Goal: Task Accomplishment & Management: Complete application form

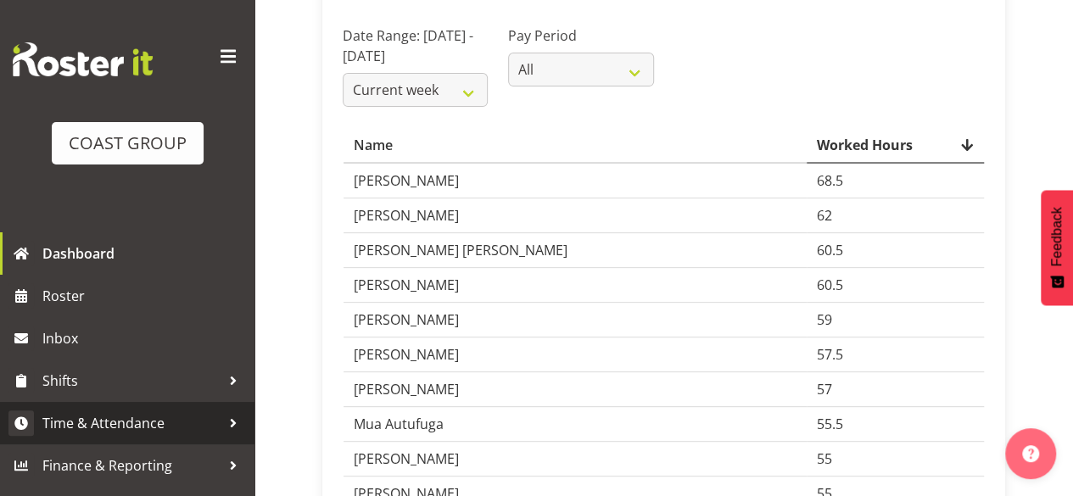
scroll to position [190, 0]
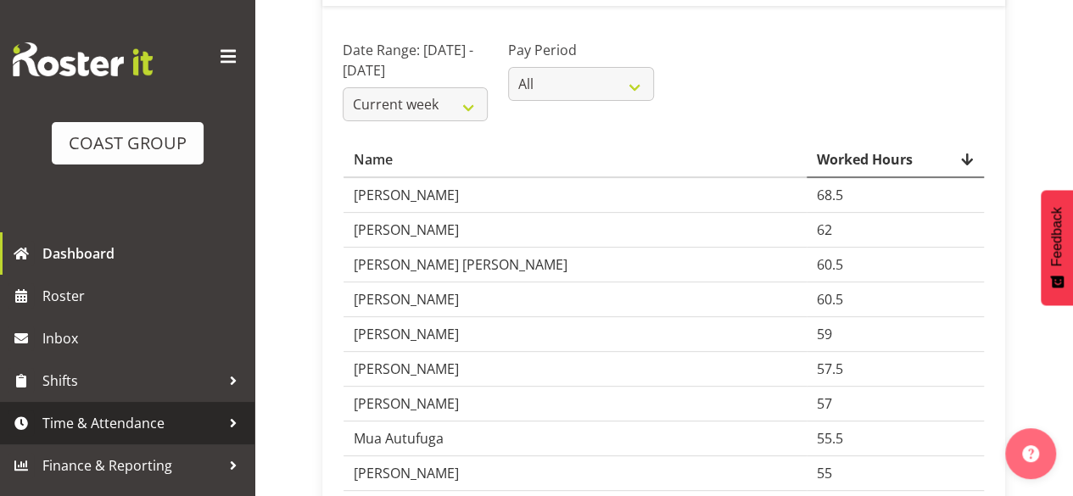
click at [216, 419] on span "Time & Attendance" at bounding box center [131, 423] width 178 height 25
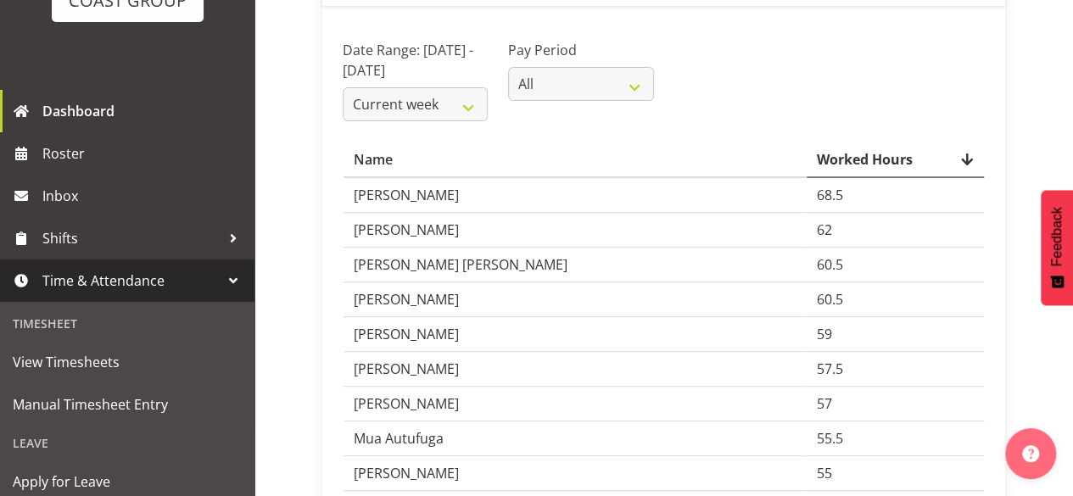
scroll to position [165, 0]
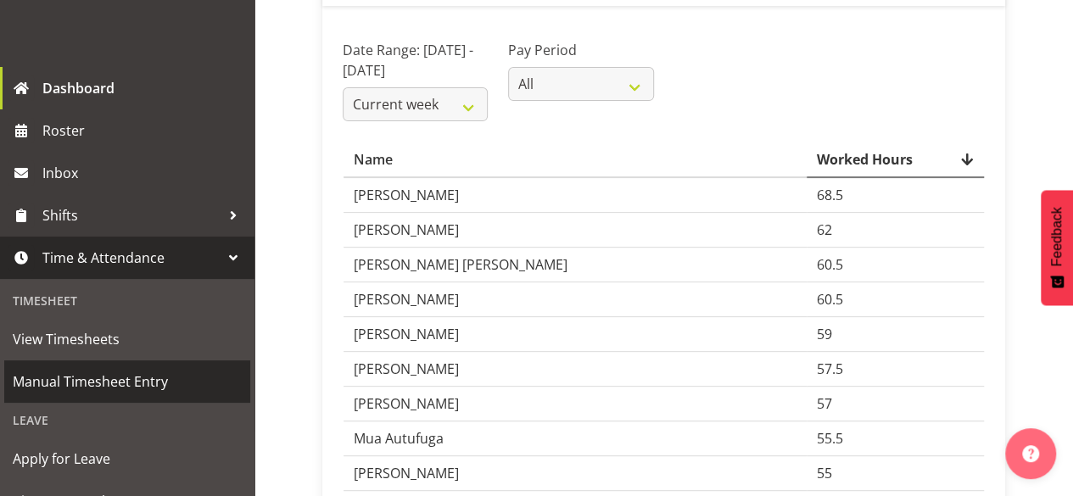
click at [95, 381] on span "Manual Timesheet Entry" at bounding box center [127, 381] width 229 height 25
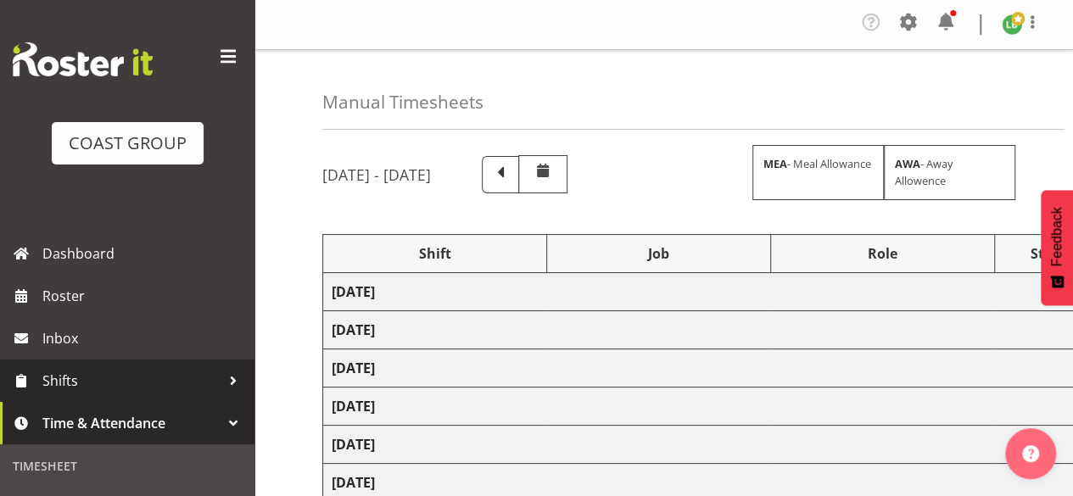
select select "1464"
select select "8309"
select select "197"
select select "1464"
select select "69"
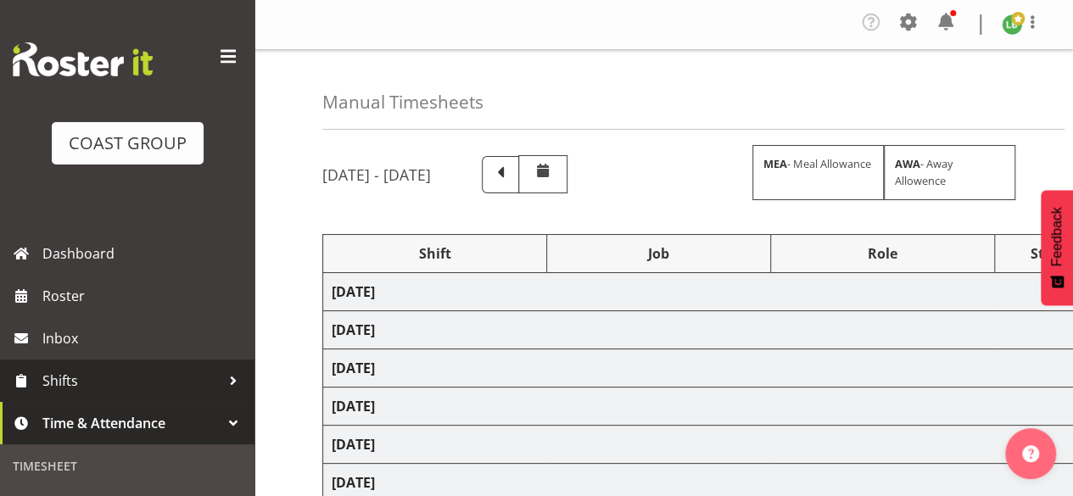
select select "197"
select select "1464"
select select "9584"
select select "197"
select select "1464"
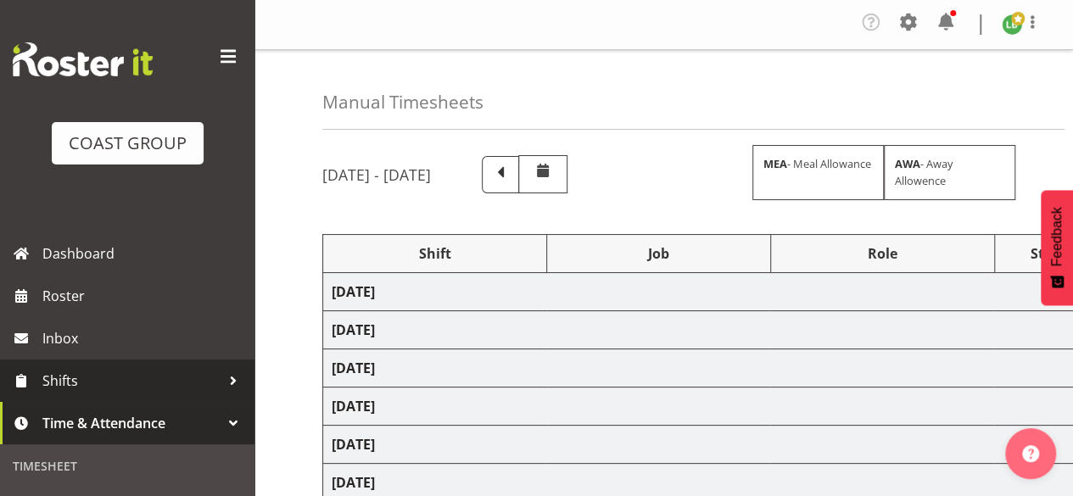
select select "9690"
select select "197"
select select "1464"
select select "10144"
select select "197"
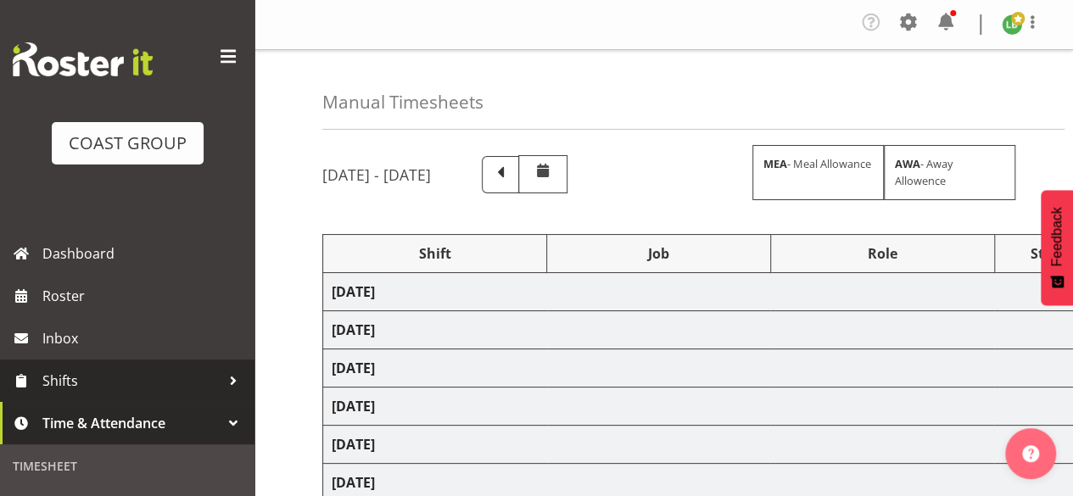
select select "1464"
select select "10172"
select select "197"
select select "1464"
select select "8677"
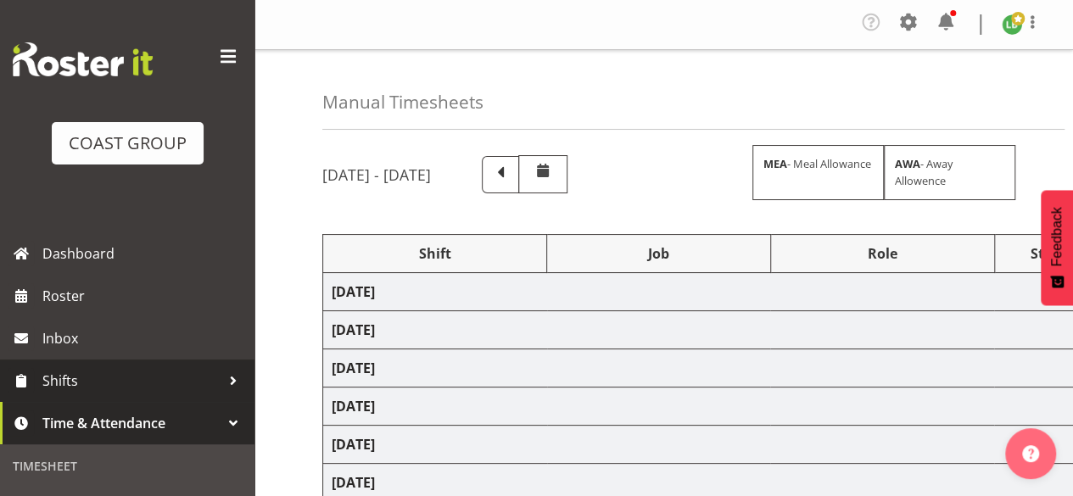
select select "197"
select select "1464"
select select "69"
select select "197"
select select "1464"
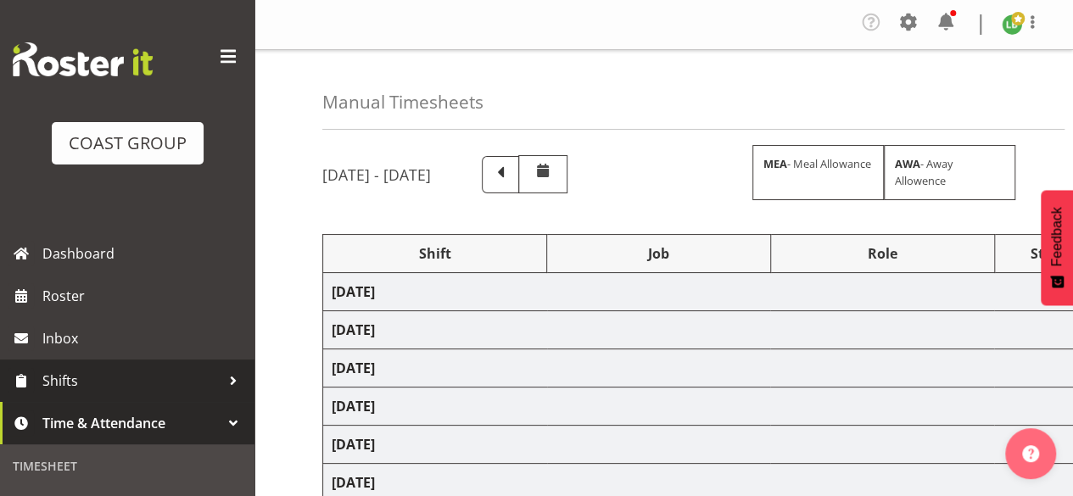
select select "9690"
select select "197"
select select "1464"
select select "10144"
select select "197"
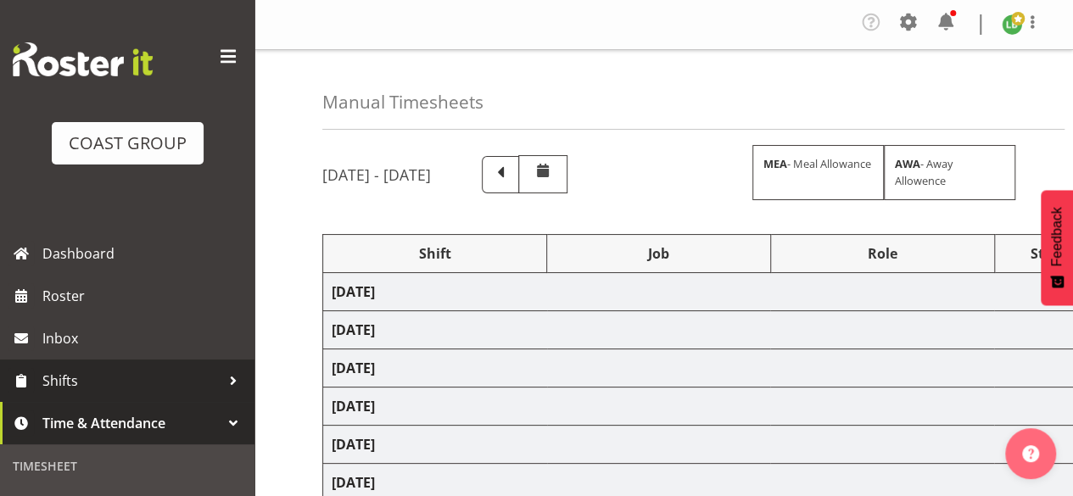
select select "1464"
select select "69"
select select "197"
select select "1464"
select select "10172"
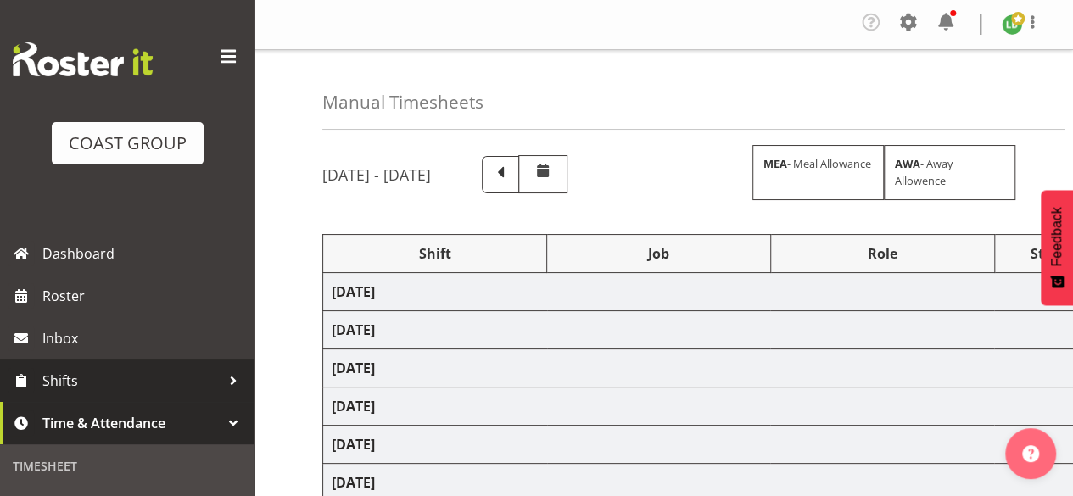
select select "197"
select select "1464"
select select "8676"
select select "197"
select select "1464"
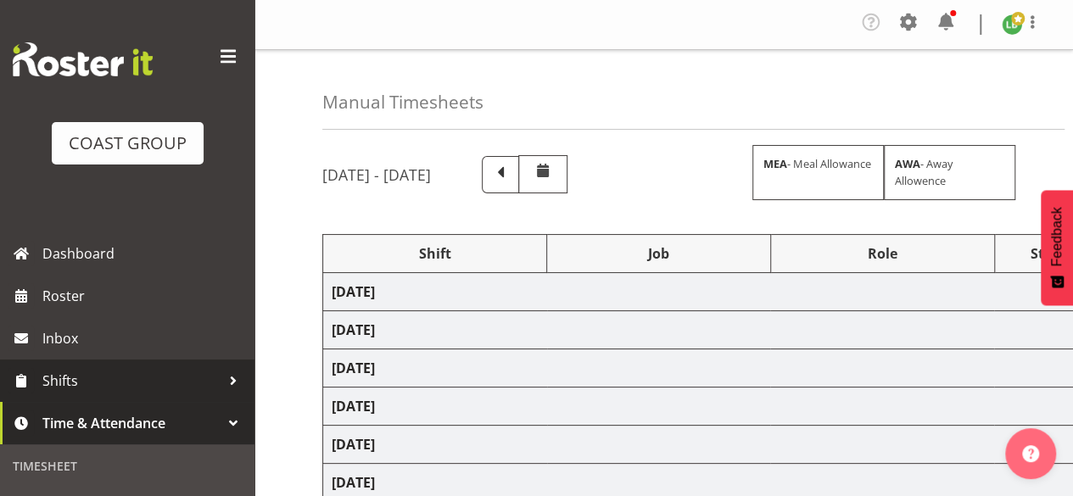
select select "9690"
select select "197"
select select "1464"
select select "9890"
select select "197"
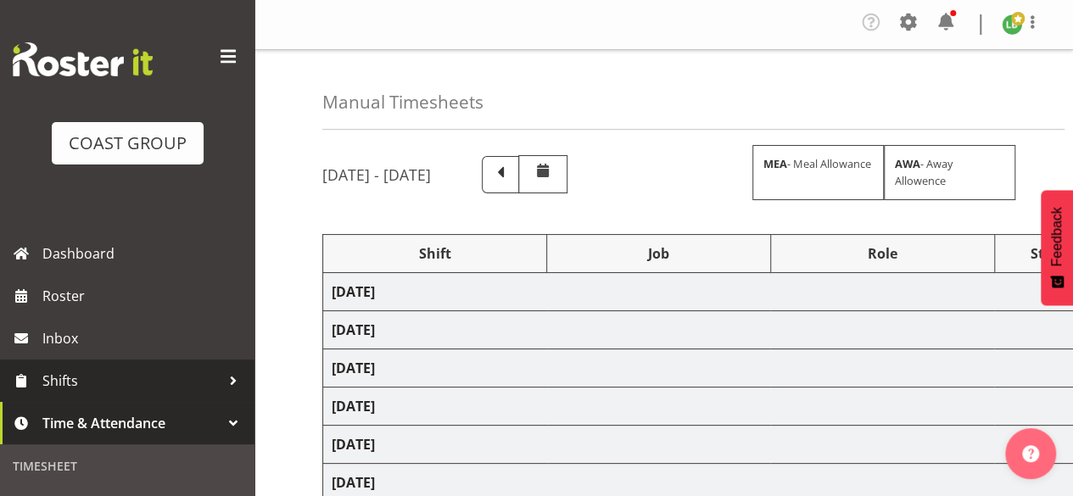
select select "1464"
select select "69"
select select "197"
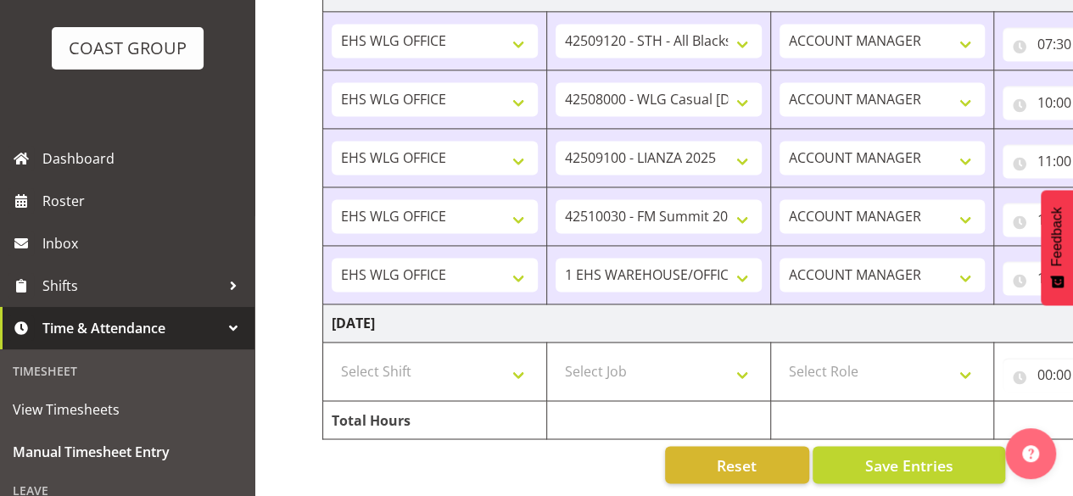
scroll to position [1196, 0]
click at [518, 364] on select "Select Shift AUG 25 Break Beervana @ Stadium AUG 25 Break Building Nations @ Ta…" at bounding box center [435, 372] width 206 height 34
click at [332, 355] on select "Select Shift AUG 25 Break Beervana @ Stadium AUG 25 Break Building Nations @ Ta…" at bounding box center [435, 372] width 206 height 34
click at [520, 367] on select "AUG 25 Break Beervana @ Stadium AUG 25 Break Building Nations @ Takina L1 5pm A…" at bounding box center [435, 372] width 206 height 34
select select "1464"
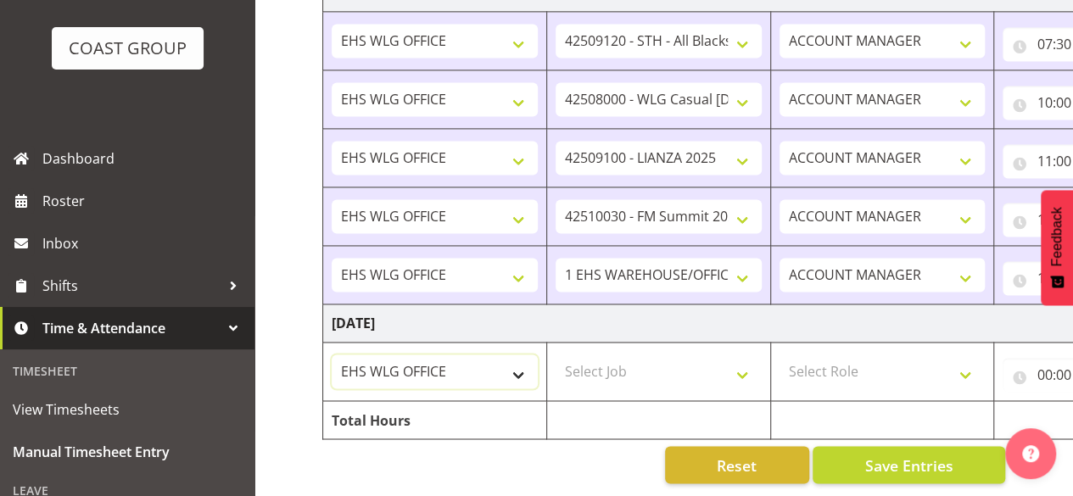
click at [332, 355] on select "AUG 25 Break Beervana @ Stadium AUG 25 Break Building Nations @ Takina L1 5pm A…" at bounding box center [435, 372] width 206 height 34
click at [741, 365] on select "Select Job 1 Carlton Events 1 Carlton Hamilton 1 Carlton Wellington 1 EHS WAREH…" at bounding box center [659, 372] width 206 height 34
select select "10172"
click at [556, 355] on select "Select Job 1 Carlton Events 1 Carlton Hamilton 1 Carlton Wellington 1 EHS WAREH…" at bounding box center [659, 372] width 206 height 34
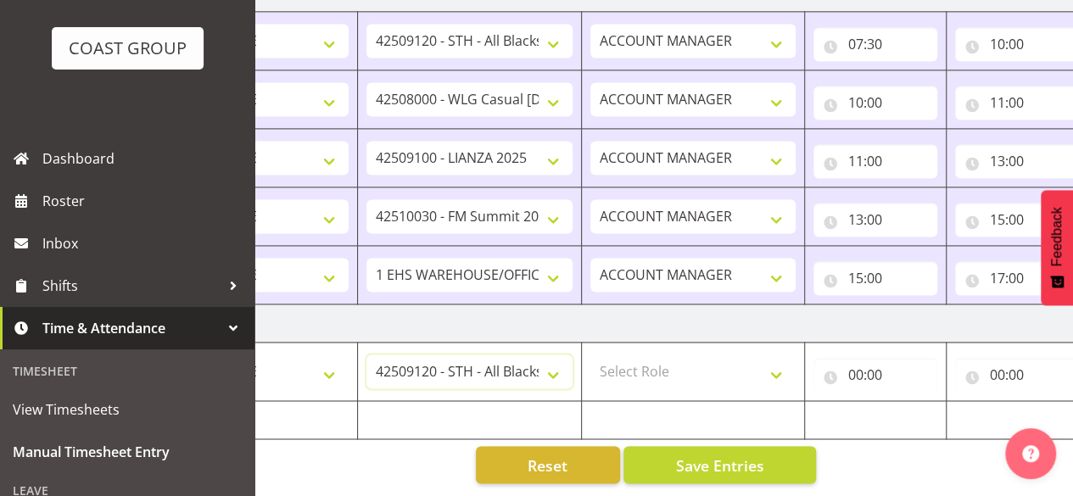
scroll to position [0, 190]
click at [779, 360] on select "Select Role EHS WLG OPS ACCOUNT MANAGER" at bounding box center [693, 372] width 206 height 34
select select "197"
click at [590, 355] on select "Select Role EHS WLG OPS ACCOUNT MANAGER" at bounding box center [693, 372] width 206 height 34
click at [854, 360] on input "00:00" at bounding box center [875, 375] width 124 height 34
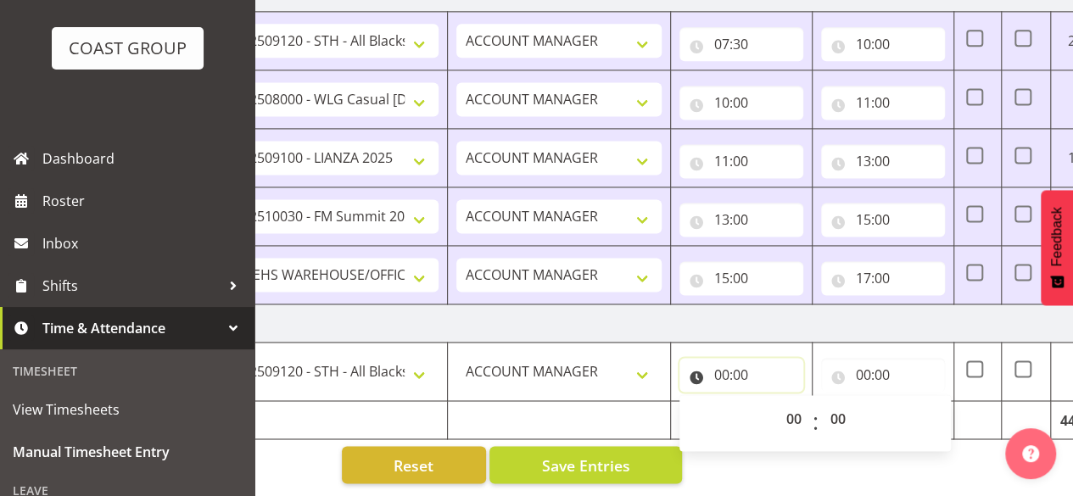
scroll to position [0, 322]
click at [793, 402] on select "00 01 02 03 04 05 06 07 08 09 10 11 12 13 14 15 16 17 18 19 20 21 22 23" at bounding box center [796, 419] width 38 height 34
select select "7"
click at [777, 402] on select "00 01 02 03 04 05 06 07 08 09 10 11 12 13 14 15 16 17 18 19 20 21 22 23" at bounding box center [796, 419] width 38 height 34
type input "07:00"
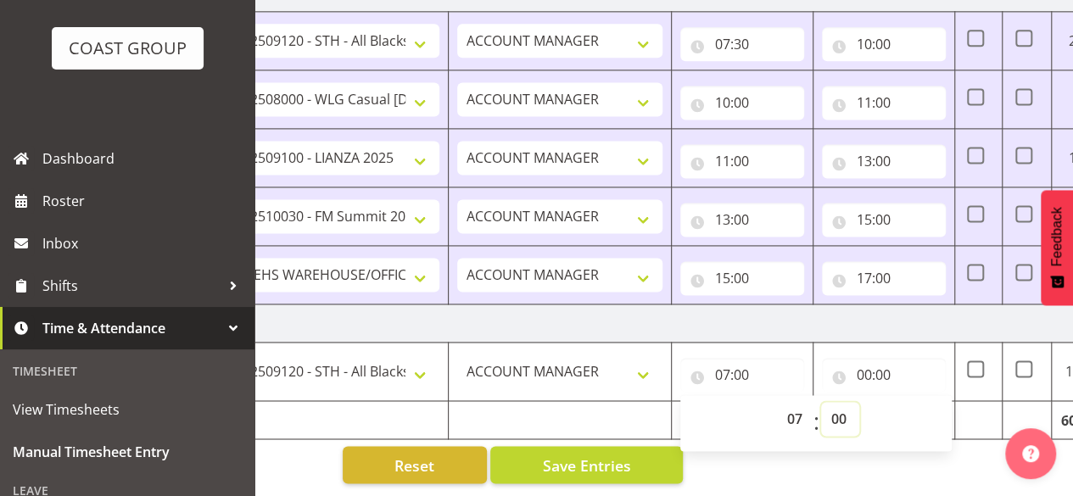
click at [838, 407] on select "00 01 02 03 04 05 06 07 08 09 10 11 12 13 14 15 16 17 18 19 20 21 22 23 24 25 2…" at bounding box center [840, 419] width 38 height 34
select select "30"
click at [821, 402] on select "00 01 02 03 04 05 06 07 08 09 10 11 12 13 14 15 16 17 18 19 20 21 22 23 24 25 2…" at bounding box center [840, 419] width 38 height 34
type input "07:30"
click at [857, 362] on input "00:00" at bounding box center [884, 375] width 124 height 34
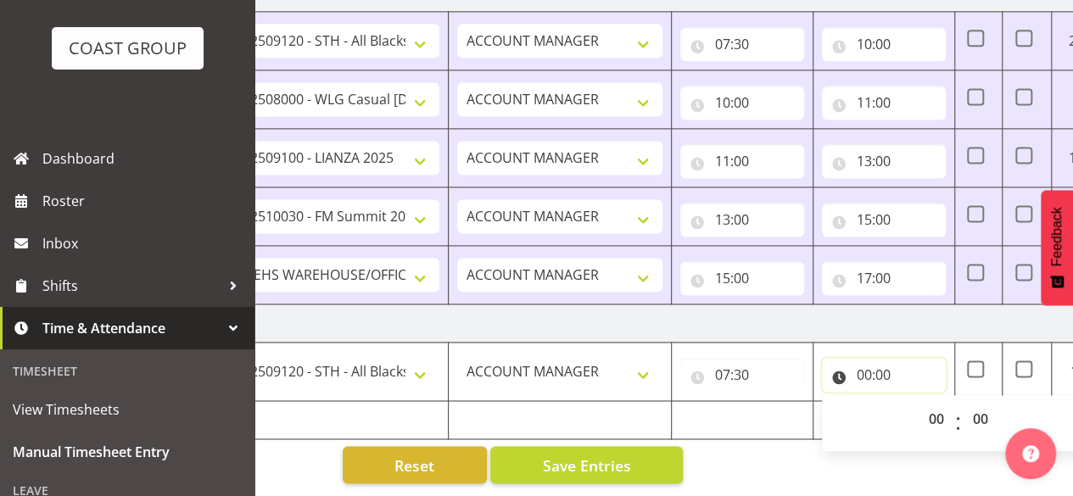
scroll to position [1196, 0]
click at [936, 408] on select "00 01 02 03 04 05 06 07 08 09 10 11 12 13 14 15 16 17 18 19 20 21 22 23" at bounding box center [938, 419] width 38 height 34
select select "10"
click at [919, 402] on select "00 01 02 03 04 05 06 07 08 09 10 11 12 13 14 15 16 17 18 19 20 21 22 23" at bounding box center [938, 419] width 38 height 34
type input "10:00"
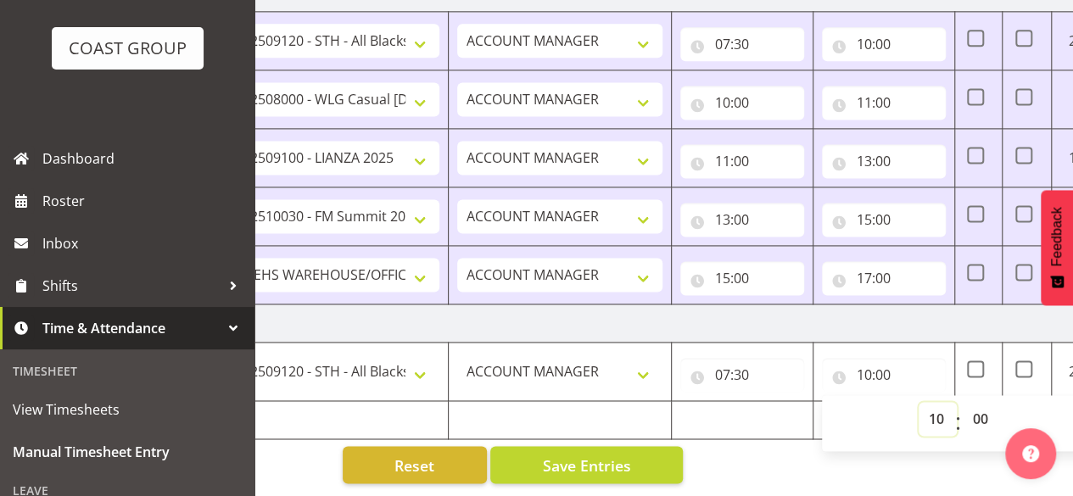
scroll to position [0, 437]
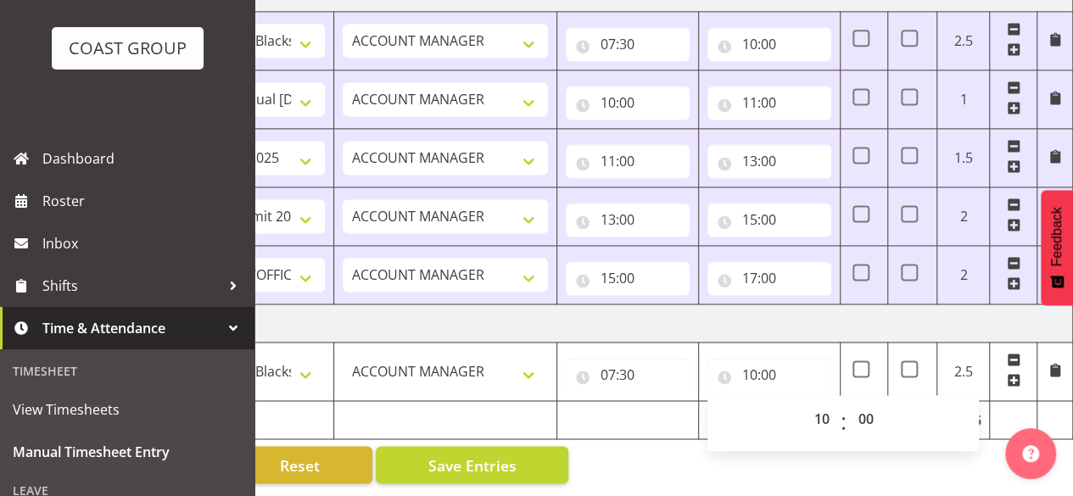
click at [1015, 373] on span at bounding box center [1014, 380] width 14 height 14
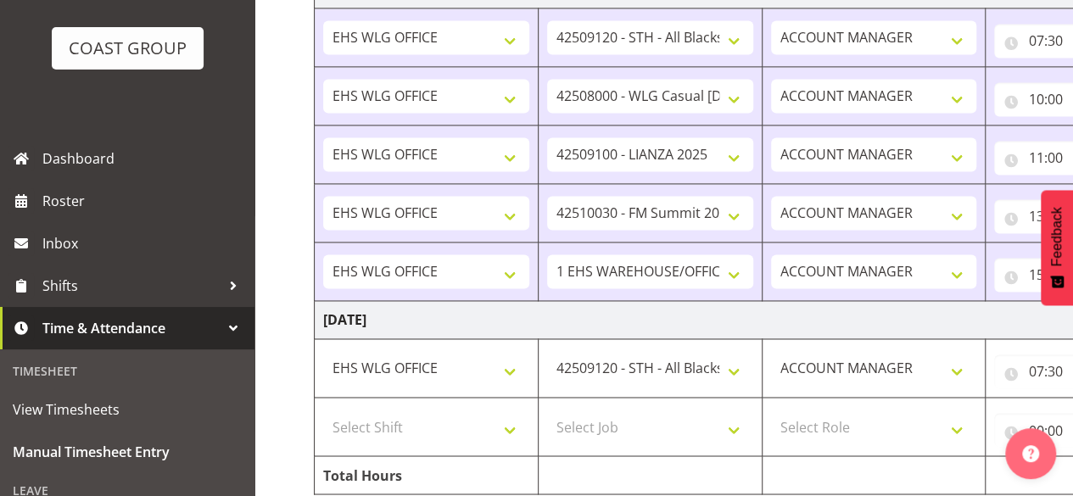
scroll to position [0, 0]
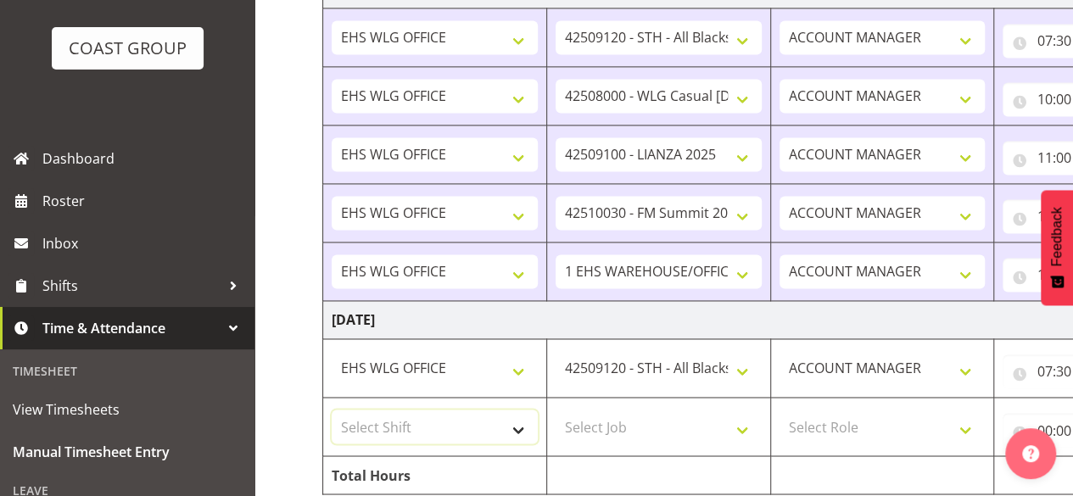
click at [519, 417] on select "Select Shift AUG 25 Break Beervana @ Stadium AUG 25 Break Building Nations @ Ta…" at bounding box center [435, 427] width 206 height 34
select select "1464"
click at [332, 410] on select "Select Shift AUG 25 Break Beervana @ Stadium AUG 25 Break Building Nations @ Ta…" at bounding box center [435, 427] width 206 height 34
click at [739, 414] on select "Select Job 1 Carlton Events 1 Carlton Hamilton 1 Carlton Wellington 1 EHS WAREH…" at bounding box center [659, 427] width 206 height 34
select select "10144"
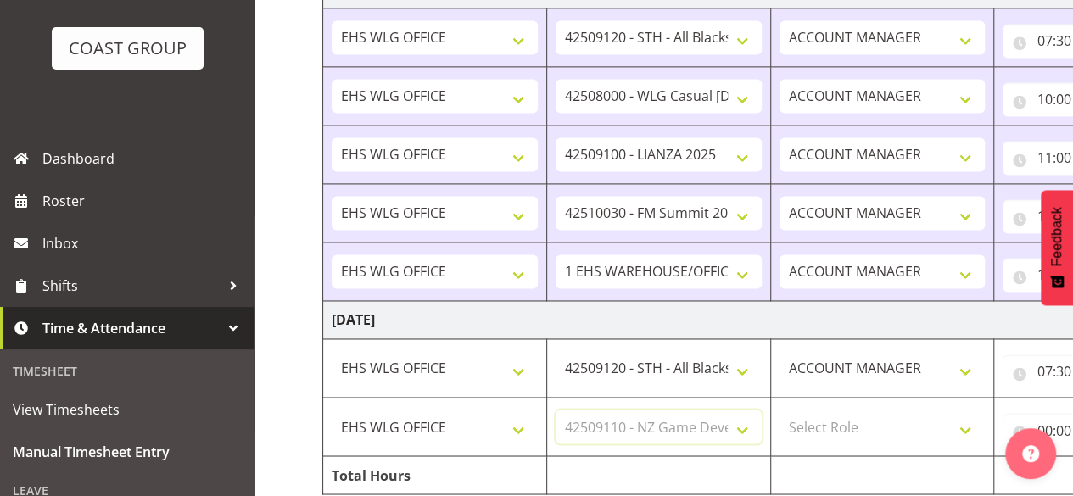
click at [556, 410] on select "Select Job 1 Carlton Events 1 Carlton Hamilton 1 Carlton Wellington 1 EHS WAREH…" at bounding box center [659, 427] width 206 height 34
click at [968, 416] on select "Select Role EHS WLG OPS ACCOUNT MANAGER" at bounding box center [883, 427] width 206 height 34
select select "197"
click at [780, 410] on select "Select Role EHS WLG OPS ACCOUNT MANAGER" at bounding box center [883, 427] width 206 height 34
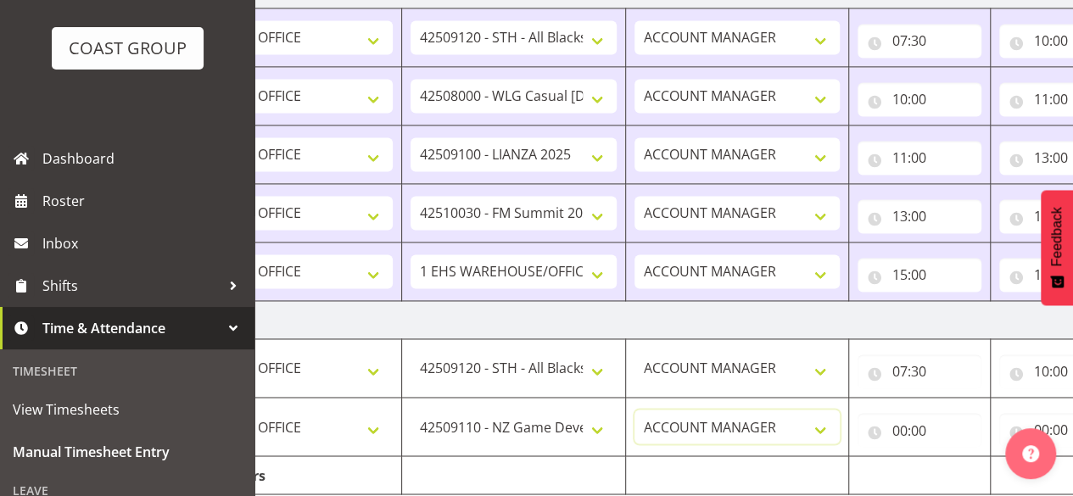
scroll to position [0, 146]
click at [896, 420] on input "00:00" at bounding box center [919, 430] width 124 height 34
click at [978, 462] on select "00 01 02 03 04 05 06 07 08 09 10 11 12 13 14 15 16 17 18 19 20 21 22 23" at bounding box center [973, 474] width 38 height 34
select select "10"
click at [954, 457] on select "00 01 02 03 04 05 06 07 08 09 10 11 12 13 14 15 16 17 18 19 20 21 22 23" at bounding box center [973, 474] width 38 height 34
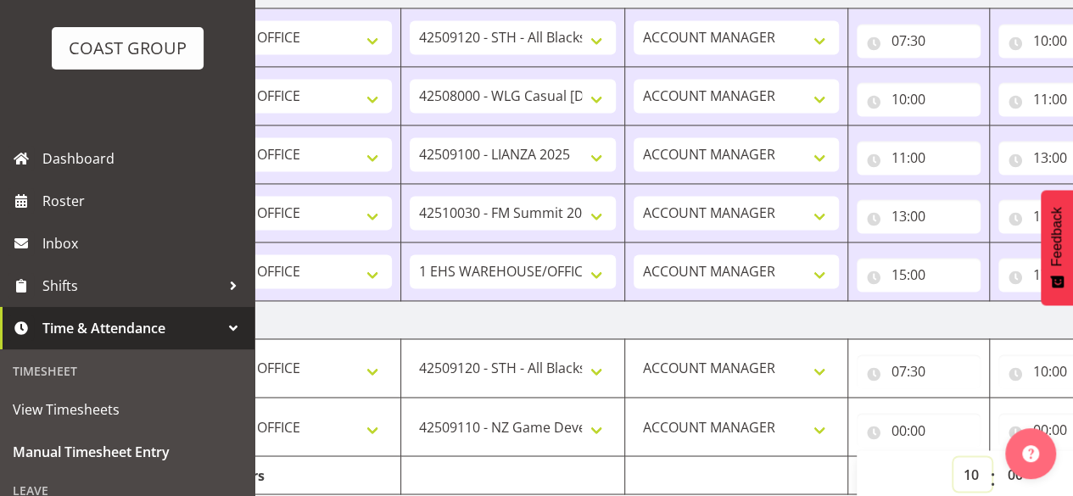
type input "10:00"
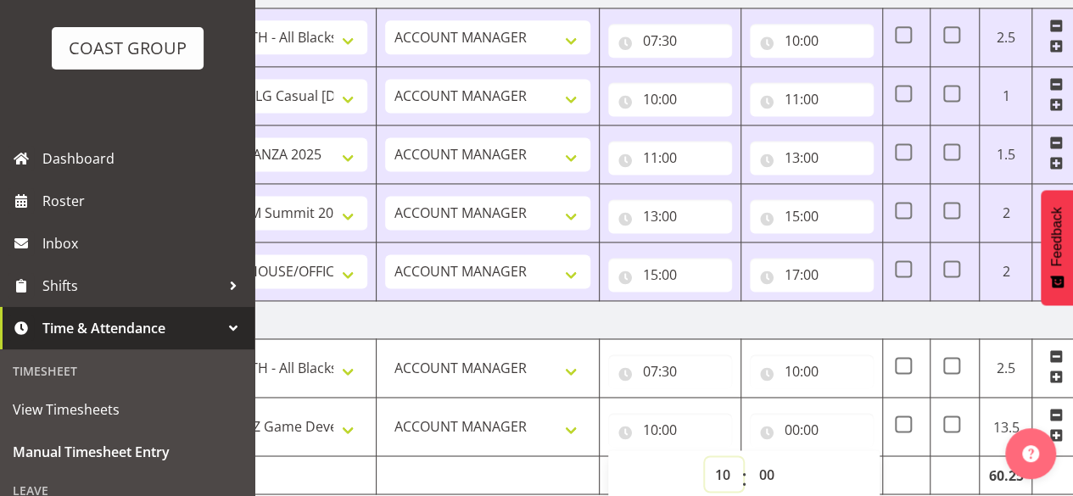
scroll to position [0, 410]
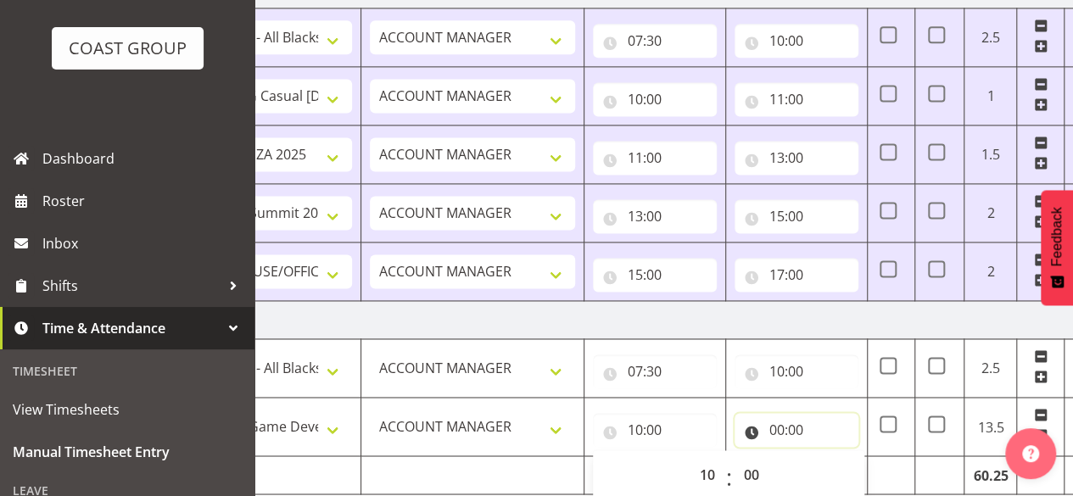
click at [782, 417] on input "00:00" at bounding box center [797, 430] width 124 height 34
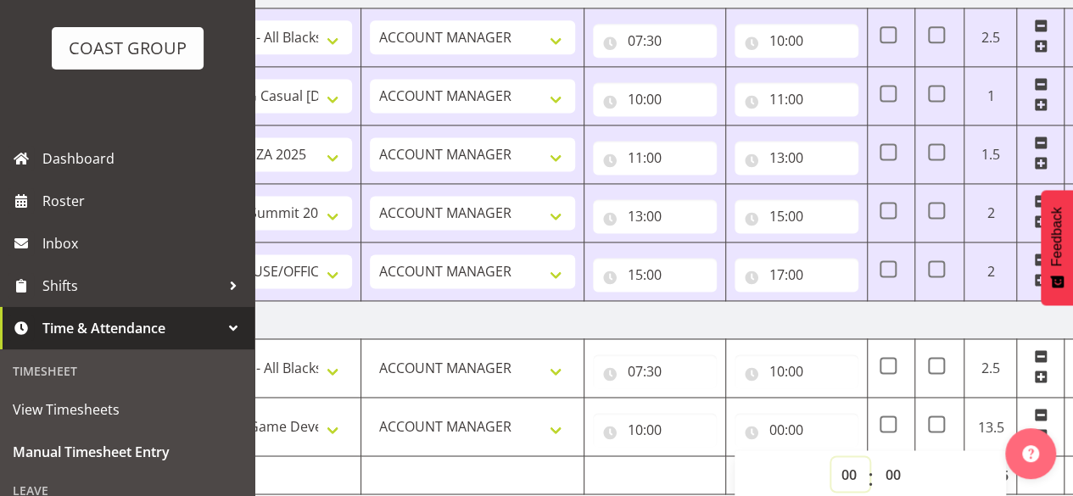
click at [848, 457] on select "00 01 02 03 04 05 06 07 08 09 10 11 12 13 14 15 16 17 18 19 20 21 22 23" at bounding box center [851, 474] width 38 height 34
select select "11"
click at [832, 457] on select "00 01 02 03 04 05 06 07 08 09 10 11 12 13 14 15 16 17 18 19 20 21 22 23" at bounding box center [851, 474] width 38 height 34
type input "11:00"
click at [911, 225] on td at bounding box center [892, 213] width 48 height 59
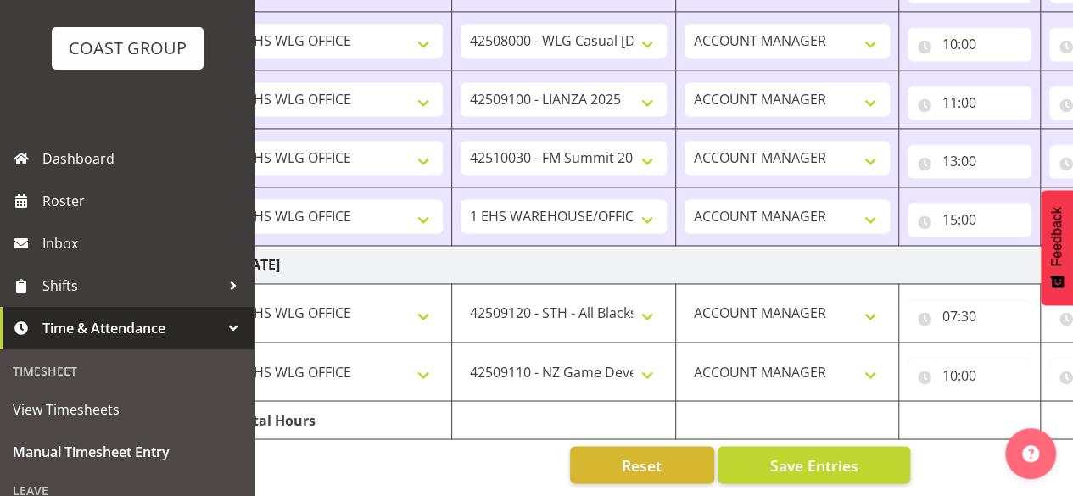
scroll to position [0, 437]
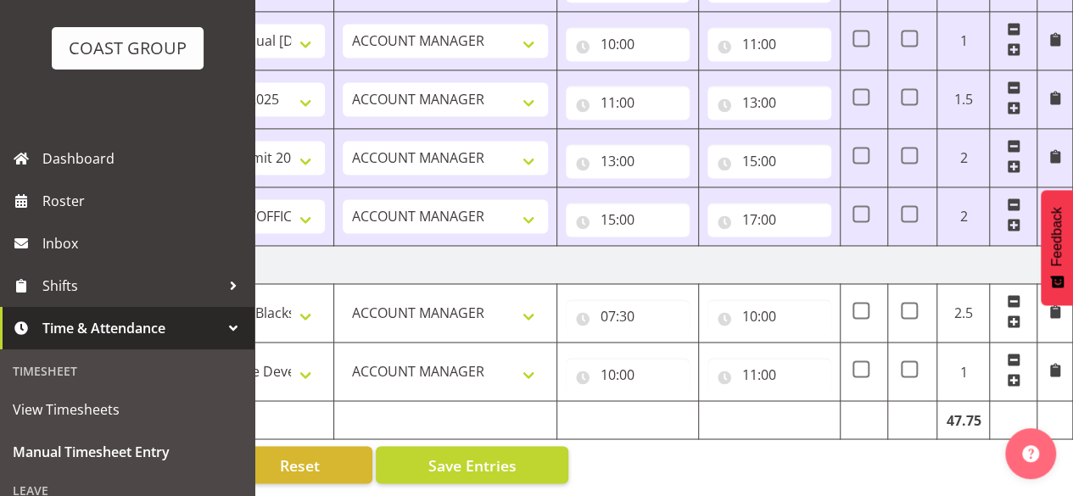
click at [1011, 373] on span at bounding box center [1014, 380] width 14 height 14
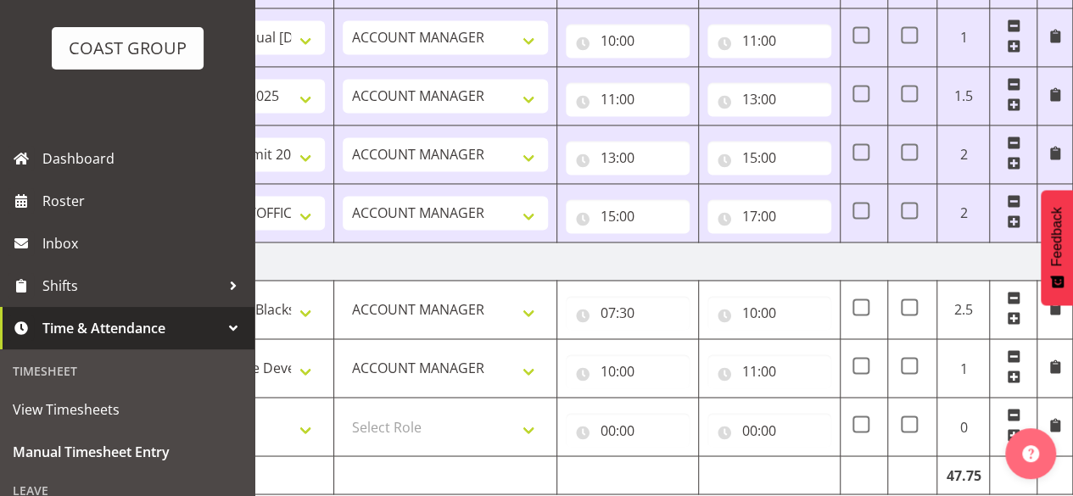
click at [1011, 370] on span at bounding box center [1014, 377] width 14 height 14
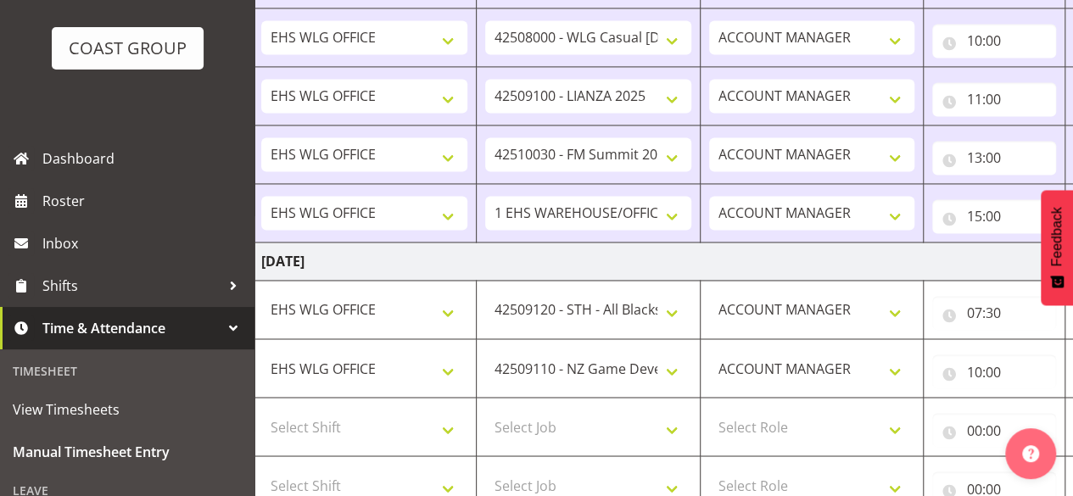
scroll to position [0, 0]
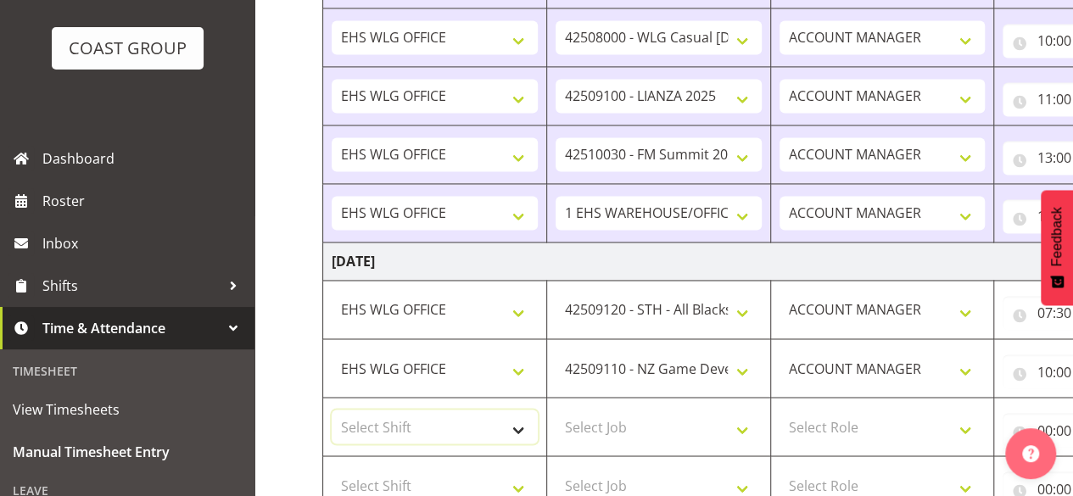
click at [515, 419] on select "Select Shift AUG 25 Break Beervana @ Stadium AUG 25 Break Building Nations @ Ta…" at bounding box center [435, 427] width 206 height 34
select select "1464"
click at [332, 410] on select "Select Shift AUG 25 Break Beervana @ Stadium AUG 25 Break Building Nations @ Ta…" at bounding box center [435, 427] width 206 height 34
click at [744, 412] on select "Select Job 1 Carlton Events 1 Carlton Hamilton 1 Carlton Wellington 1 EHS WAREH…" at bounding box center [659, 427] width 206 height 34
select select "9690"
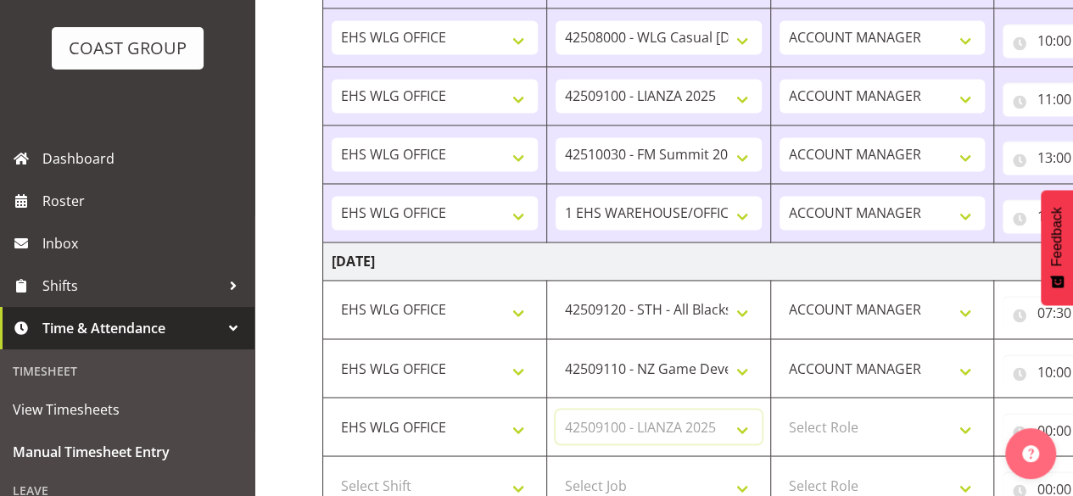
click at [556, 410] on select "Select Job 1 Carlton Events 1 Carlton Hamilton 1 Carlton Wellington 1 EHS WAREH…" at bounding box center [659, 427] width 206 height 34
click at [967, 423] on select "Select Role EHS WLG OPS ACCOUNT MANAGER" at bounding box center [883, 427] width 206 height 34
select select "197"
click at [780, 410] on select "Select Role EHS WLG OPS ACCOUNT MANAGER" at bounding box center [883, 427] width 206 height 34
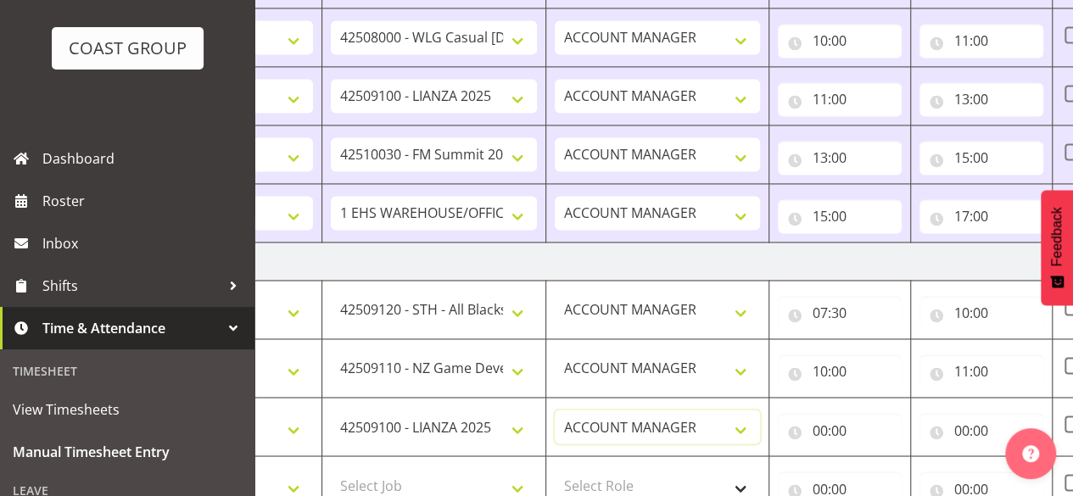
scroll to position [0, 229]
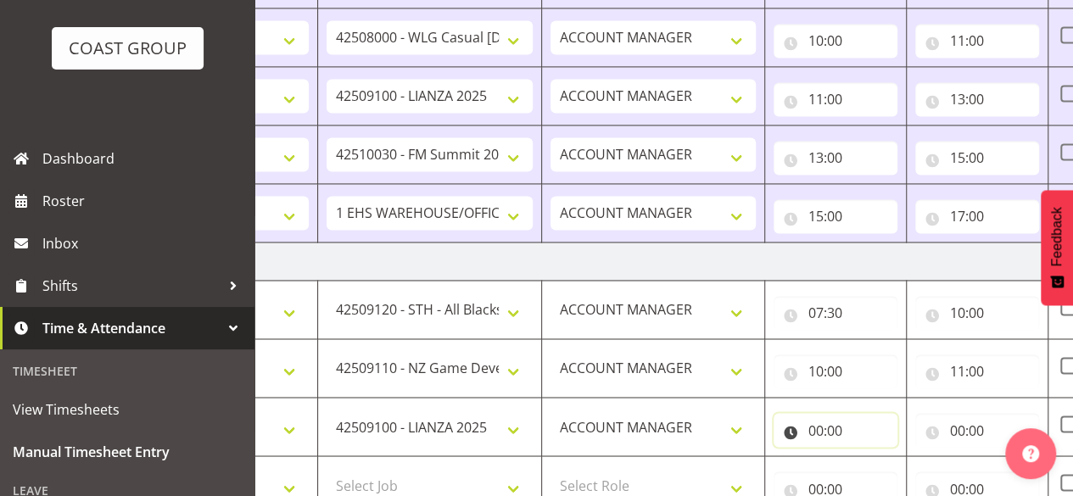
click at [816, 415] on input "00:00" at bounding box center [836, 430] width 124 height 34
click at [891, 462] on select "00 01 02 03 04 05 06 07 08 09 10 11 12 13 14 15 16 17 18 19 20 21 22 23" at bounding box center [890, 474] width 38 height 34
select select "11"
click at [871, 457] on select "00 01 02 03 04 05 06 07 08 09 10 11 12 13 14 15 16 17 18 19 20 21 22 23" at bounding box center [890, 474] width 38 height 34
type input "11:00"
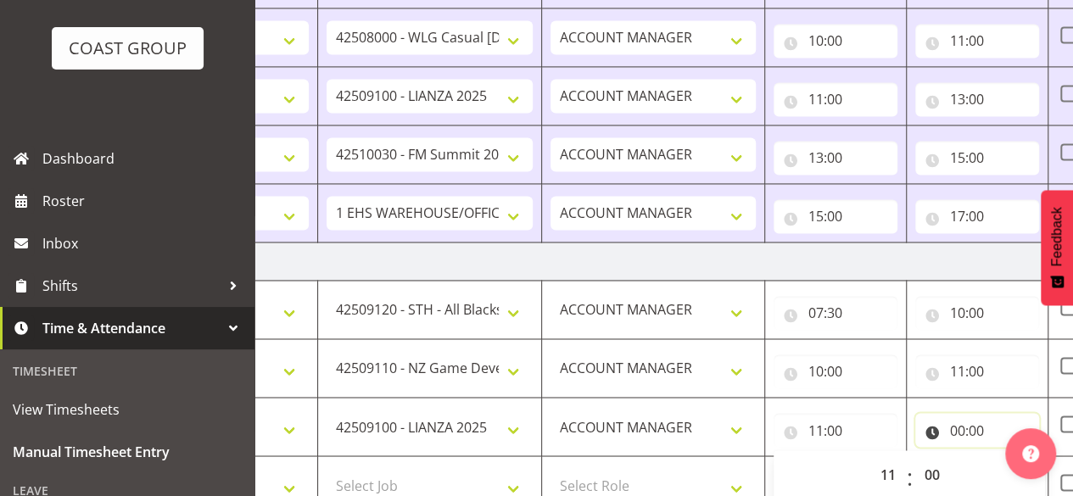
click at [957, 415] on input "00:00" at bounding box center [978, 430] width 124 height 34
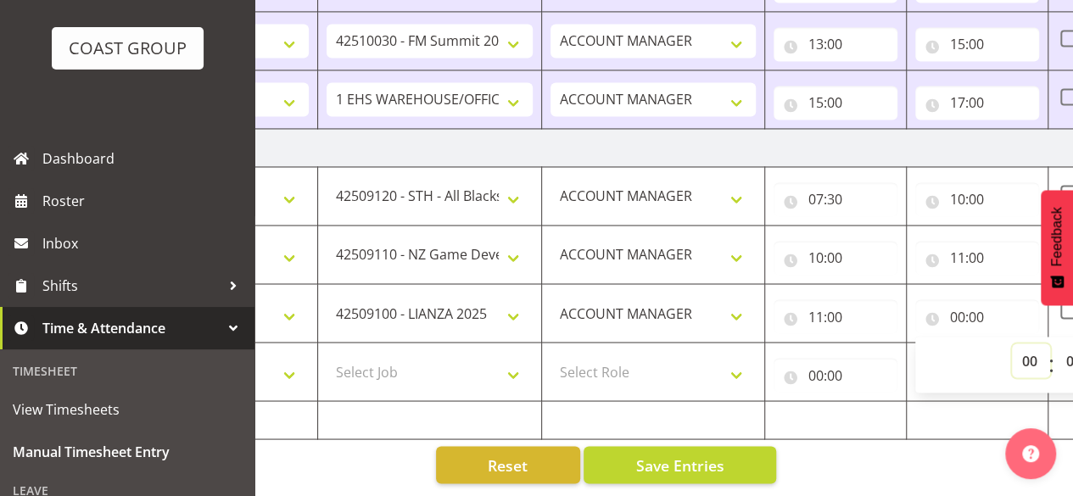
click at [1034, 351] on select "00 01 02 03 04 05 06 07 08 09 10 11 12 13 14 15 16 17 18 19 20 21 22 23" at bounding box center [1031, 361] width 38 height 34
select select "12"
click at [1012, 344] on select "00 01 02 03 04 05 06 07 08 09 10 11 12 13 14 15 16 17 18 19 20 21 22 23" at bounding box center [1031, 361] width 38 height 34
type input "12:00"
click at [760, 313] on td "EHS WLG OPS ACCOUNT MANAGER" at bounding box center [653, 313] width 224 height 59
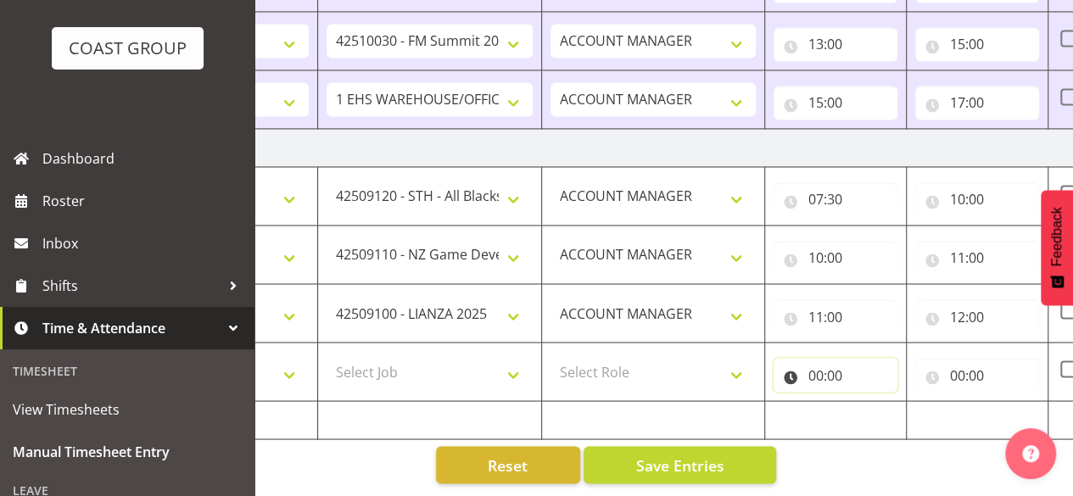
click at [820, 361] on input "00:00" at bounding box center [836, 375] width 124 height 34
click at [889, 405] on select "00 01 02 03 04 05 06 07 08 09 10 11 12 13 14 15 16 17 18 19 20 21 22 23" at bounding box center [890, 419] width 38 height 34
select select "12"
click at [871, 402] on select "00 01 02 03 04 05 06 07 08 09 10 11 12 13 14 15 16 17 18 19 20 21 22 23" at bounding box center [890, 419] width 38 height 34
type input "12:00"
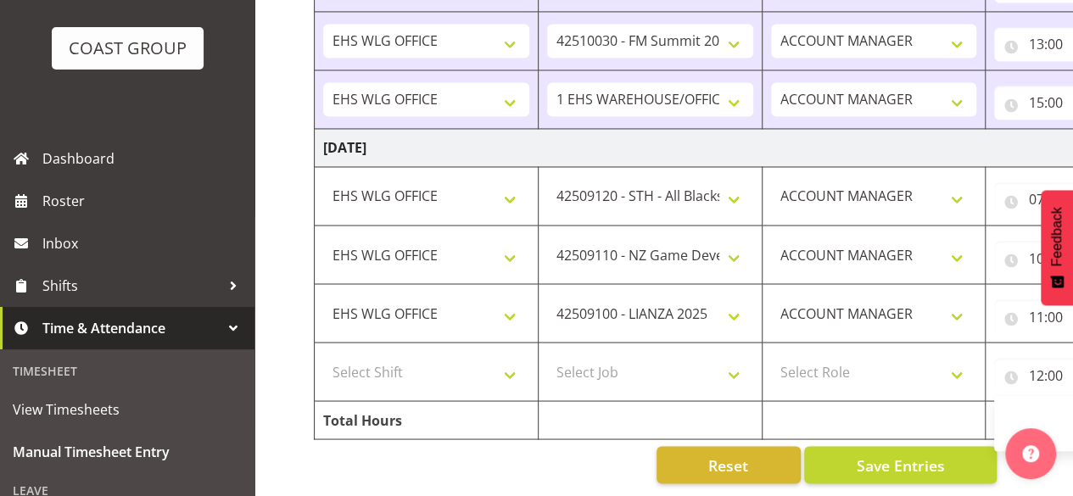
scroll to position [0, 0]
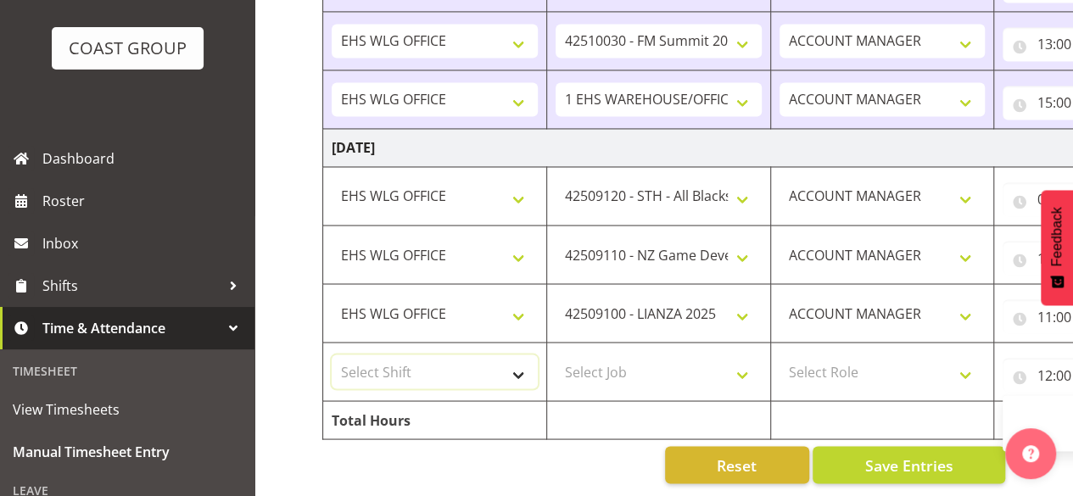
click at [518, 359] on select "Select Shift AUG 25 Break Beervana @ Stadium AUG 25 Break Building Nations @ Ta…" at bounding box center [435, 372] width 206 height 34
select select "1464"
click at [332, 355] on select "Select Shift AUG 25 Break Beervana @ Stadium AUG 25 Break Building Nations @ Ta…" at bounding box center [435, 372] width 206 height 34
click at [740, 359] on select "Select Job 1 Carlton Events 1 Carlton Hamilton 1 Carlton Wellington 1 EHS WAREH…" at bounding box center [659, 372] width 206 height 34
select select "9890"
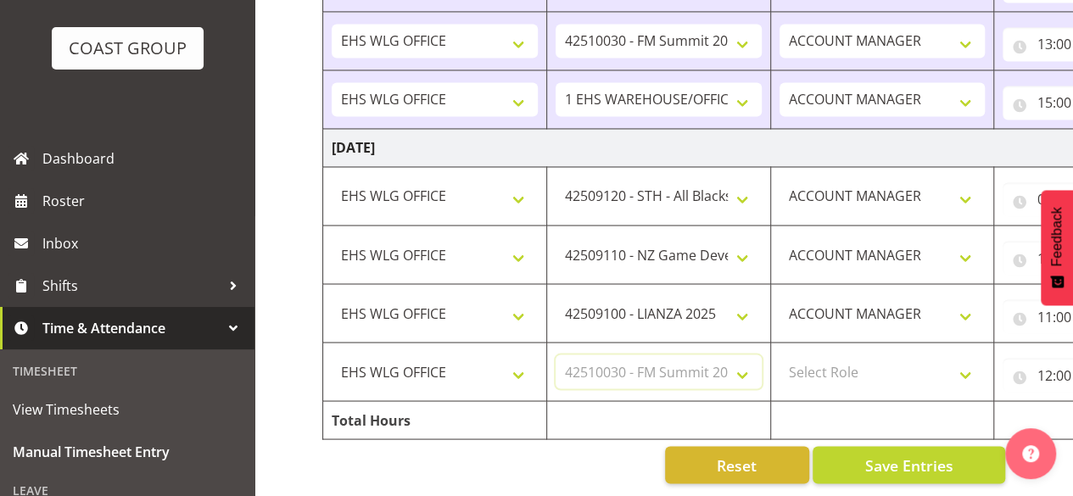
click at [556, 355] on select "Select Job 1 Carlton Events 1 Carlton Hamilton 1 Carlton Wellington 1 EHS WAREH…" at bounding box center [659, 372] width 206 height 34
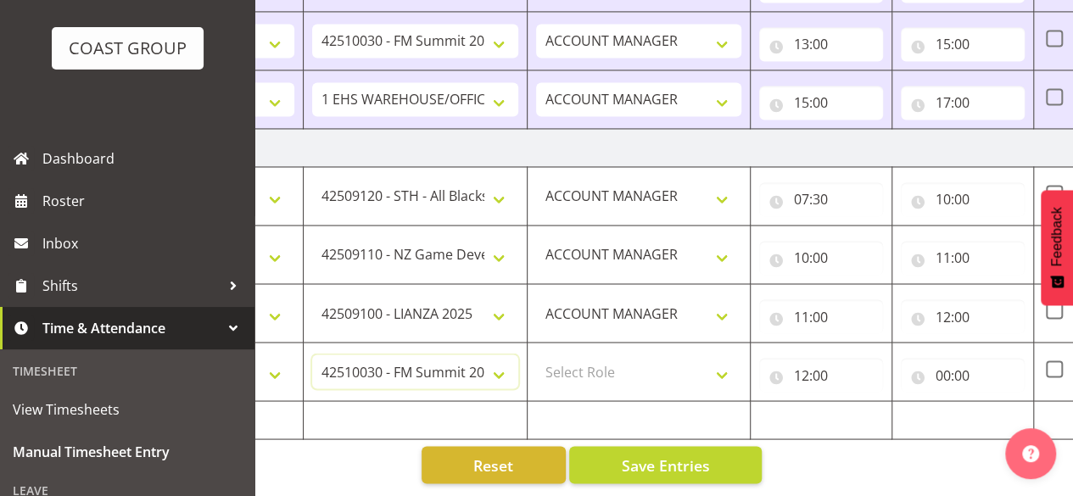
scroll to position [0, 247]
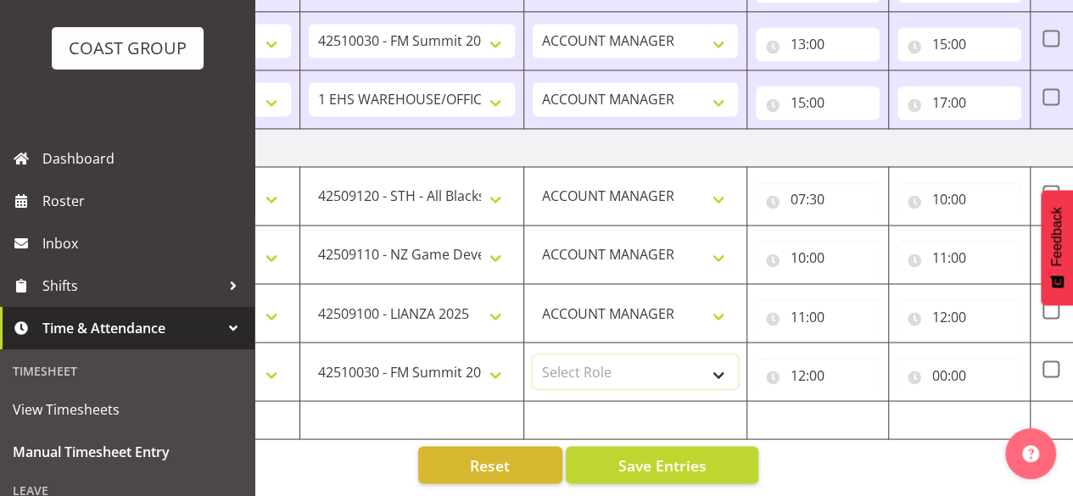
click at [720, 356] on select "Select Role EHS WLG OPS ACCOUNT MANAGER" at bounding box center [636, 372] width 206 height 34
select select "197"
click at [533, 355] on select "Select Role EHS WLG OPS ACCOUNT MANAGER" at bounding box center [636, 372] width 206 height 34
click at [942, 359] on input "00:00" at bounding box center [960, 375] width 124 height 34
click at [1011, 408] on select "00 01 02 03 04 05 06 07 08 09 10 11 12 13 14 15 16 17 18 19 20 21 22 23" at bounding box center [1014, 419] width 38 height 34
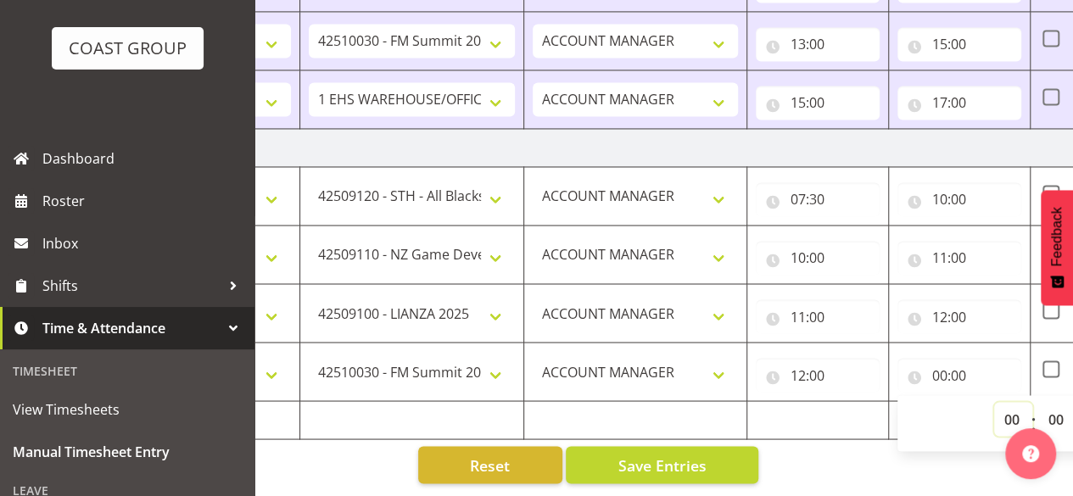
select select "13"
click at [995, 402] on select "00 01 02 03 04 05 06 07 08 09 10 11 12 13 14 15 16 17 18 19 20 21 22 23" at bounding box center [1014, 419] width 38 height 34
type input "13:00"
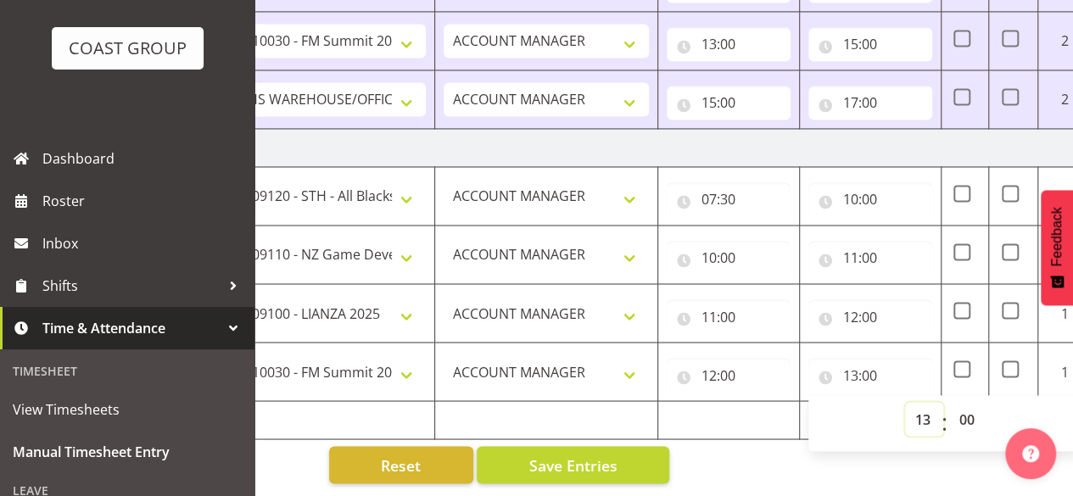
scroll to position [0, 437]
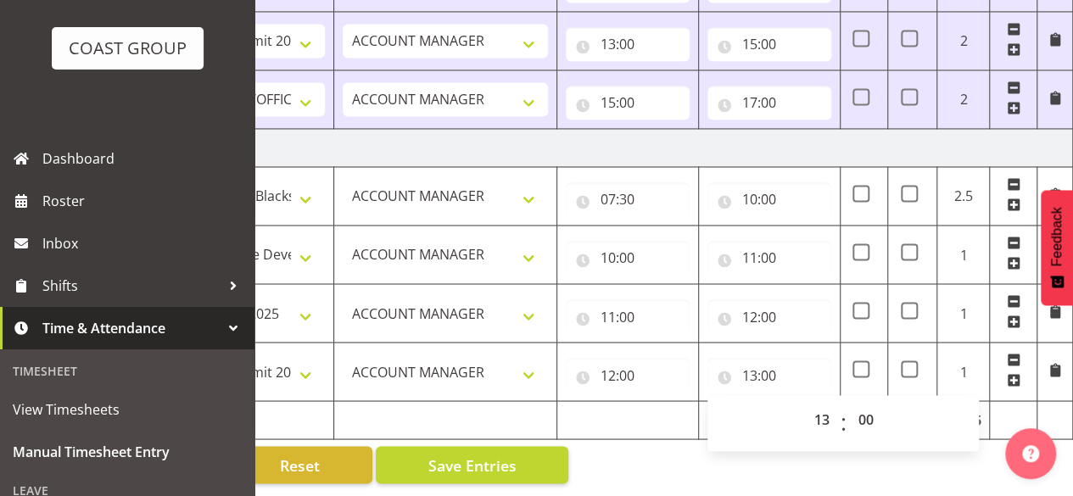
click at [1013, 373] on span at bounding box center [1014, 380] width 14 height 14
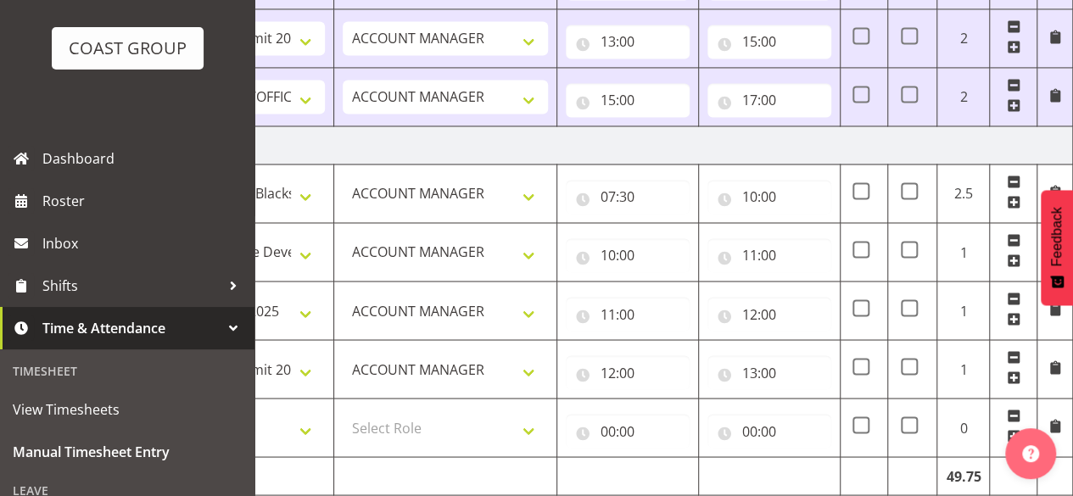
click at [1013, 371] on span at bounding box center [1014, 378] width 14 height 14
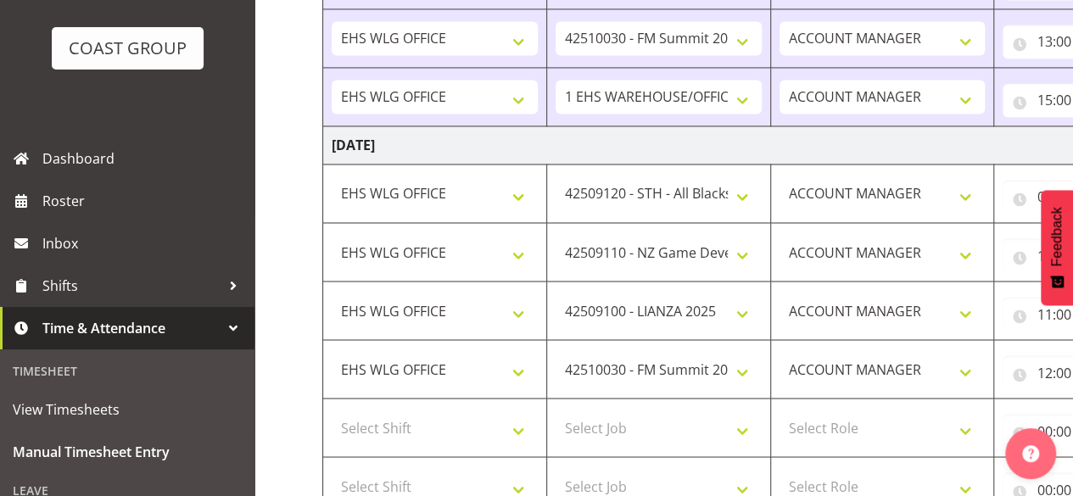
scroll to position [1414, 0]
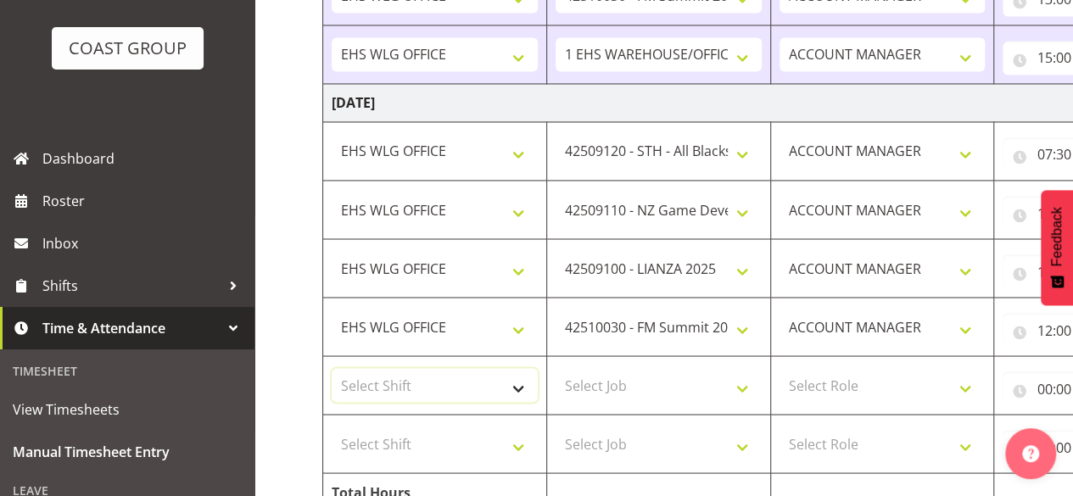
click at [521, 376] on select "Select Shift AUG 25 Break Beervana @ Stadium AUG 25 Break Building Nations @ Ta…" at bounding box center [435, 385] width 206 height 34
select select "1464"
click at [332, 368] on select "Select Shift AUG 25 Break Beervana @ Stadium AUG 25 Break Building Nations @ Ta…" at bounding box center [435, 385] width 206 height 34
click at [738, 372] on select "Select Job 1 Carlton Events 1 Carlton Hamilton 1 Carlton Wellington 1 EHS WAREH…" at bounding box center [659, 385] width 206 height 34
select select "9934"
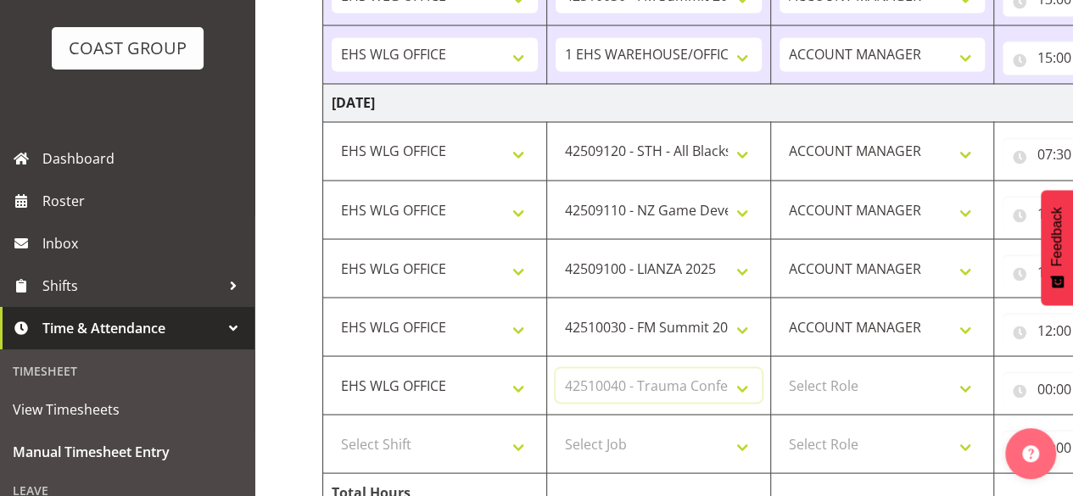
click at [556, 368] on select "Select Job 1 Carlton Events 1 Carlton Hamilton 1 Carlton Wellington 1 EHS WAREH…" at bounding box center [659, 385] width 206 height 34
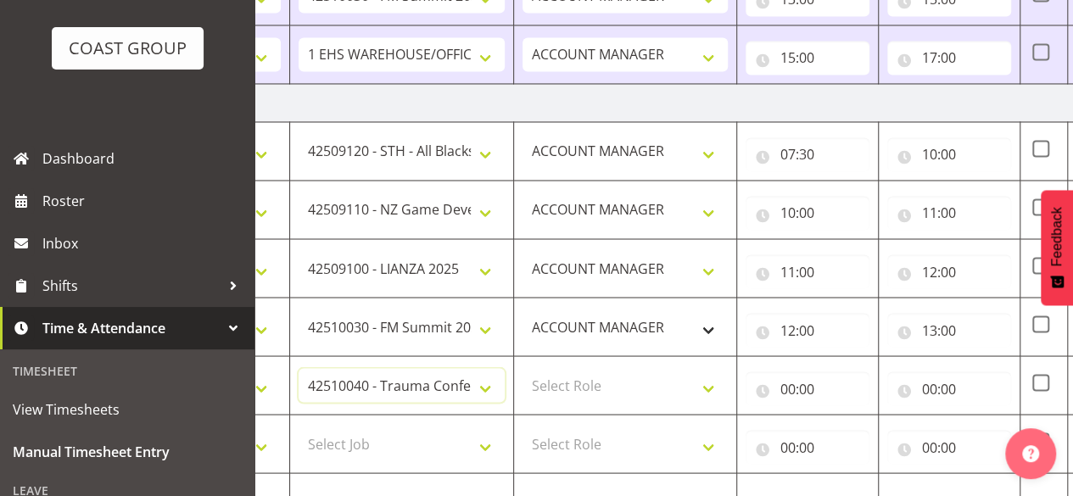
scroll to position [0, 265]
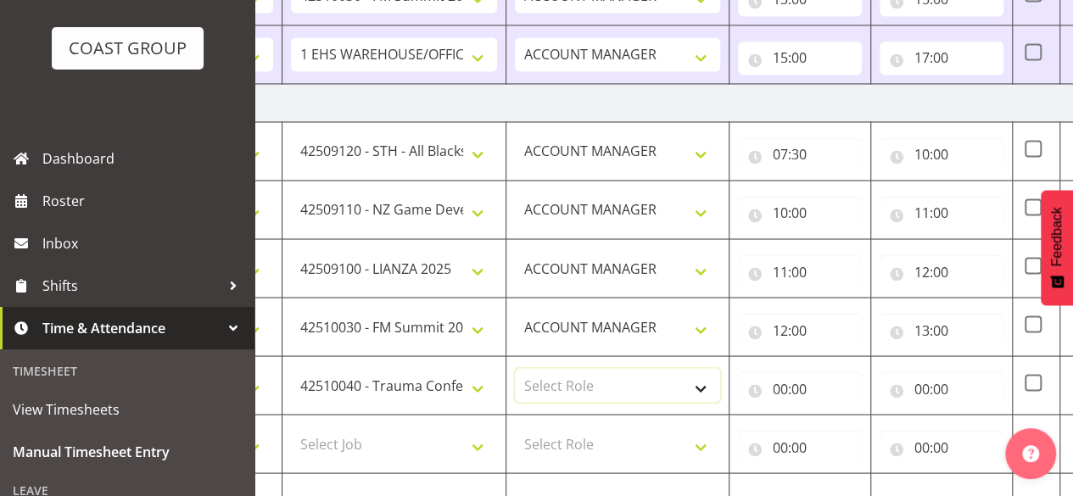
click at [709, 371] on select "Select Role EHS WLG OPS ACCOUNT MANAGER" at bounding box center [618, 385] width 206 height 34
select select "197"
click at [515, 368] on select "Select Role EHS WLG OPS ACCOUNT MANAGER" at bounding box center [618, 385] width 206 height 34
click at [777, 376] on input "00:00" at bounding box center [800, 389] width 124 height 34
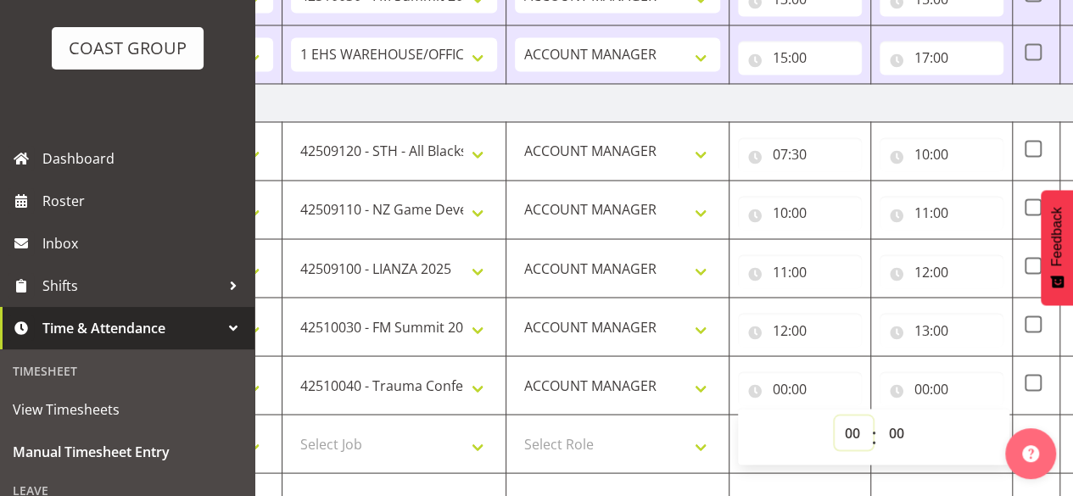
click at [847, 419] on select "00 01 02 03 04 05 06 07 08 09 10 11 12 13 14 15 16 17 18 19 20 21 22 23" at bounding box center [854, 433] width 38 height 34
select select "13"
click at [835, 416] on select "00 01 02 03 04 05 06 07 08 09 10 11 12 13 14 15 16 17 18 19 20 21 22 23" at bounding box center [854, 433] width 38 height 34
type input "13:00"
click at [922, 380] on input "00:00" at bounding box center [942, 389] width 124 height 34
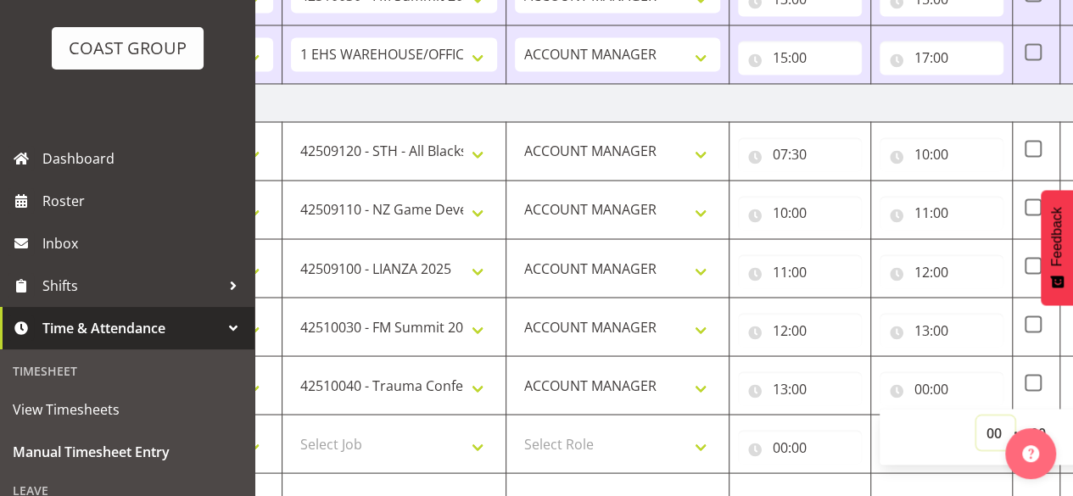
click at [1000, 420] on select "00 01 02 03 04 05 06 07 08 09 10 11 12 13 14 15 16 17 18 19 20 21 22 23" at bounding box center [996, 433] width 38 height 34
select select "14"
click at [977, 416] on select "00 01 02 03 04 05 06 07 08 09 10 11 12 13 14 15 16 17 18 19 20 21 22 23" at bounding box center [996, 433] width 38 height 34
type input "14:00"
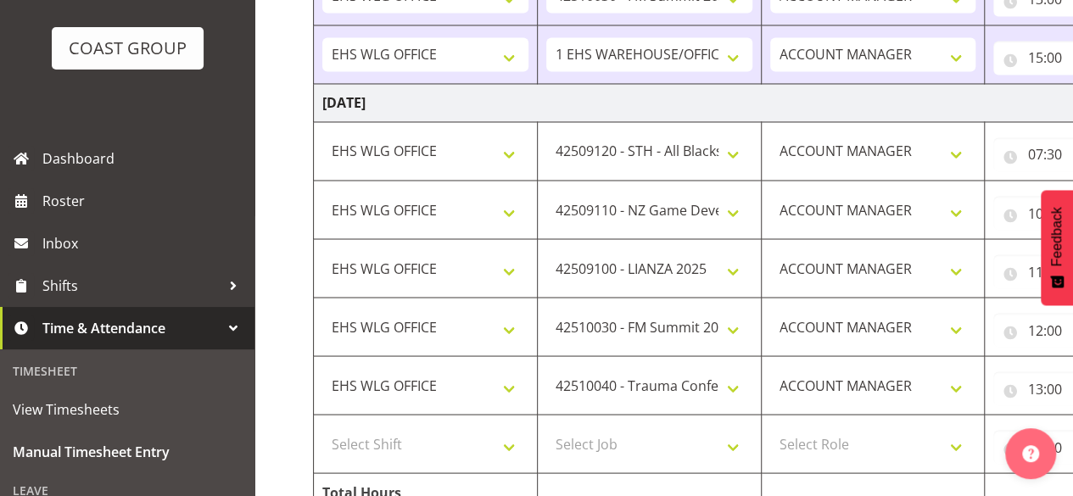
scroll to position [0, 0]
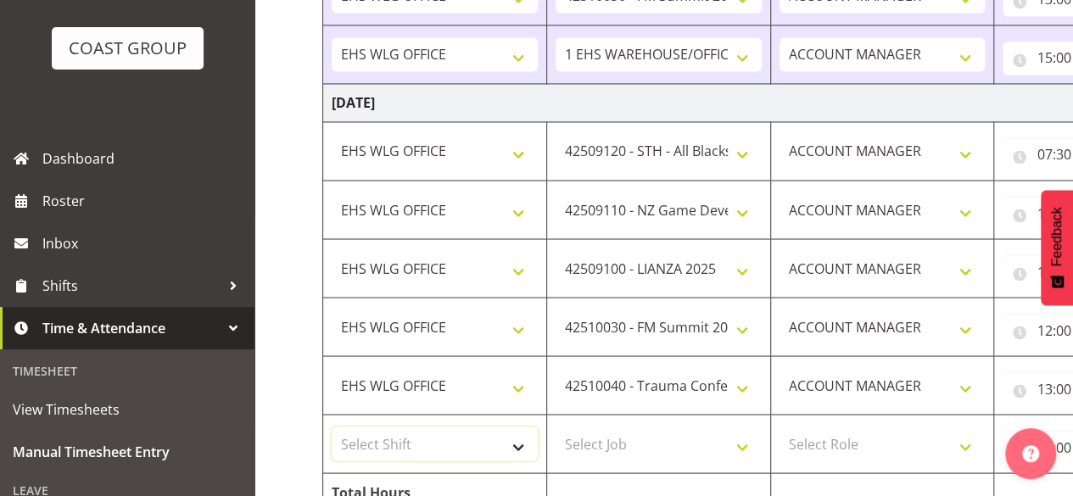
click at [524, 442] on select "Select Shift AUG 25 Break Beervana @ Stadium AUG 25 Break Building Nations @ Ta…" at bounding box center [435, 444] width 206 height 34
select select "1464"
click at [332, 427] on select "Select Shift AUG 25 Break Beervana @ Stadium AUG 25 Break Building Nations @ Ta…" at bounding box center [435, 444] width 206 height 34
click at [742, 434] on select "Select Job 1 Carlton Events 1 Carlton Hamilton 1 Carlton Wellington 1 EHS WAREH…" at bounding box center [659, 444] width 206 height 34
select select "69"
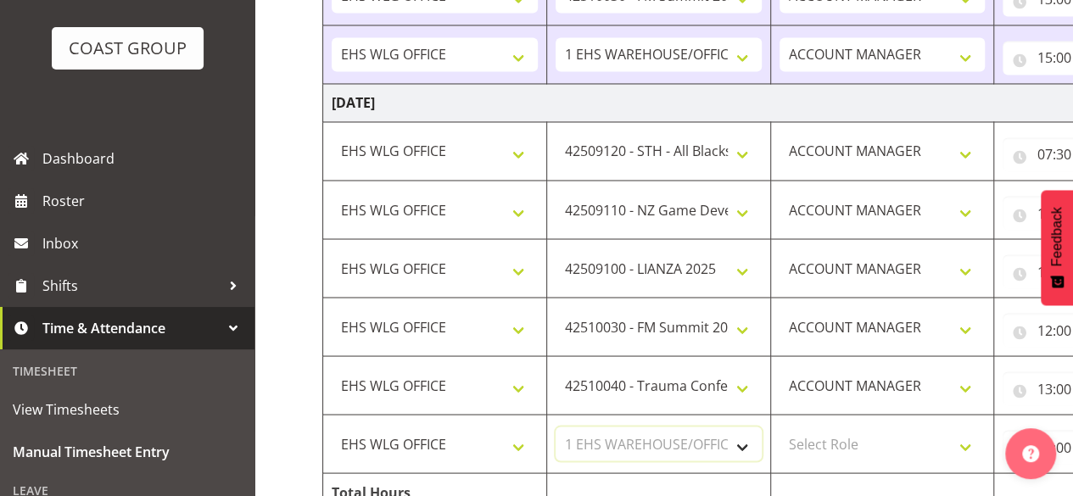
click at [556, 427] on select "Select Job 1 Carlton Events 1 Carlton Hamilton 1 Carlton Wellington 1 EHS WAREH…" at bounding box center [659, 444] width 206 height 34
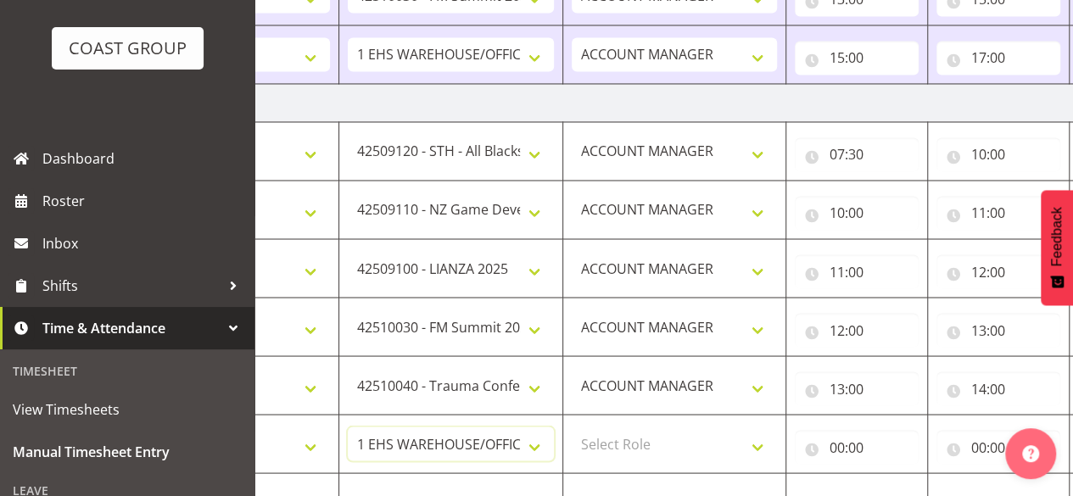
scroll to position [0, 222]
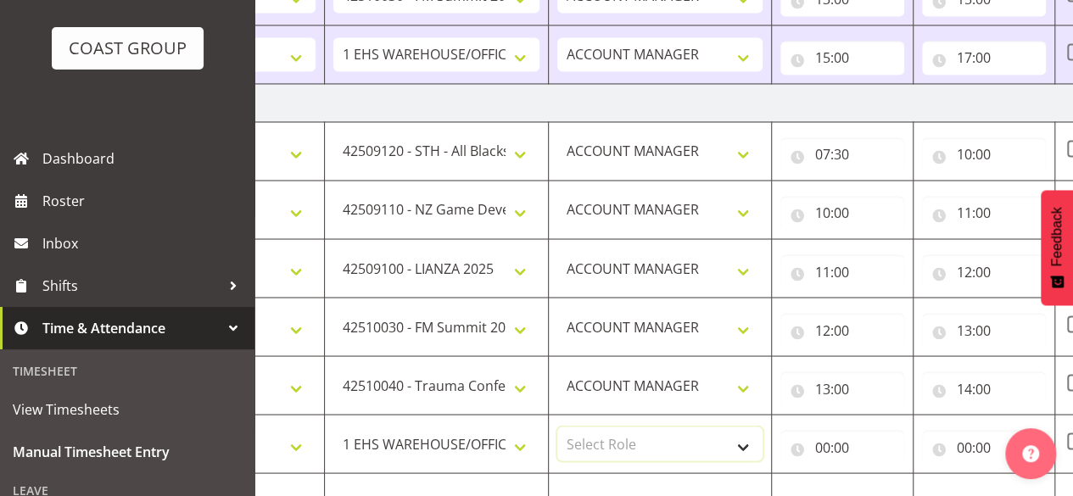
click at [743, 434] on select "Select Role EHS WLG OPS ACCOUNT MANAGER" at bounding box center [661, 444] width 206 height 34
select select "197"
click at [558, 427] on select "Select Role EHS WLG OPS ACCOUNT MANAGER" at bounding box center [661, 444] width 206 height 34
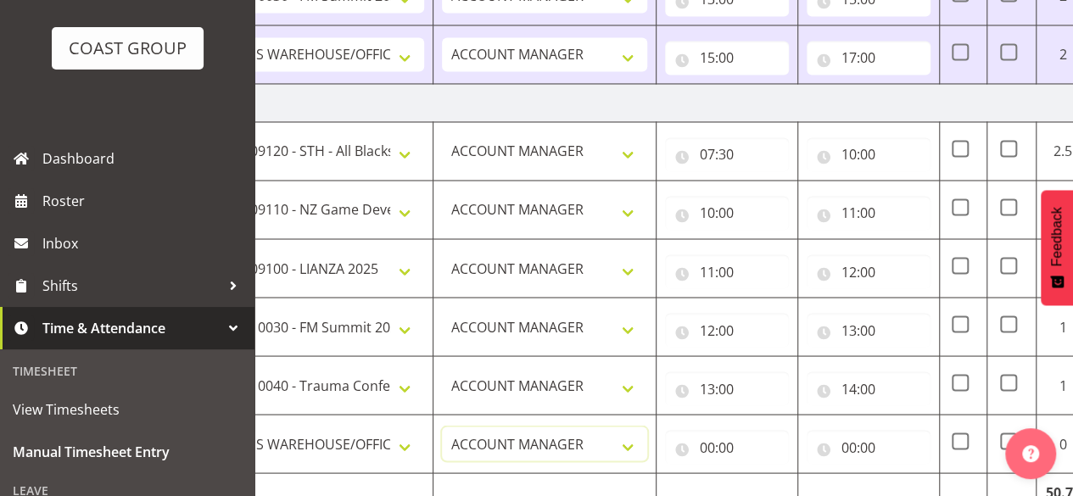
scroll to position [0, 341]
click at [704, 434] on input "00:00" at bounding box center [724, 447] width 124 height 34
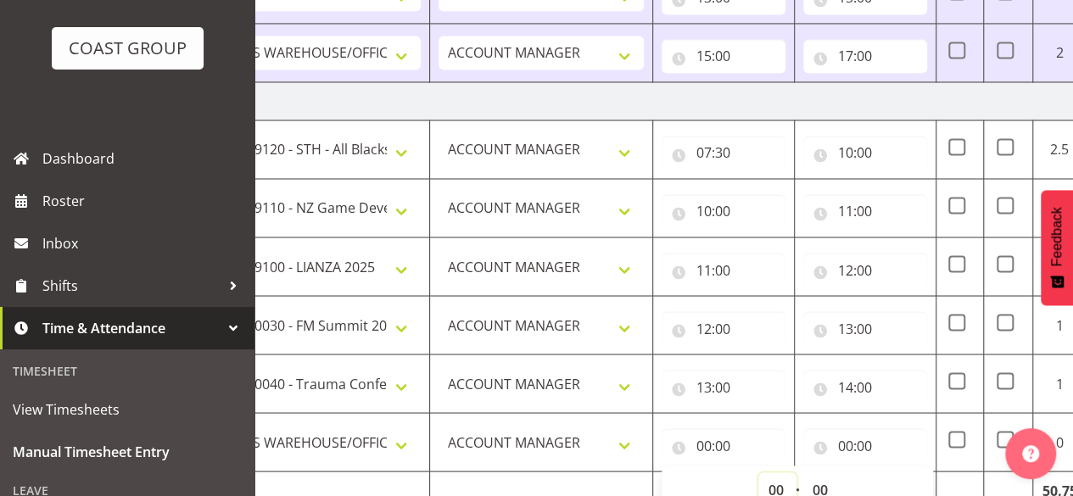
click at [769, 477] on select "00 01 02 03 04 05 06 07 08 09 10 11 12 13 14 15 16 17 18 19 20 21 22 23" at bounding box center [778, 490] width 38 height 34
select select "14"
click at [759, 473] on select "00 01 02 03 04 05 06 07 08 09 10 11 12 13 14 15 16 17 18 19 20 21 22 23" at bounding box center [778, 490] width 38 height 34
type input "14:00"
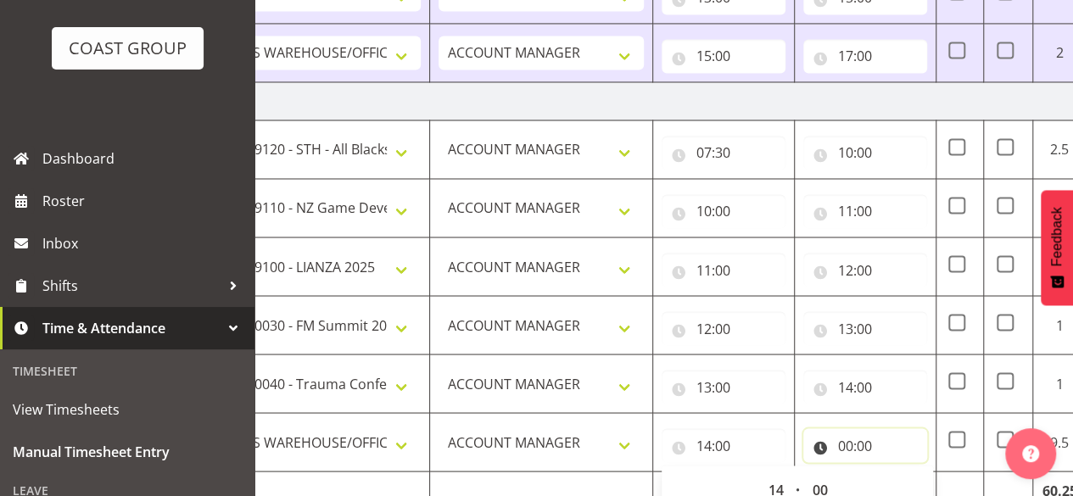
click at [847, 435] on input "00:00" at bounding box center [866, 446] width 124 height 34
click at [915, 480] on select "00 01 02 03 04 05 06 07 08 09 10 11 12 13 14 15 16 17 18 19 20 21 22 23" at bounding box center [919, 490] width 38 height 34
select select "16"
click at [900, 473] on select "00 01 02 03 04 05 06 07 08 09 10 11 12 13 14 15 16 17 18 19 20 21 22 23" at bounding box center [919, 490] width 38 height 34
type input "16:00"
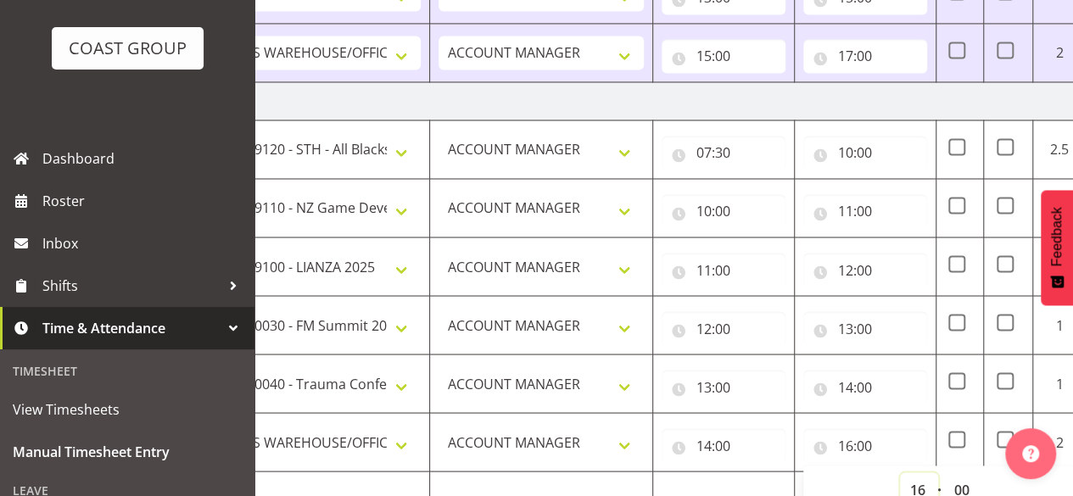
scroll to position [0, 437]
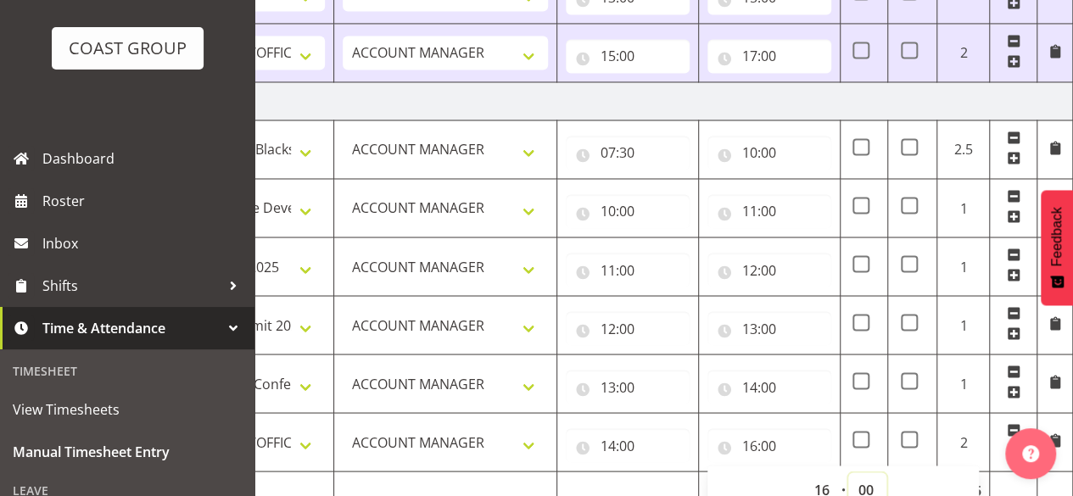
click at [867, 473] on select "00 01 02 03 04 05 06 07 08 09 10 11 12 13 14 15 16 17 18 19 20 21 22 23 24 25 2…" at bounding box center [868, 490] width 38 height 34
select select "30"
click at [849, 473] on select "00 01 02 03 04 05 06 07 08 09 10 11 12 13 14 15 16 17 18 19 20 21 22 23 24 25 2…" at bounding box center [868, 490] width 38 height 34
type input "16:30"
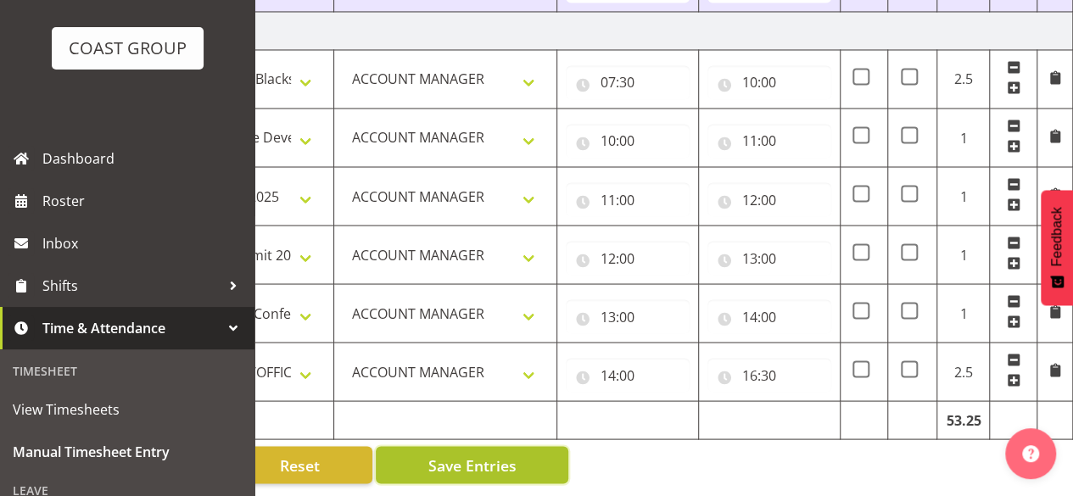
click at [477, 454] on span "Save Entries" at bounding box center [472, 465] width 88 height 22
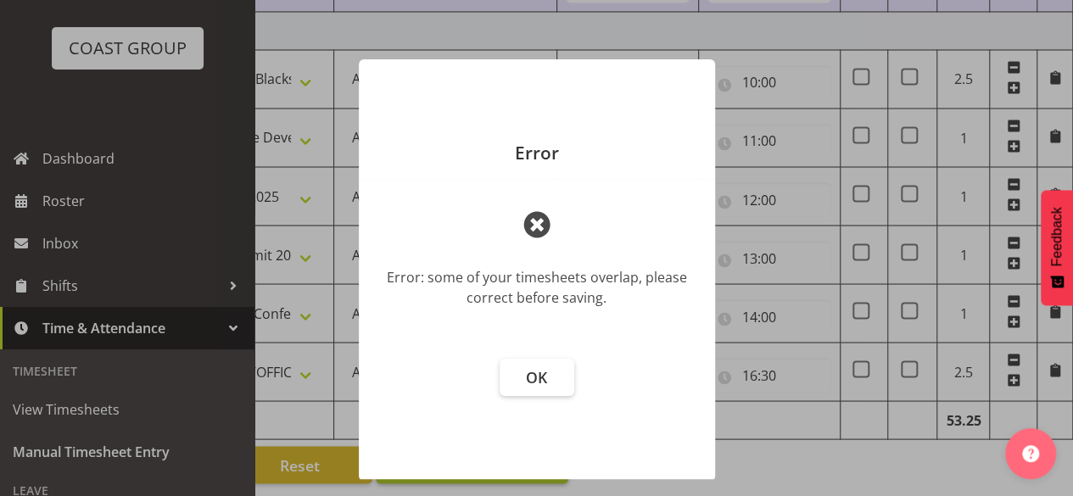
scroll to position [0, 424]
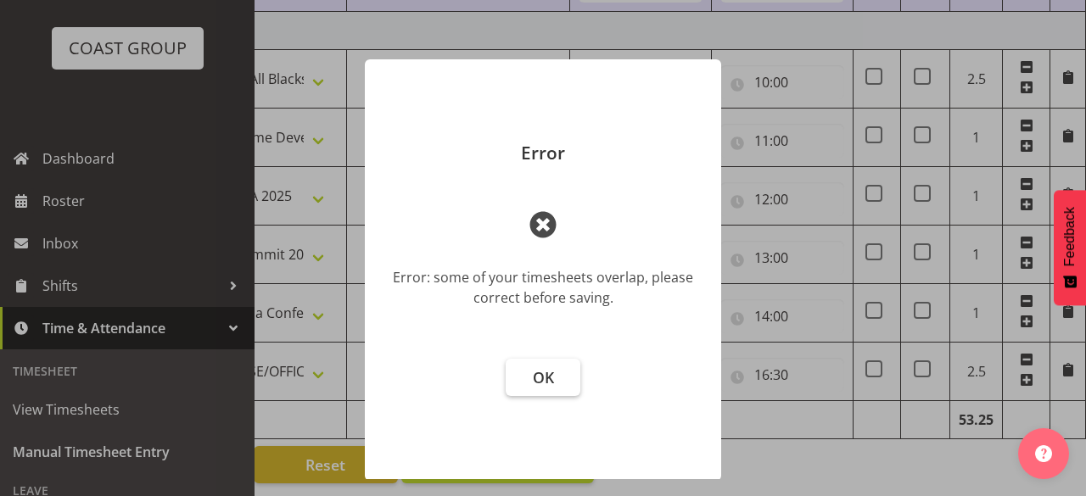
click at [541, 381] on span "OK" at bounding box center [543, 377] width 21 height 20
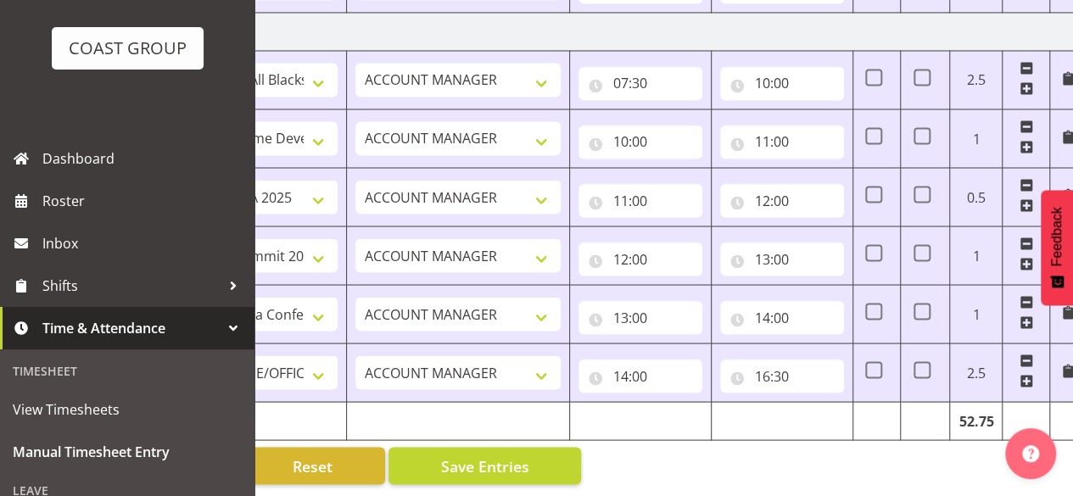
scroll to position [1488, 0]
click at [776, 379] on td "16:30 00 01 02 03 04 05 06 07 08 09 10 11 12 13 14 15 16 17 18 19 20 21 22 23 :…" at bounding box center [783, 372] width 142 height 59
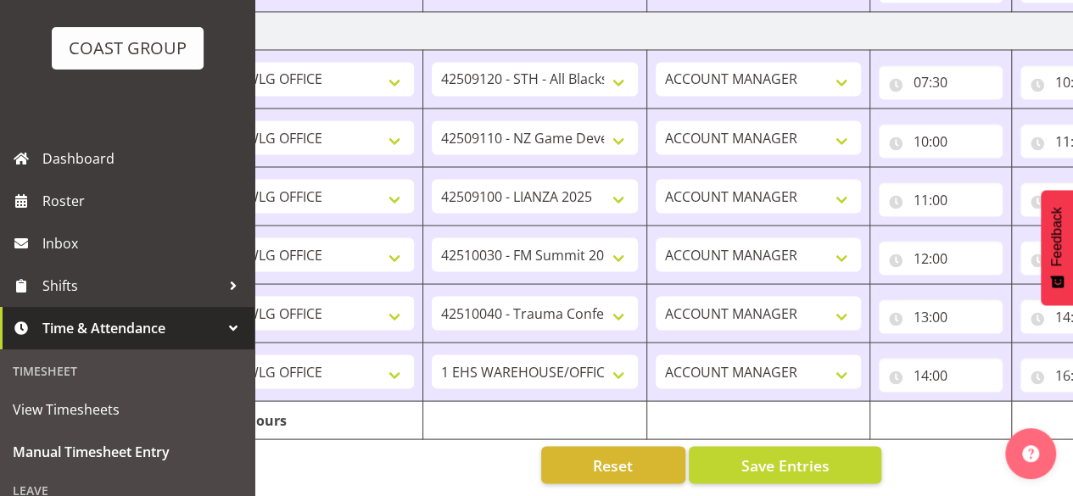
scroll to position [0, 0]
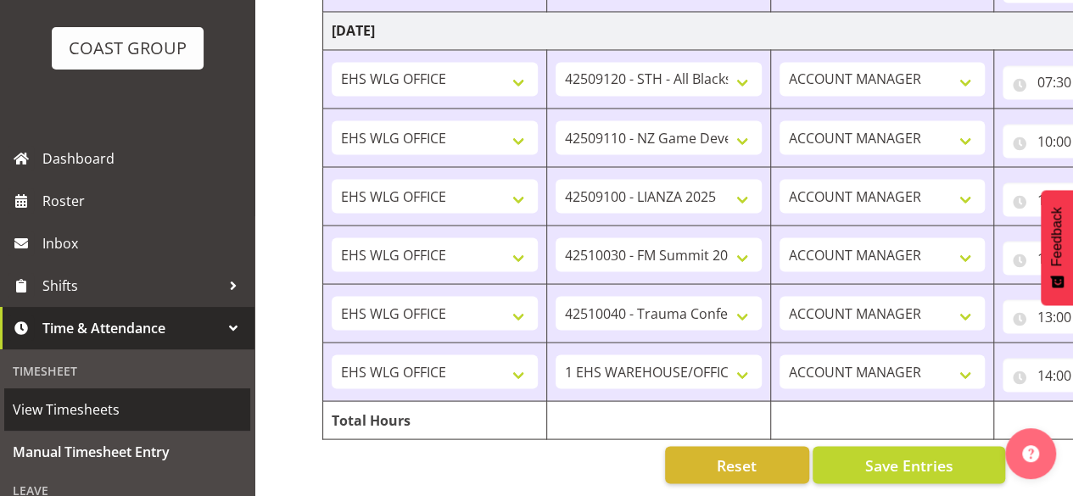
click at [72, 405] on span "View Timesheets" at bounding box center [127, 409] width 229 height 25
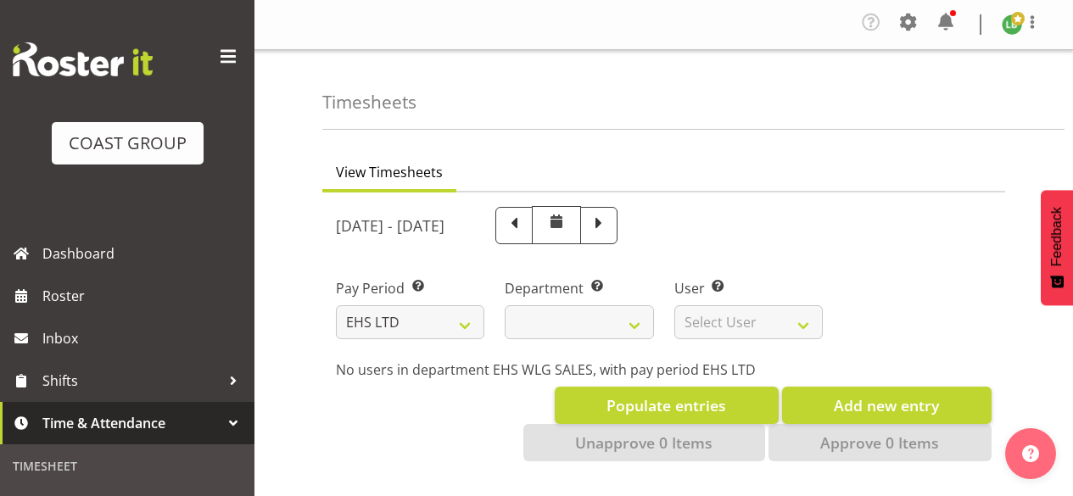
select select "7"
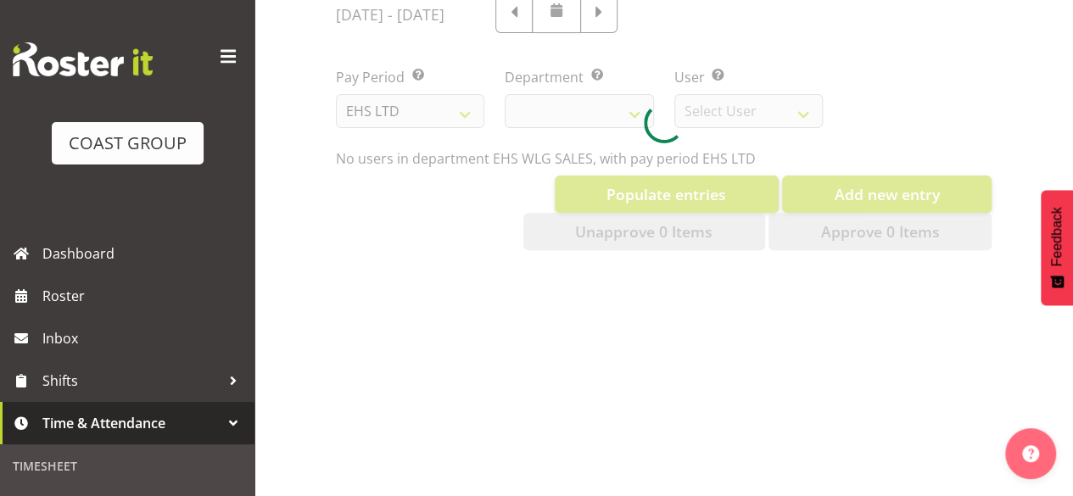
select select "44"
select select "8051"
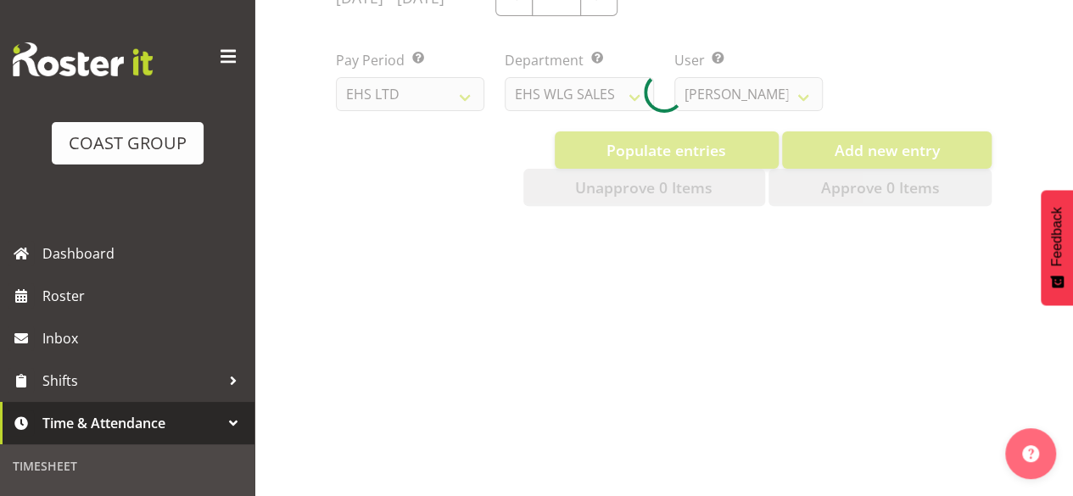
scroll to position [238, 0]
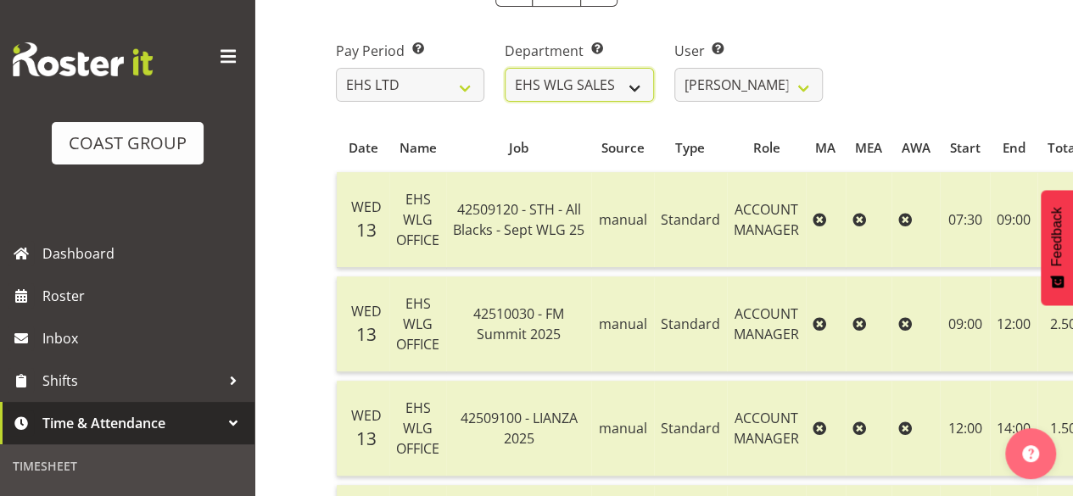
click at [637, 83] on select "EHS WLG OPS EHS WLG SALES" at bounding box center [579, 85] width 148 height 34
select select "43"
click at [505, 68] on select "EHS WLG OPS EHS WLG SALES" at bounding box center [579, 85] width 148 height 34
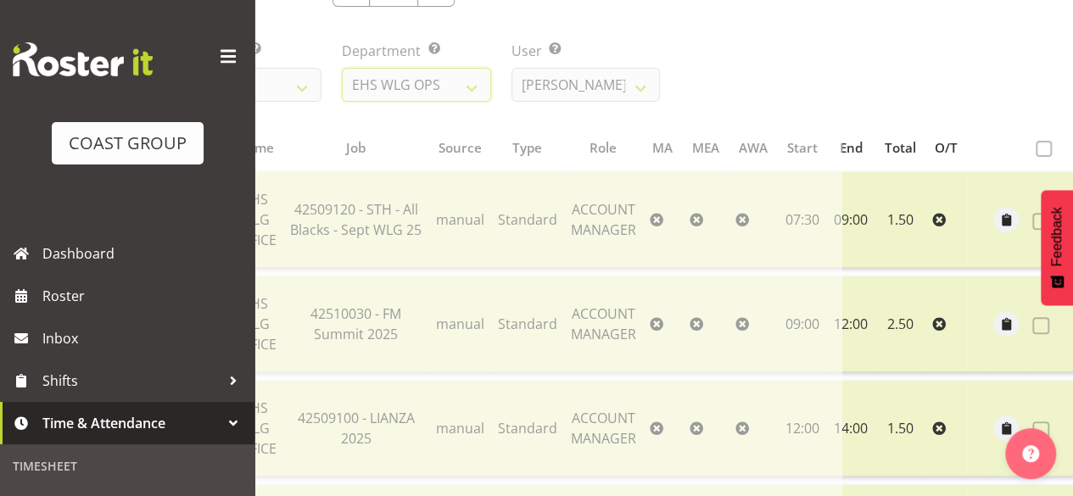
scroll to position [0, 81]
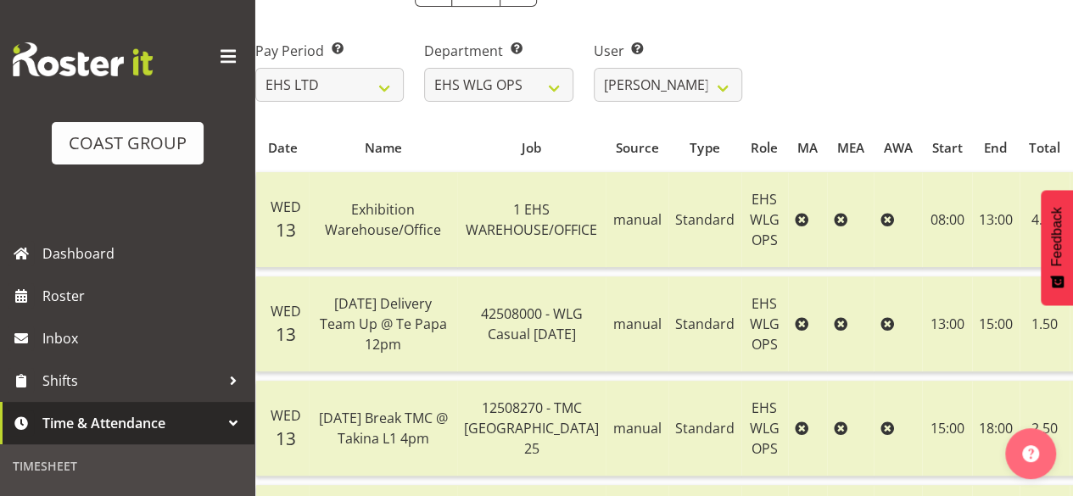
click at [215, 52] on span at bounding box center [228, 56] width 27 height 27
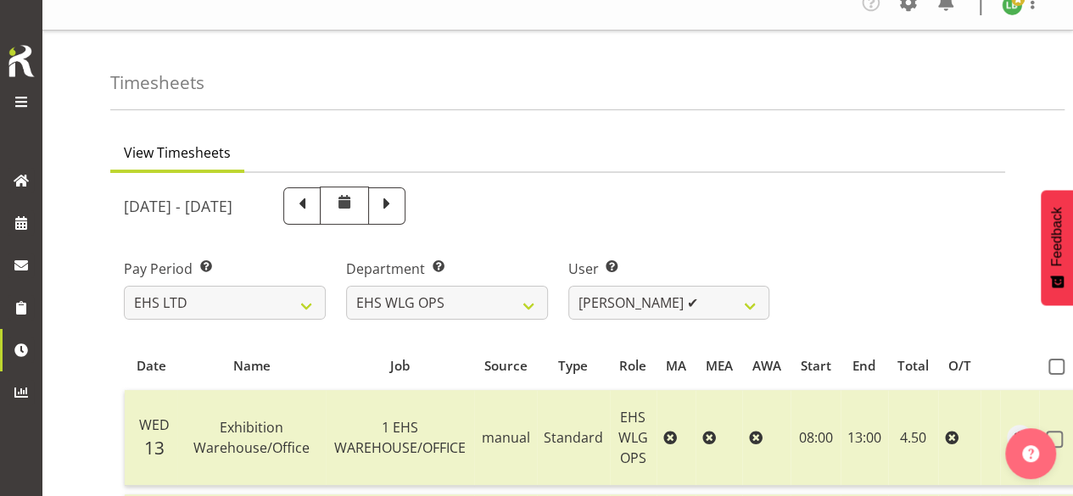
scroll to position [0, 0]
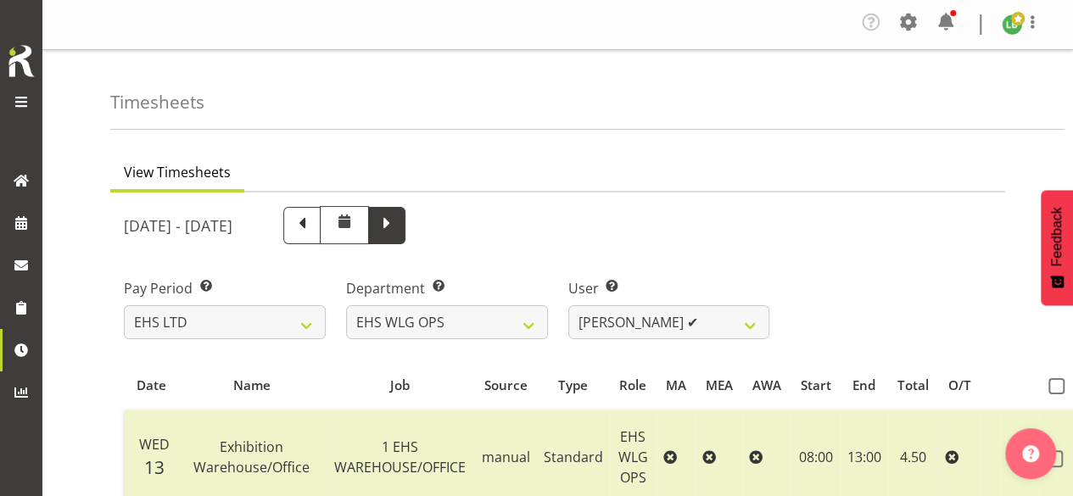
click at [398, 230] on span at bounding box center [387, 224] width 22 height 22
select select
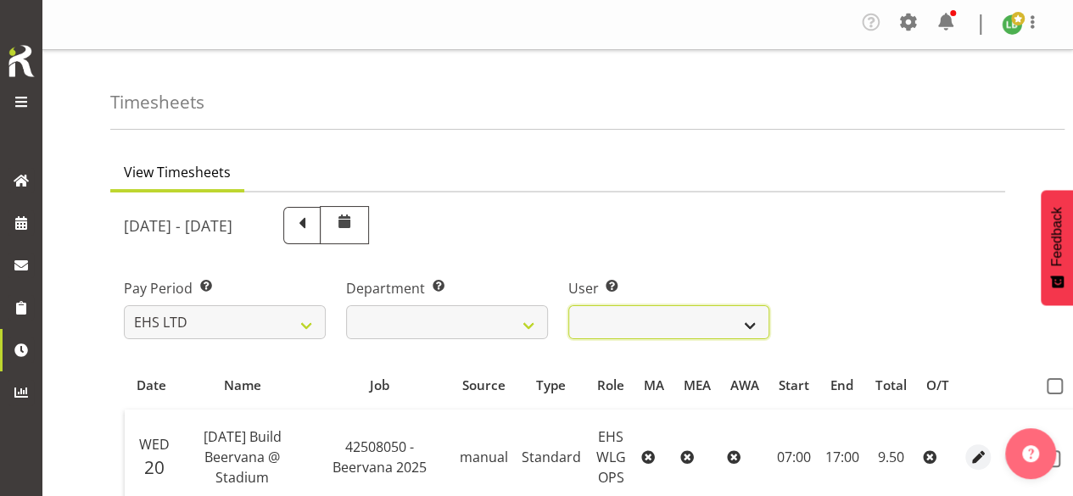
click at [762, 321] on select "Ashton Staats ❌ Darryl Burns ❌ Geoffrey Robertson ❌ Jackson Howsan ❌ Kade Tiati…" at bounding box center [670, 322] width 202 height 34
click at [569, 305] on select "Ashton Staats ❌ Darryl Burns ❌ Geoffrey Robertson ❌ Jackson Howsan ❌ Kade Tiati…" at bounding box center [670, 322] width 202 height 34
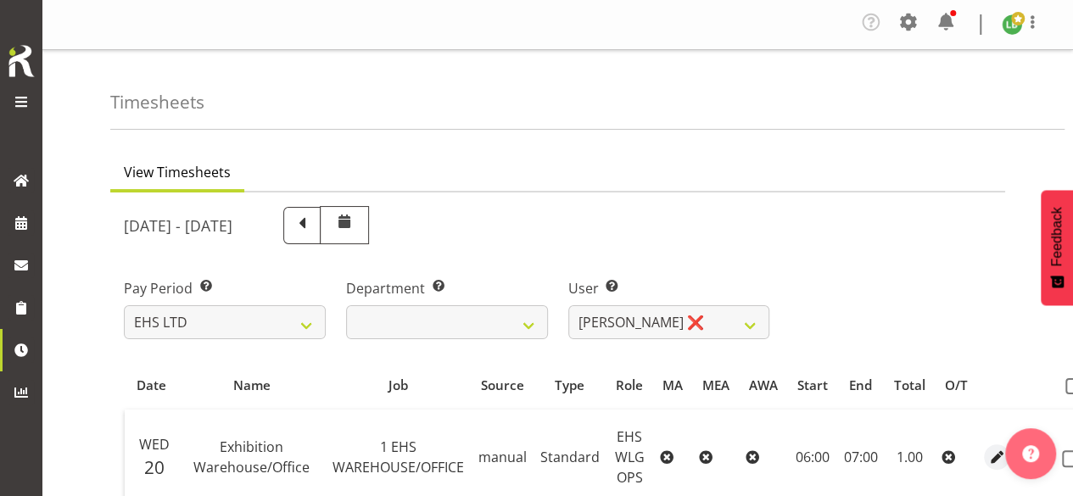
drag, startPoint x: 869, startPoint y: 145, endPoint x: 536, endPoint y: 272, distance: 355.9
click at [536, 272] on div "Department Select which department you would like to view. EHS WLG OPS EHS WLG …" at bounding box center [447, 302] width 222 height 95
click at [752, 319] on select "Ashton Staats ❌ Darryl Burns ❌ Geoffrey Robertson ❌ Jackson Howsan ❌ Kade Tiati…" at bounding box center [670, 322] width 202 height 34
click at [569, 305] on select "Ashton Staats ❌ Darryl Burns ❌ Geoffrey Robertson ❌ Jackson Howsan ❌ Kade Tiati…" at bounding box center [670, 322] width 202 height 34
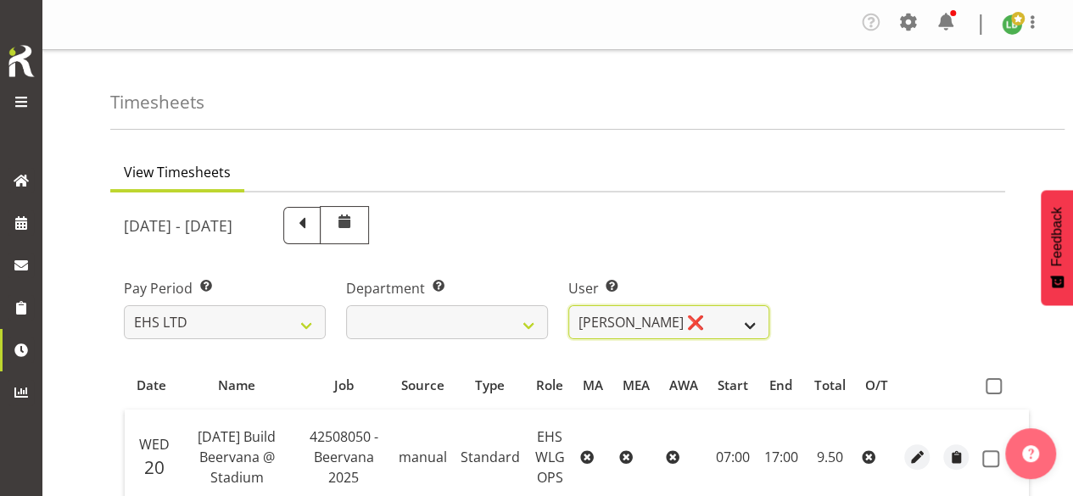
click at [742, 332] on select "Ashton Staats ❌ Darryl Burns ❌ Geoffrey Robertson ❌ Jackson Howsan ❌ Kade Tiati…" at bounding box center [670, 322] width 202 height 34
click at [569, 305] on select "Ashton Staats ❌ Darryl Burns ❌ Geoffrey Robertson ❌ Jackson Howsan ❌ Kade Tiati…" at bounding box center [670, 322] width 202 height 34
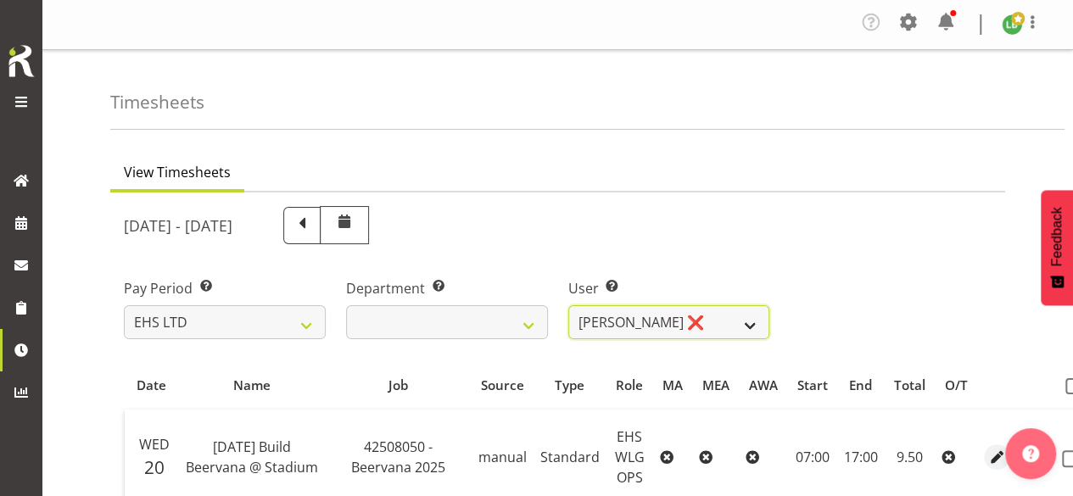
click at [746, 333] on select "Ashton Staats ❌ Darryl Burns ❌ Geoffrey Robertson ❌ Jackson Howsan ❌ Kade Tiati…" at bounding box center [670, 322] width 202 height 34
click at [569, 305] on select "Ashton Staats ❌ Darryl Burns ❌ Geoffrey Robertson ❌ Jackson Howsan ❌ Kade Tiati…" at bounding box center [670, 322] width 202 height 34
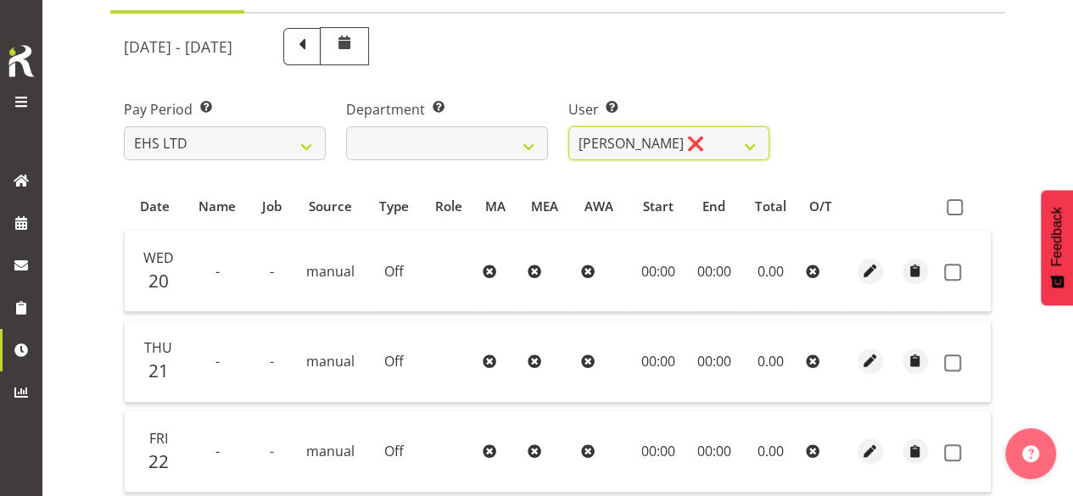
scroll to position [167, 0]
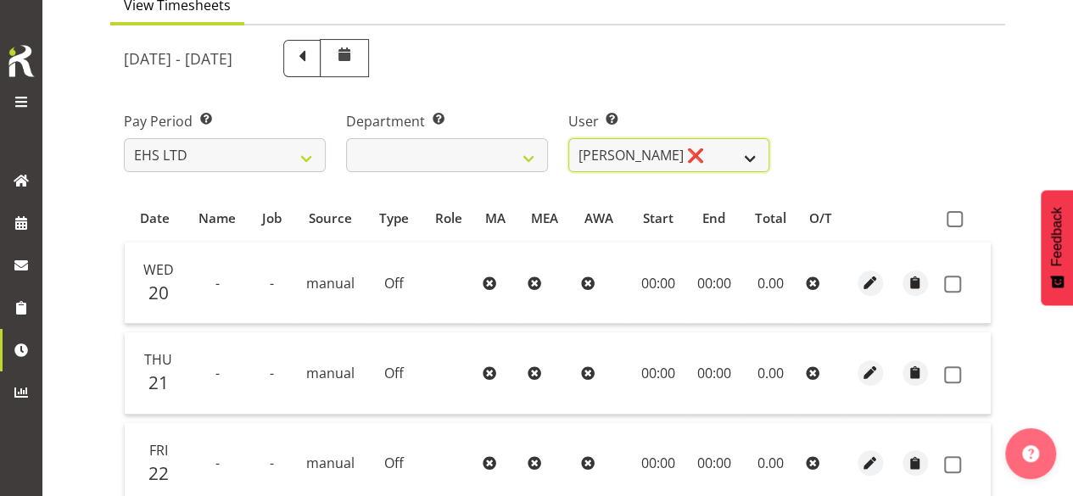
click at [750, 151] on select "Ashton Staats ❌ Darryl Burns ❌ Geoffrey Robertson ❌ Jackson Howsan ❌ Kade Tiati…" at bounding box center [670, 155] width 202 height 34
click at [569, 138] on select "Ashton Staats ❌ Darryl Burns ❌ Geoffrey Robertson ❌ Jackson Howsan ❌ Kade Tiati…" at bounding box center [670, 155] width 202 height 34
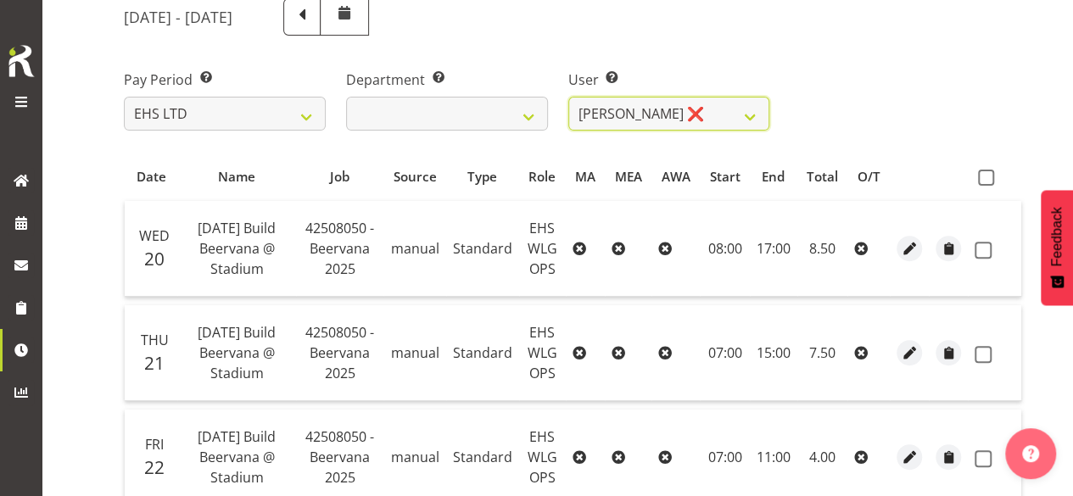
scroll to position [205, 0]
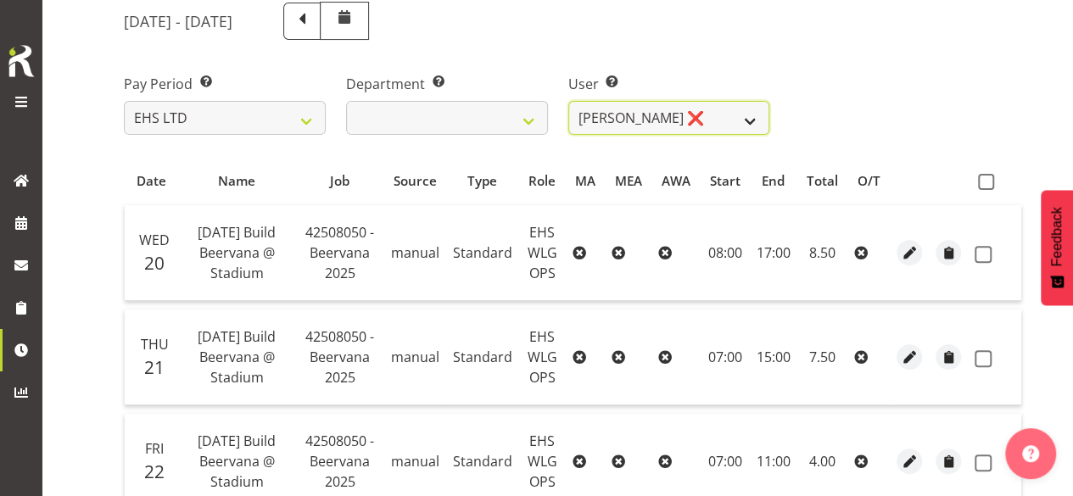
click at [756, 118] on select "Ashton Staats ❌ Darryl Burns ❌ Geoffrey Robertson ❌ Jackson Howsan ❌ Kade Tiati…" at bounding box center [670, 118] width 202 height 34
select select "9513"
click at [569, 101] on select "Ashton Staats ❌ Darryl Burns ❌ Geoffrey Robertson ❌ Jackson Howsan ❌ Kade Tiati…" at bounding box center [670, 118] width 202 height 34
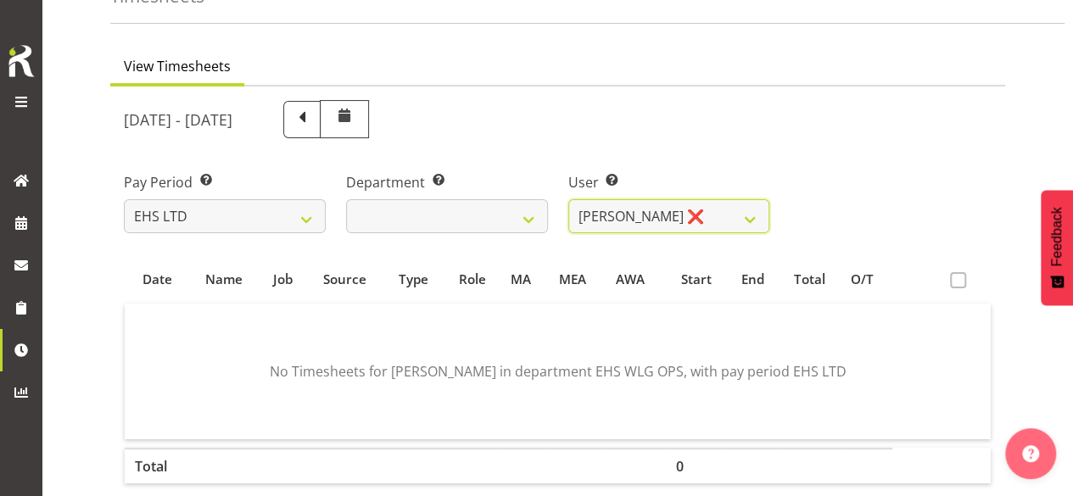
scroll to position [0, 0]
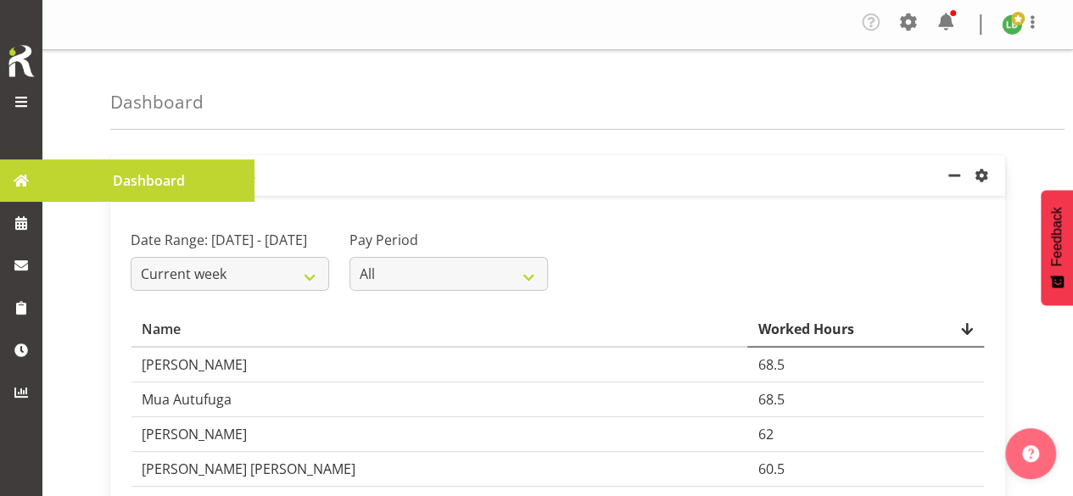
click at [20, 98] on span at bounding box center [21, 102] width 20 height 20
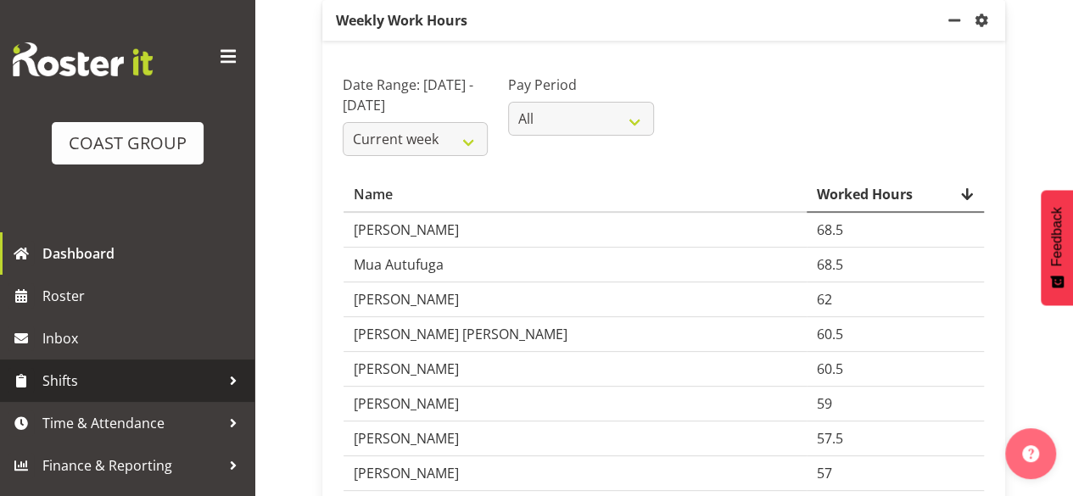
scroll to position [156, 0]
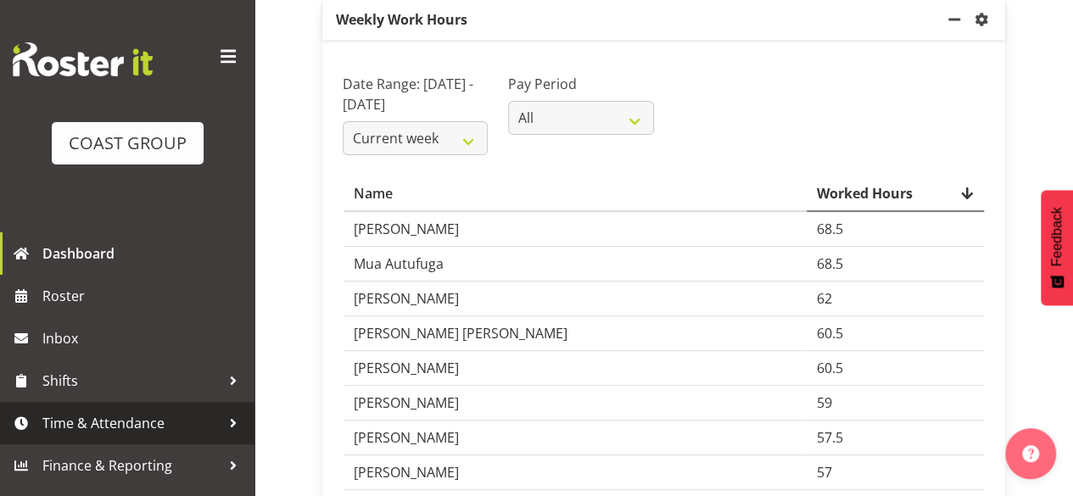
click at [228, 426] on div at bounding box center [233, 423] width 25 height 25
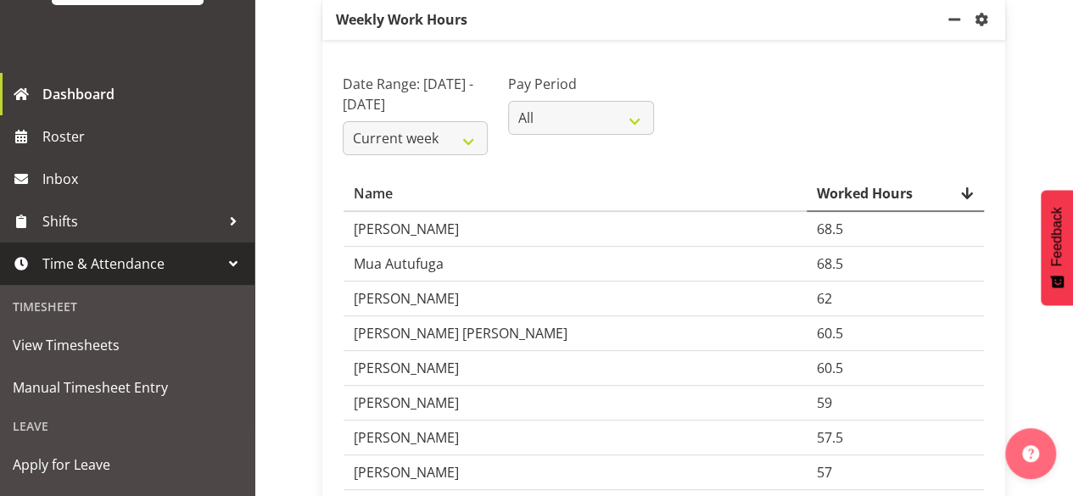
scroll to position [161, 0]
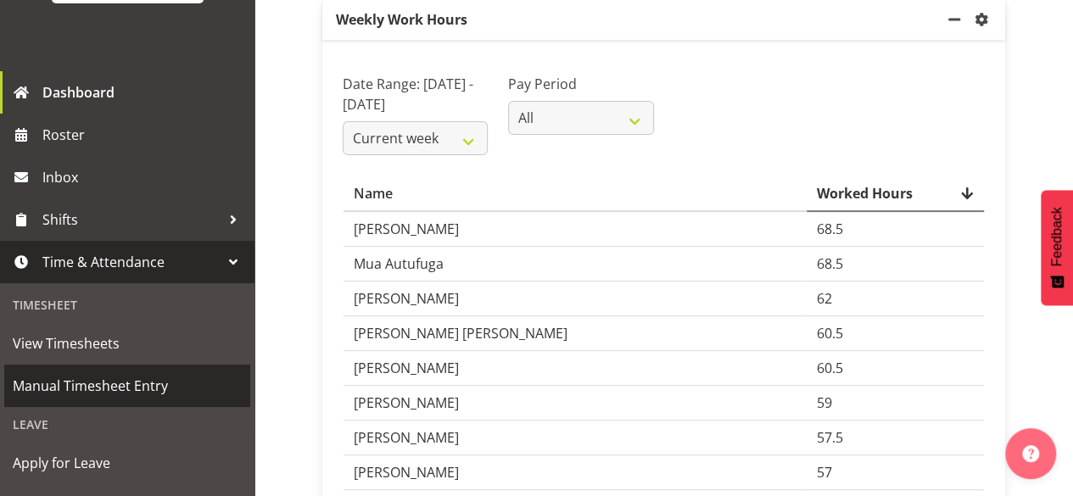
click at [104, 391] on span "Manual Timesheet Entry" at bounding box center [127, 385] width 229 height 25
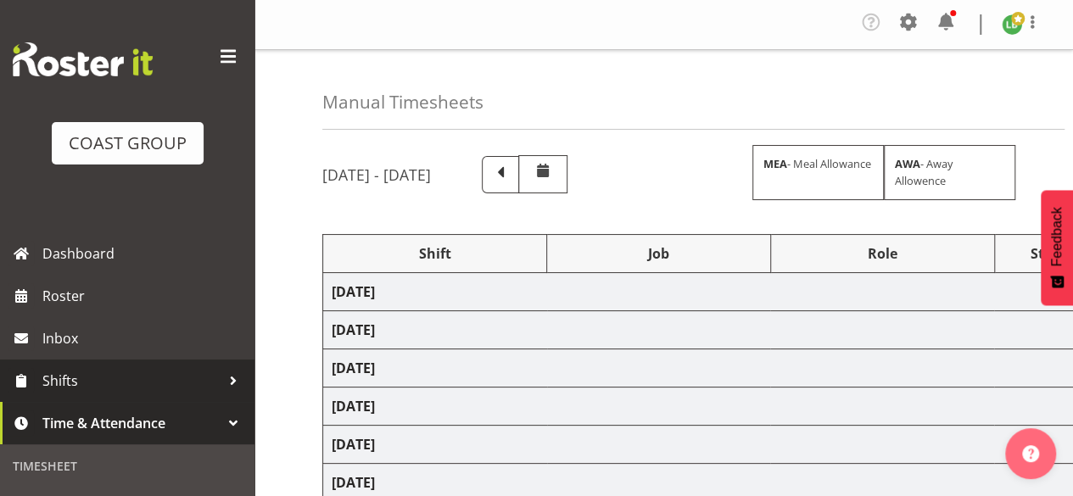
select select "1464"
select select "8309"
select select "197"
select select "1464"
select select "69"
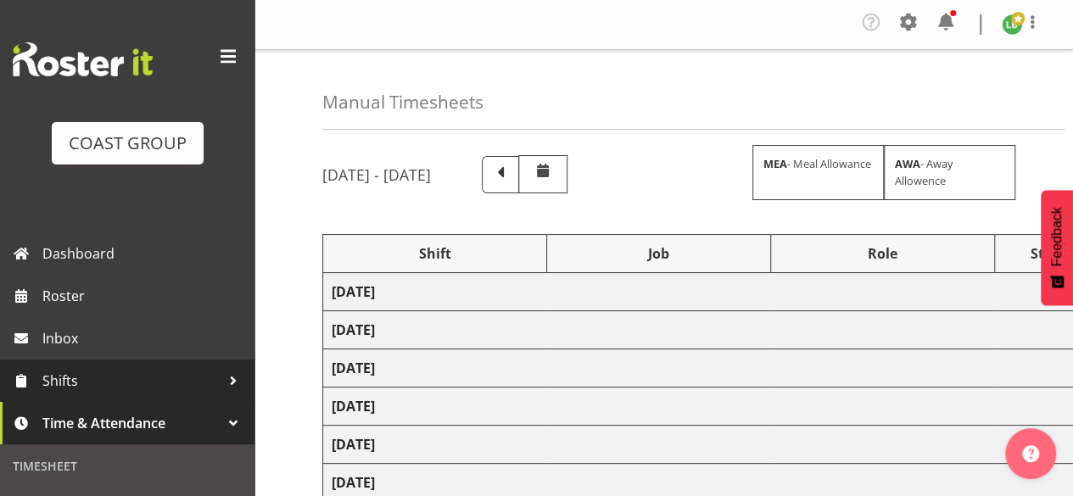
select select "197"
select select "1464"
select select "9584"
select select "197"
select select "1464"
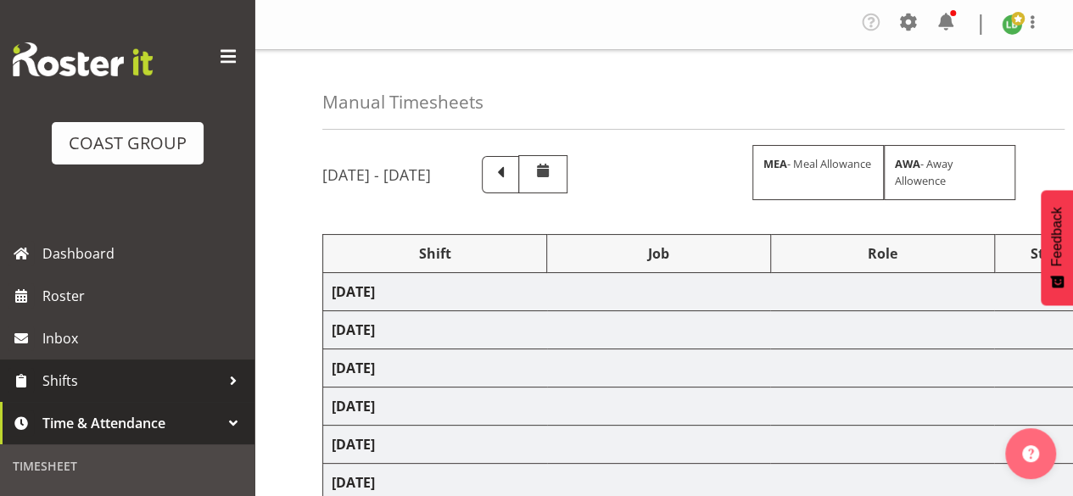
select select "9690"
select select "197"
select select "1464"
select select "10144"
select select "197"
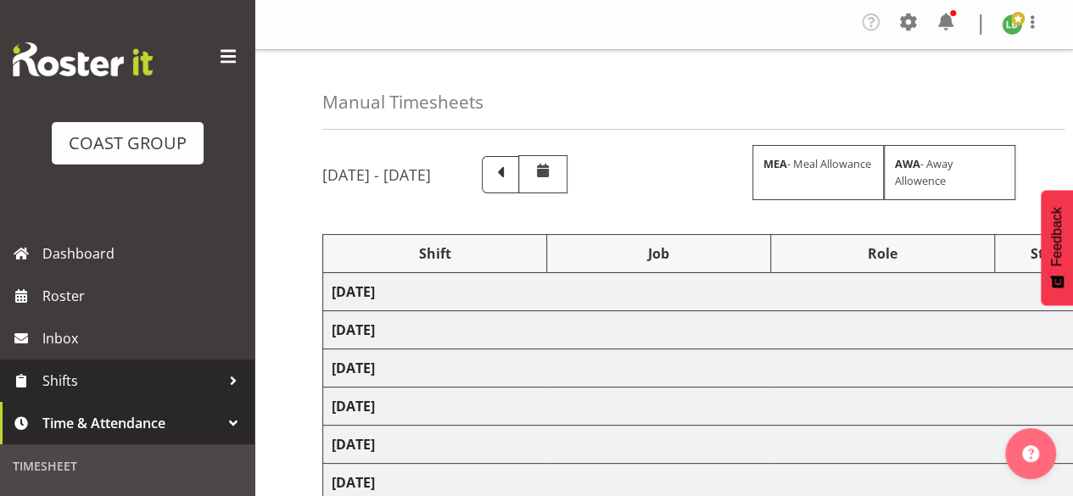
select select "1464"
select select "10172"
select select "197"
select select "1464"
select select "8677"
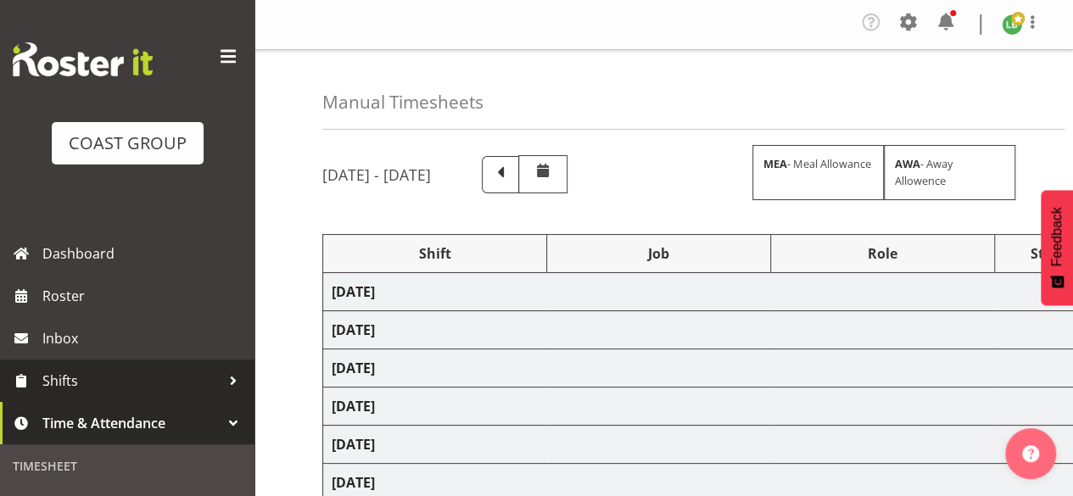
select select "197"
select select "1464"
select select "69"
select select "197"
select select "1464"
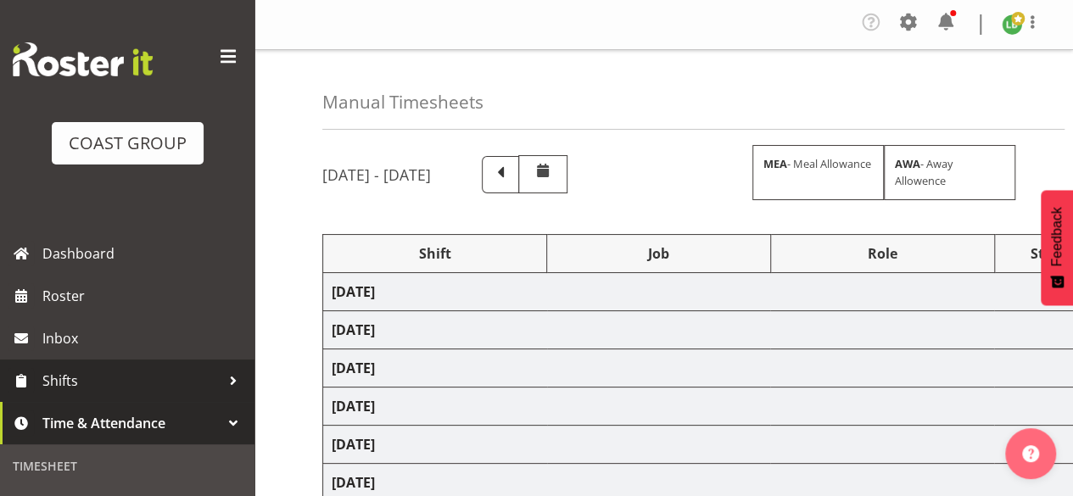
select select "9690"
select select "197"
select select "1464"
select select "10144"
select select "197"
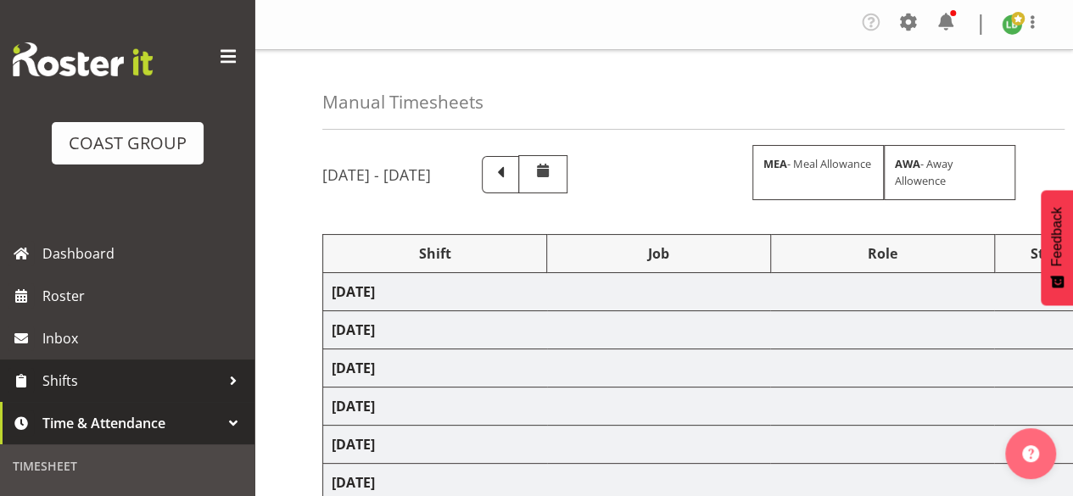
select select "1464"
select select "69"
select select "197"
select select "1464"
select select "10172"
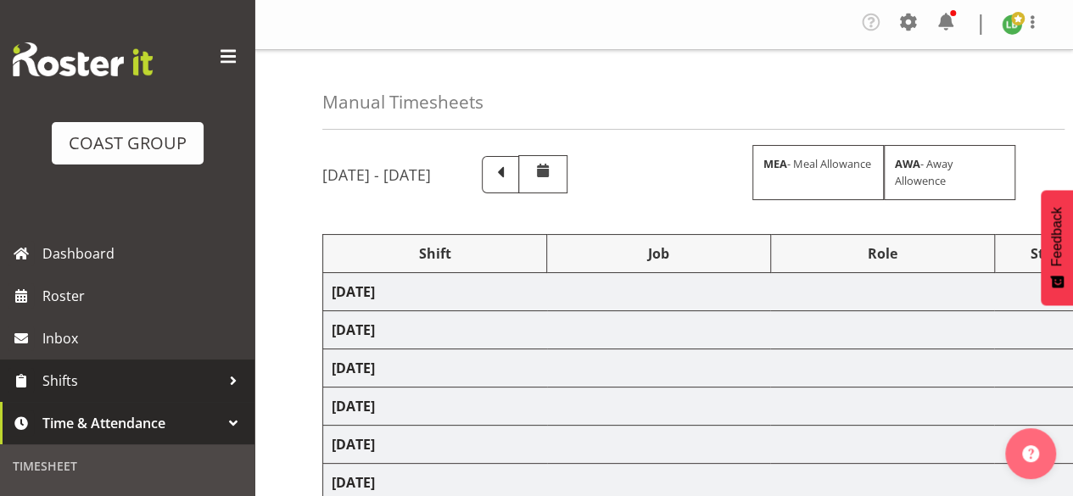
select select "197"
select select "1464"
select select "8676"
select select "197"
select select "1464"
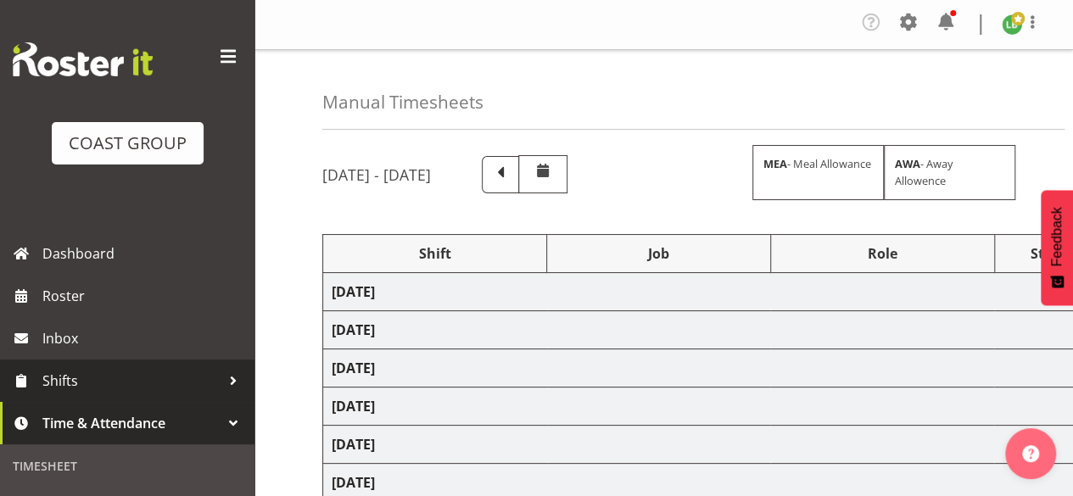
select select "9690"
select select "197"
select select "1464"
select select "9890"
select select "197"
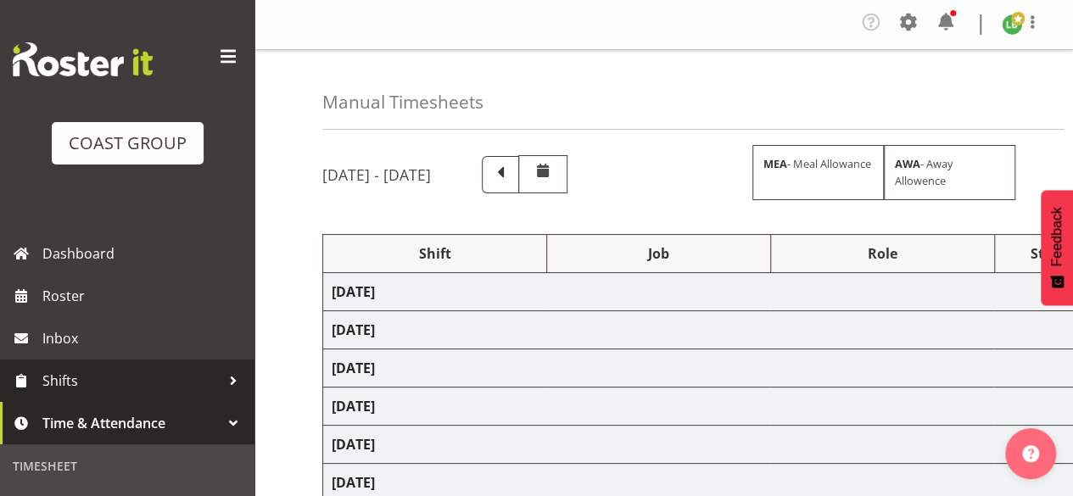
select select "1464"
select select "69"
select select "197"
select select "1464"
select select "10172"
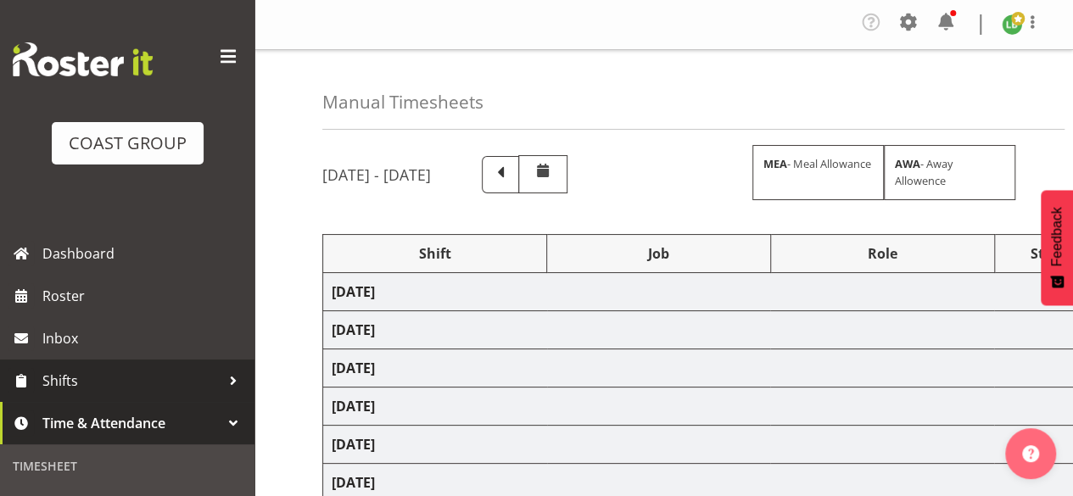
select select "197"
select select "1464"
select select "10144"
select select "197"
select select "1464"
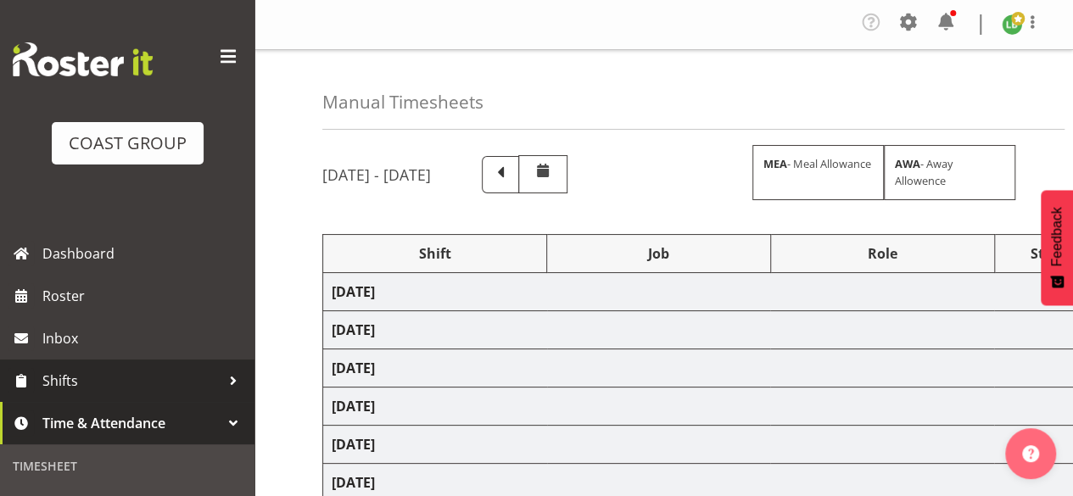
select select "9690"
select select "197"
select select "1464"
select select "9890"
select select "197"
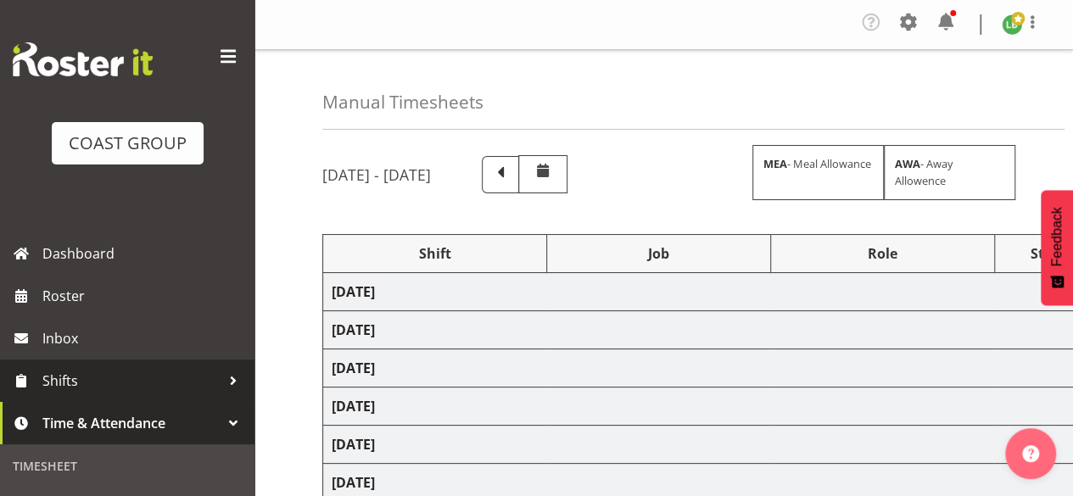
select select "1464"
select select "9934"
select select "197"
select select "1464"
select select "69"
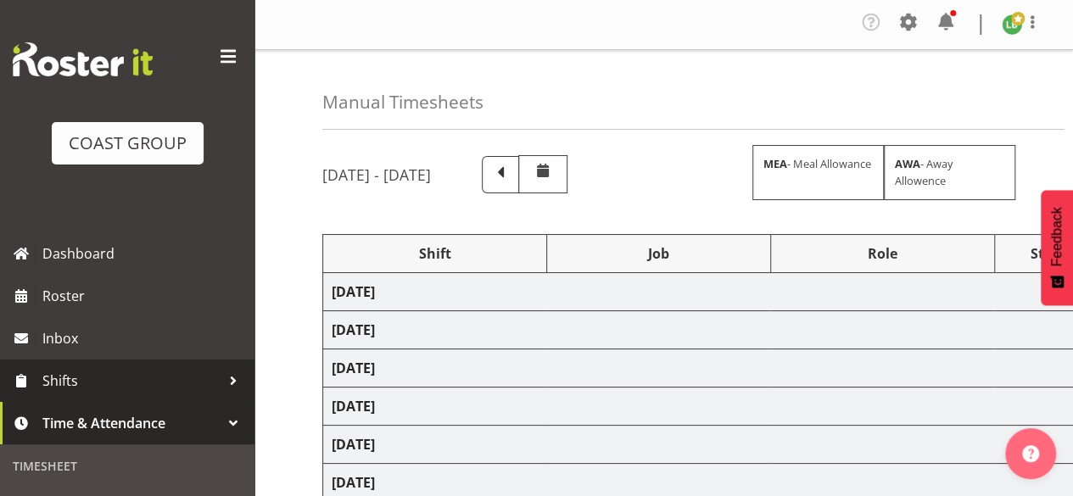
select select "197"
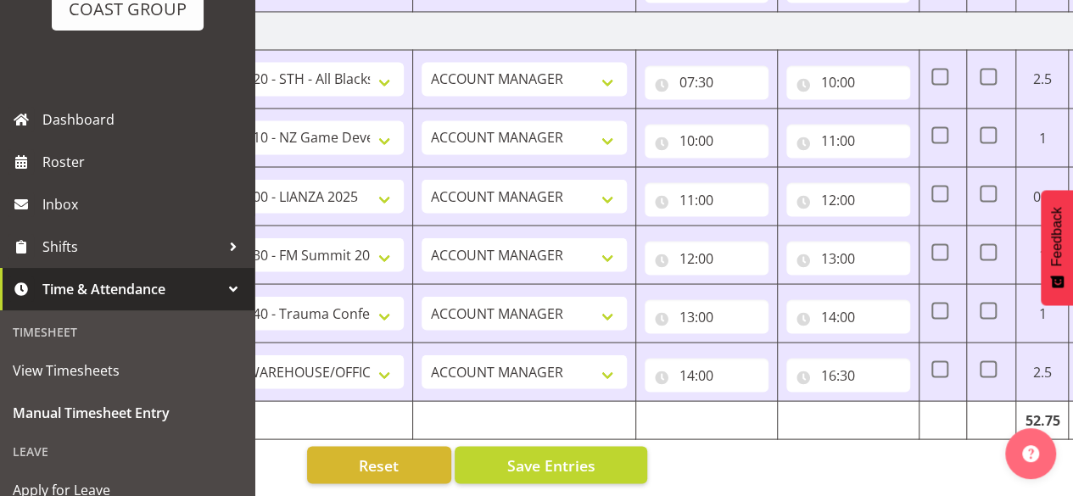
scroll to position [0, 437]
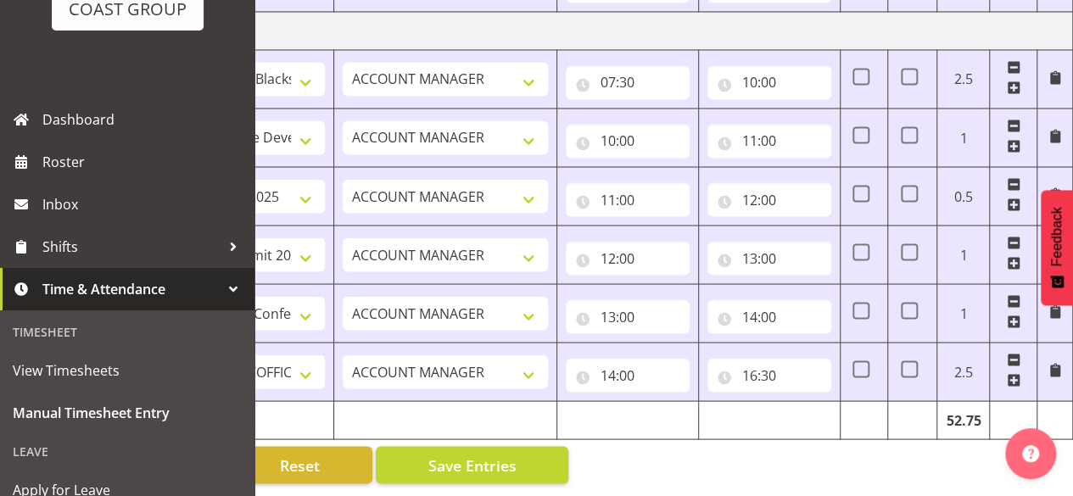
click at [1015, 373] on span at bounding box center [1014, 380] width 14 height 14
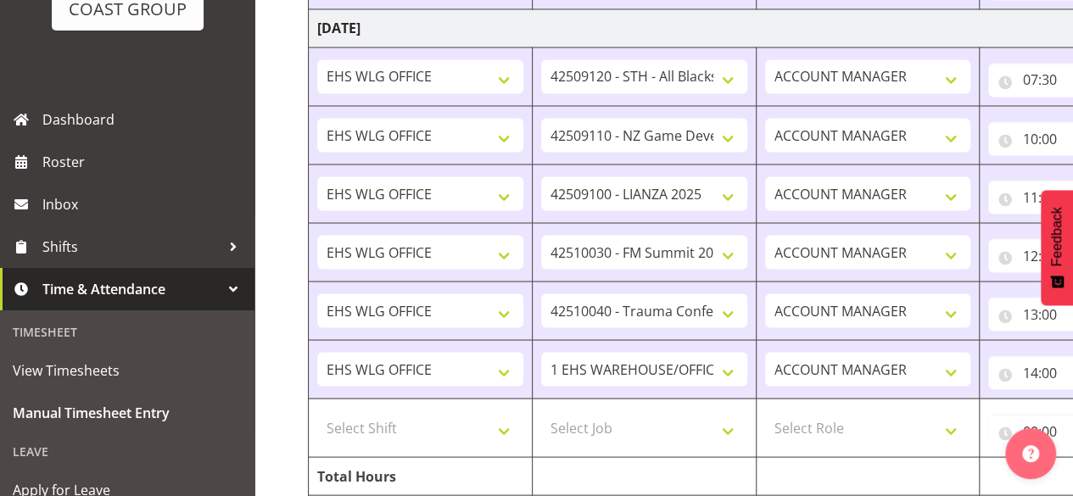
scroll to position [0, 0]
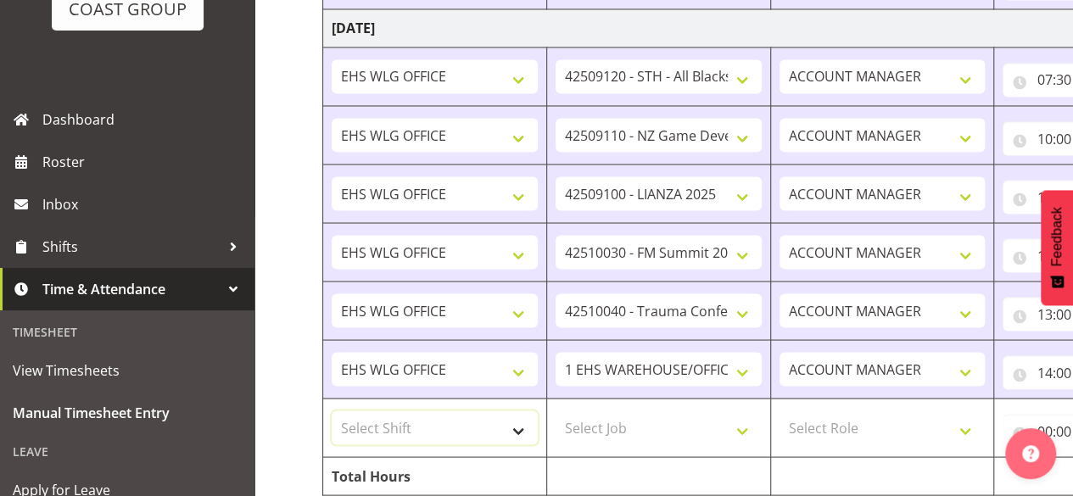
click at [514, 417] on select "Select Shift AUG 25 Break Beervana @ Stadium AUG 25 Break Building Nations @ Ta…" at bounding box center [435, 428] width 206 height 34
select select "1464"
click at [332, 411] on select "Select Shift AUG 25 Break Beervana @ Stadium AUG 25 Break Building Nations @ Ta…" at bounding box center [435, 428] width 206 height 34
click at [742, 418] on select "Select Job 1 Carlton Events 1 Carlton Hamilton 1 Carlton Wellington 1 EHS WAREH…" at bounding box center [659, 428] width 206 height 34
select select "69"
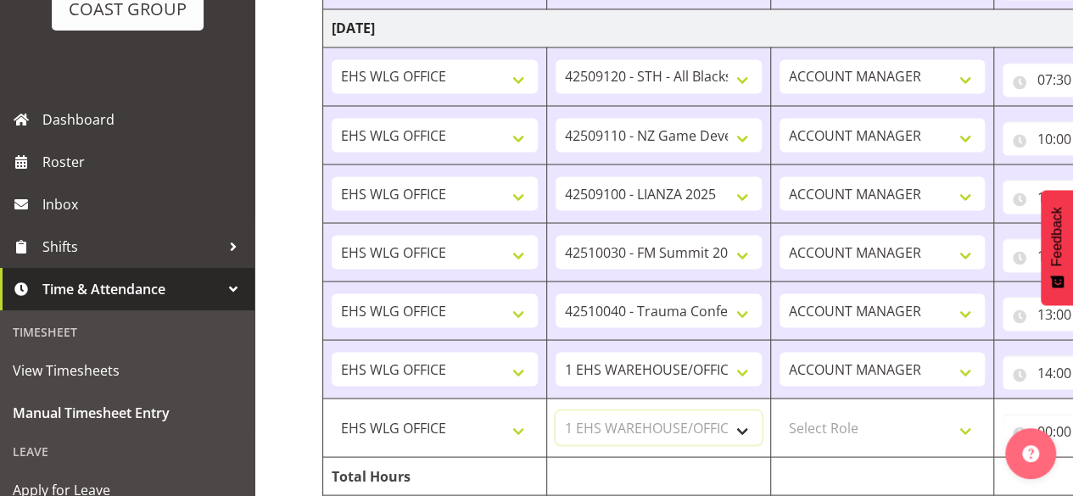
click at [556, 411] on select "Select Job 1 Carlton Events 1 Carlton Hamilton 1 Carlton Wellington 1 EHS WAREH…" at bounding box center [659, 428] width 206 height 34
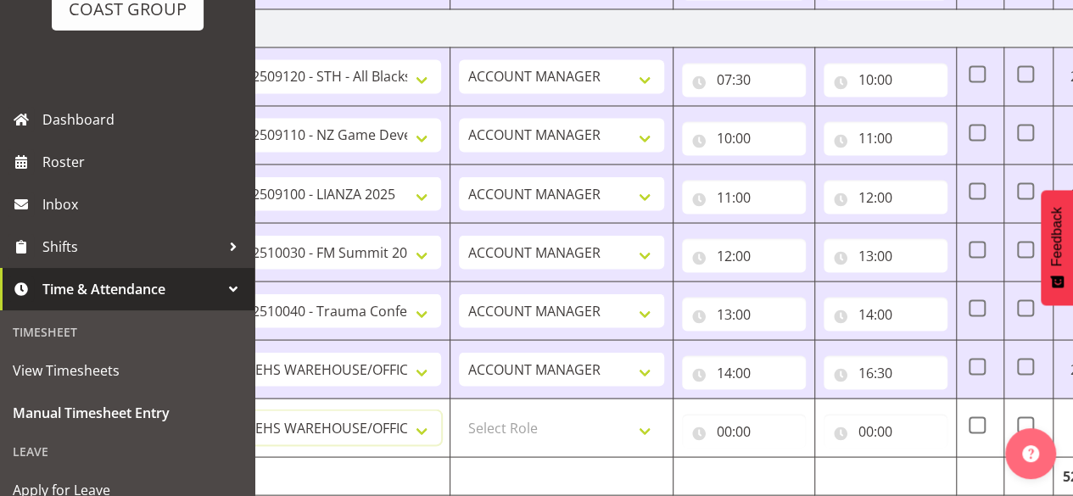
scroll to position [0, 351]
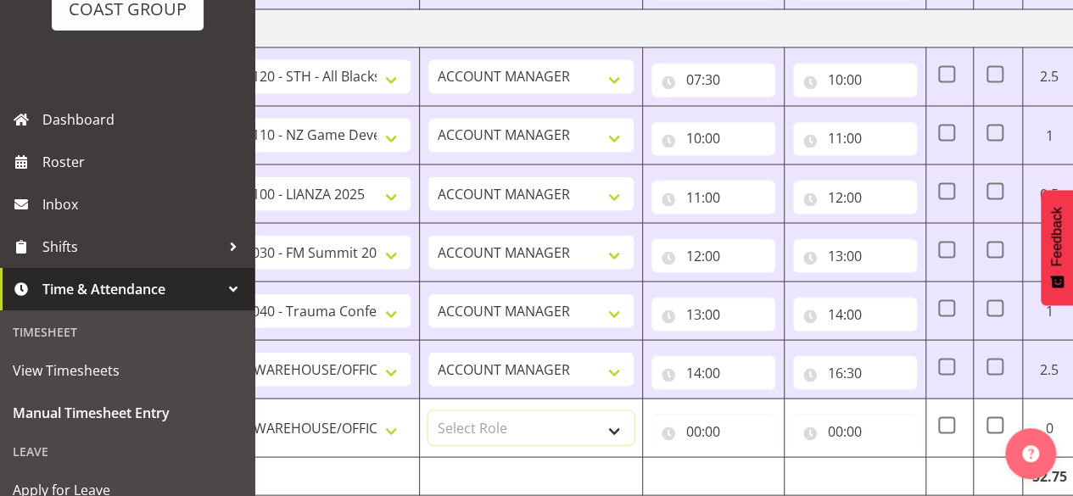
click at [616, 414] on select "Select Role EHS WLG OPS ACCOUNT MANAGER" at bounding box center [532, 428] width 206 height 34
select select "197"
click at [429, 411] on select "Select Role EHS WLG OPS ACCOUNT MANAGER" at bounding box center [532, 428] width 206 height 34
click at [695, 417] on input "00:00" at bounding box center [714, 431] width 124 height 34
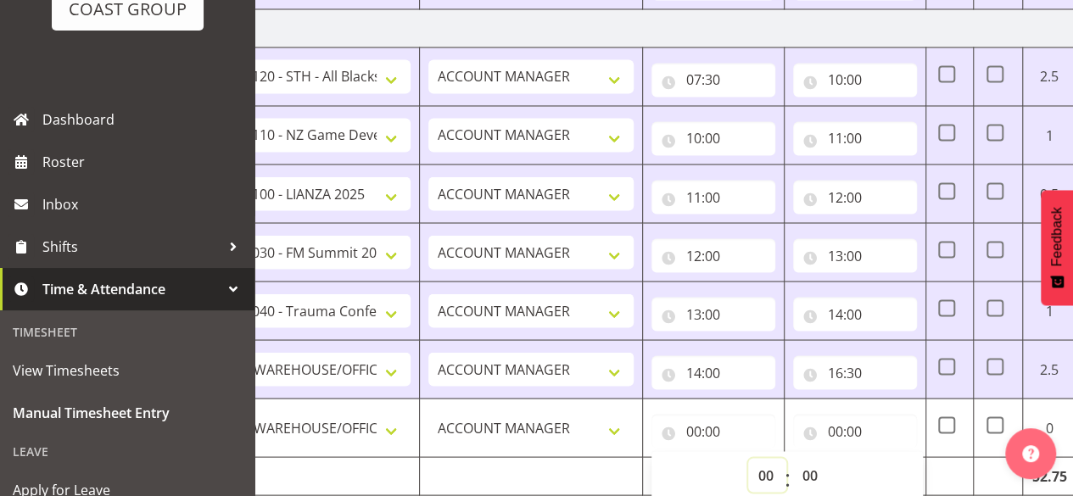
click at [759, 458] on select "00 01 02 03 04 05 06 07 08 09 10 11 12 13 14 15 16 17 18 19 20 21 22 23" at bounding box center [767, 475] width 38 height 34
select select "18"
click at [748, 458] on select "00 01 02 03 04 05 06 07 08 09 10 11 12 13 14 15 16 17 18 19 20 21 22 23" at bounding box center [767, 475] width 38 height 34
type input "18:00"
click at [838, 419] on input "00:00" at bounding box center [855, 431] width 124 height 34
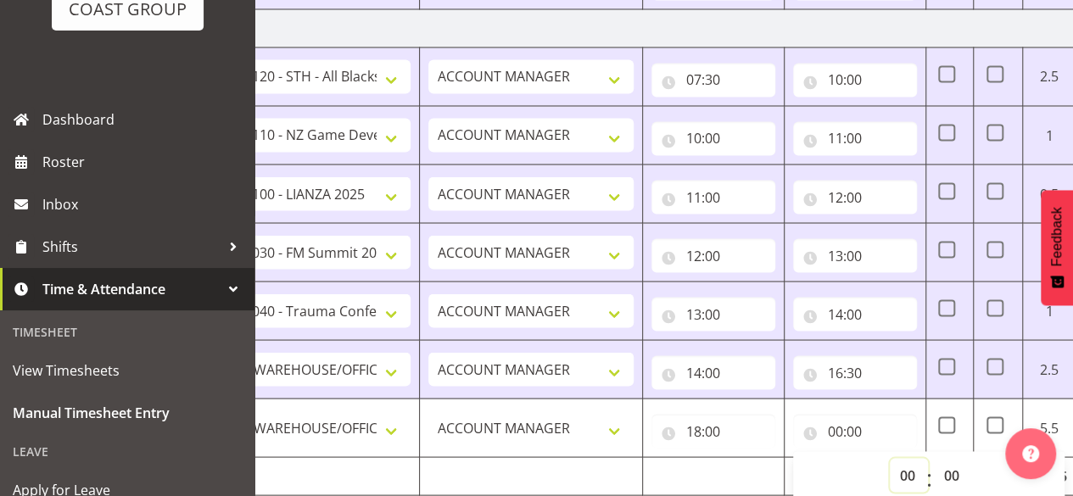
click at [910, 463] on select "00 01 02 03 04 05 06 07 08 09 10 11 12 13 14 15 16 17 18 19 20 21 22 23" at bounding box center [909, 475] width 38 height 34
select select "20"
click at [890, 458] on select "00 01 02 03 04 05 06 07 08 09 10 11 12 13 14 15 16 17 18 19 20 21 22 23" at bounding box center [909, 475] width 38 height 34
type input "20:00"
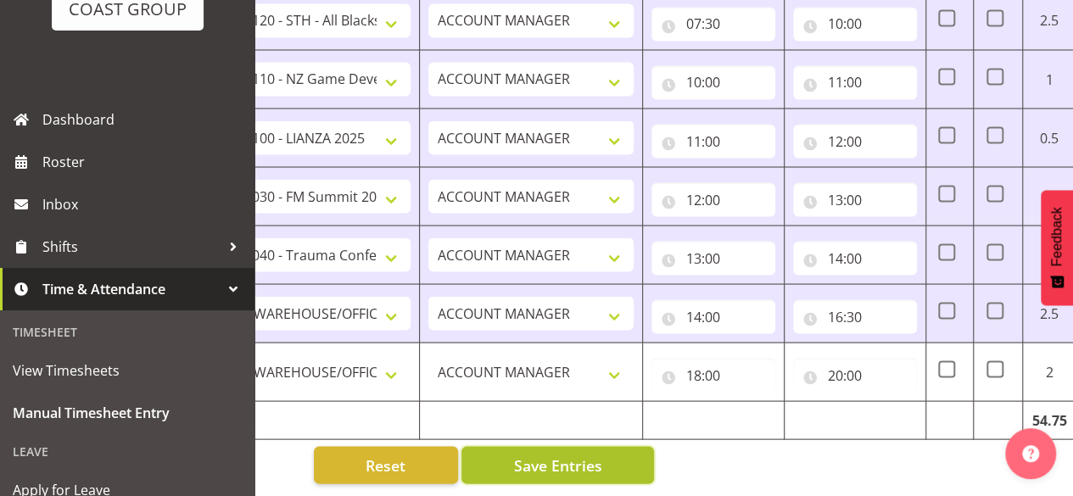
click at [546, 454] on span "Save Entries" at bounding box center [557, 465] width 88 height 22
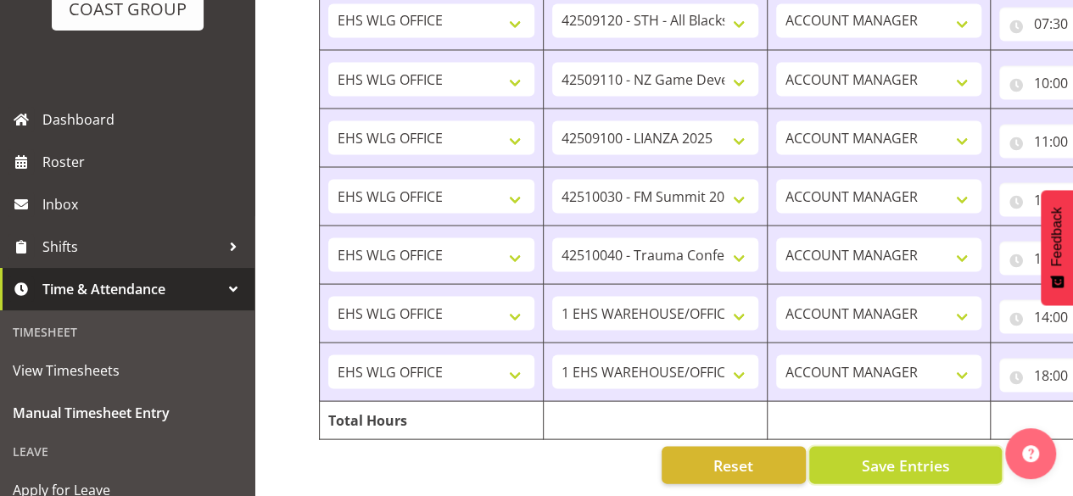
scroll to position [0, 0]
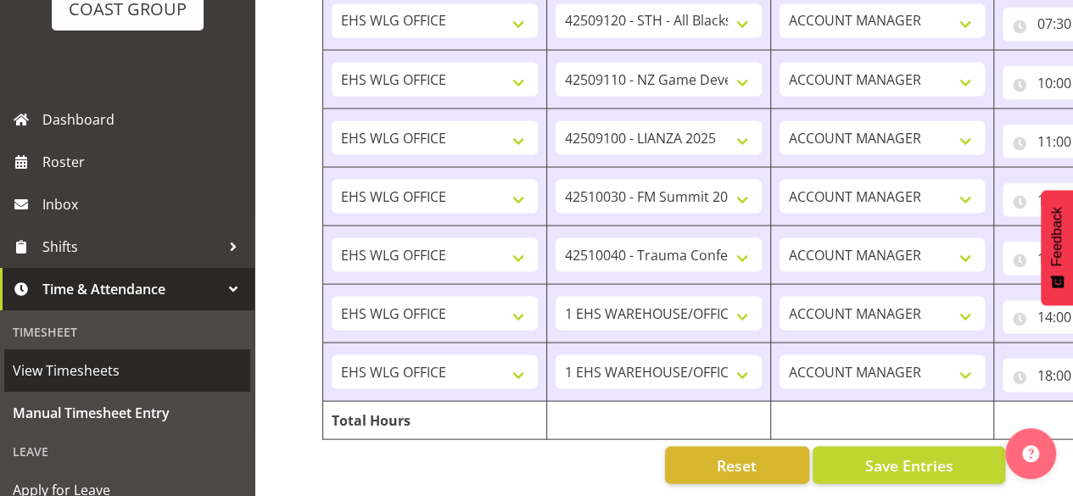
click at [61, 368] on span "View Timesheets" at bounding box center [127, 370] width 229 height 25
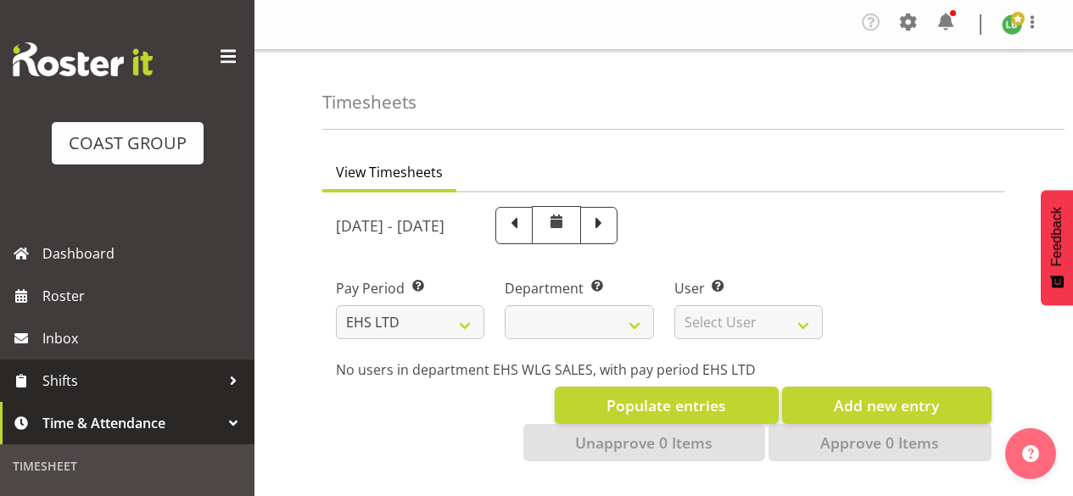
select select "7"
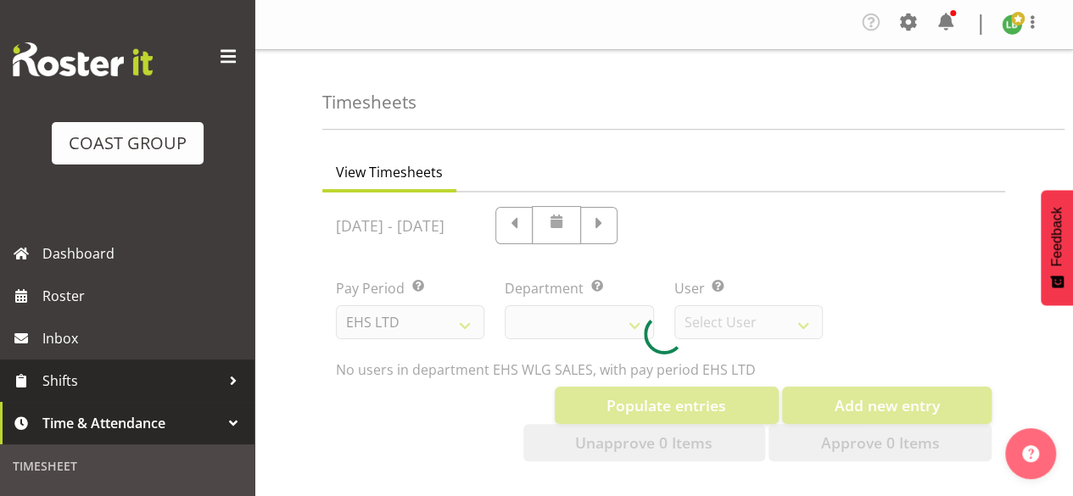
select select "44"
select select "8051"
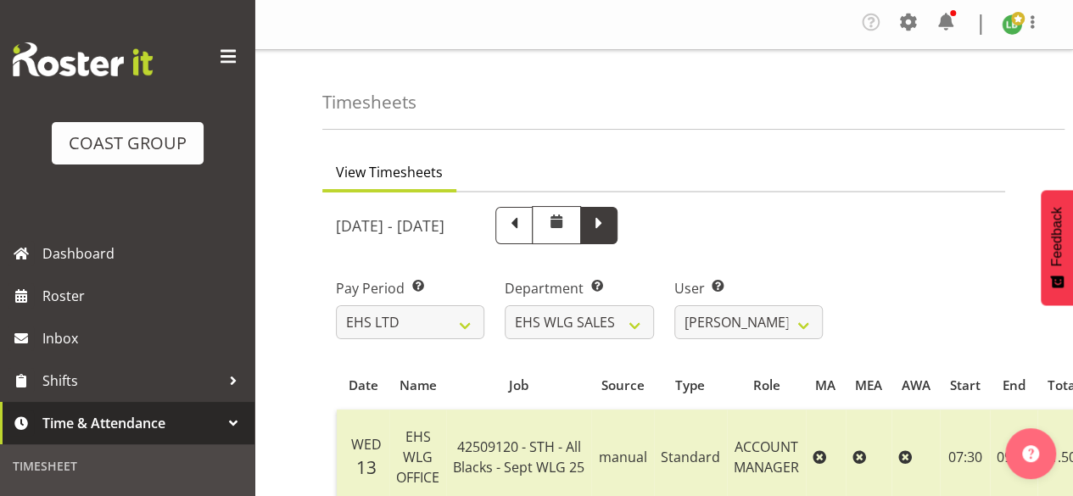
click at [610, 215] on span at bounding box center [599, 224] width 22 height 22
select select
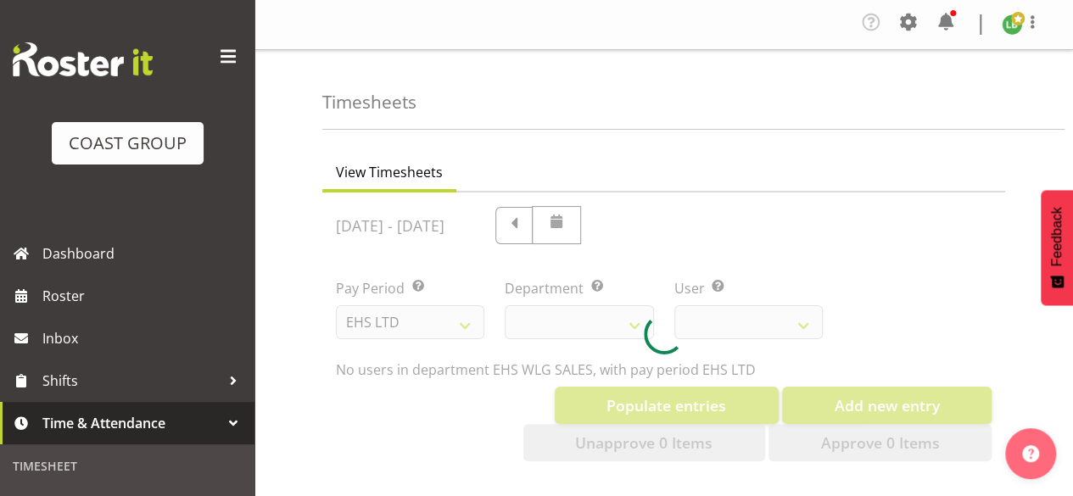
select select "44"
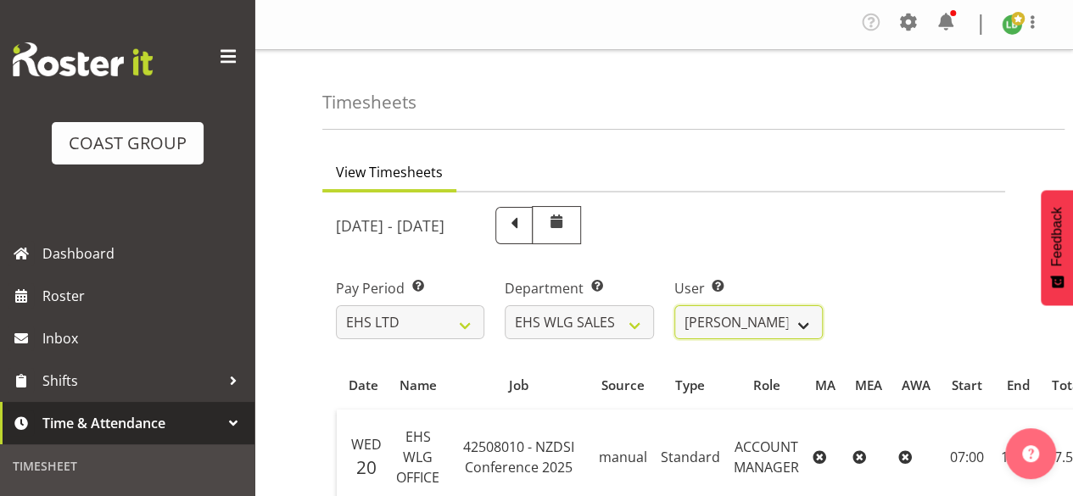
click at [801, 322] on select "[PERSON_NAME] ❌ [PERSON_NAME] ❌" at bounding box center [749, 322] width 148 height 34
select select "10120"
click at [675, 305] on select "[PERSON_NAME] ❌ [PERSON_NAME] ❌" at bounding box center [749, 322] width 148 height 34
